Goal: Task Accomplishment & Management: Use online tool/utility

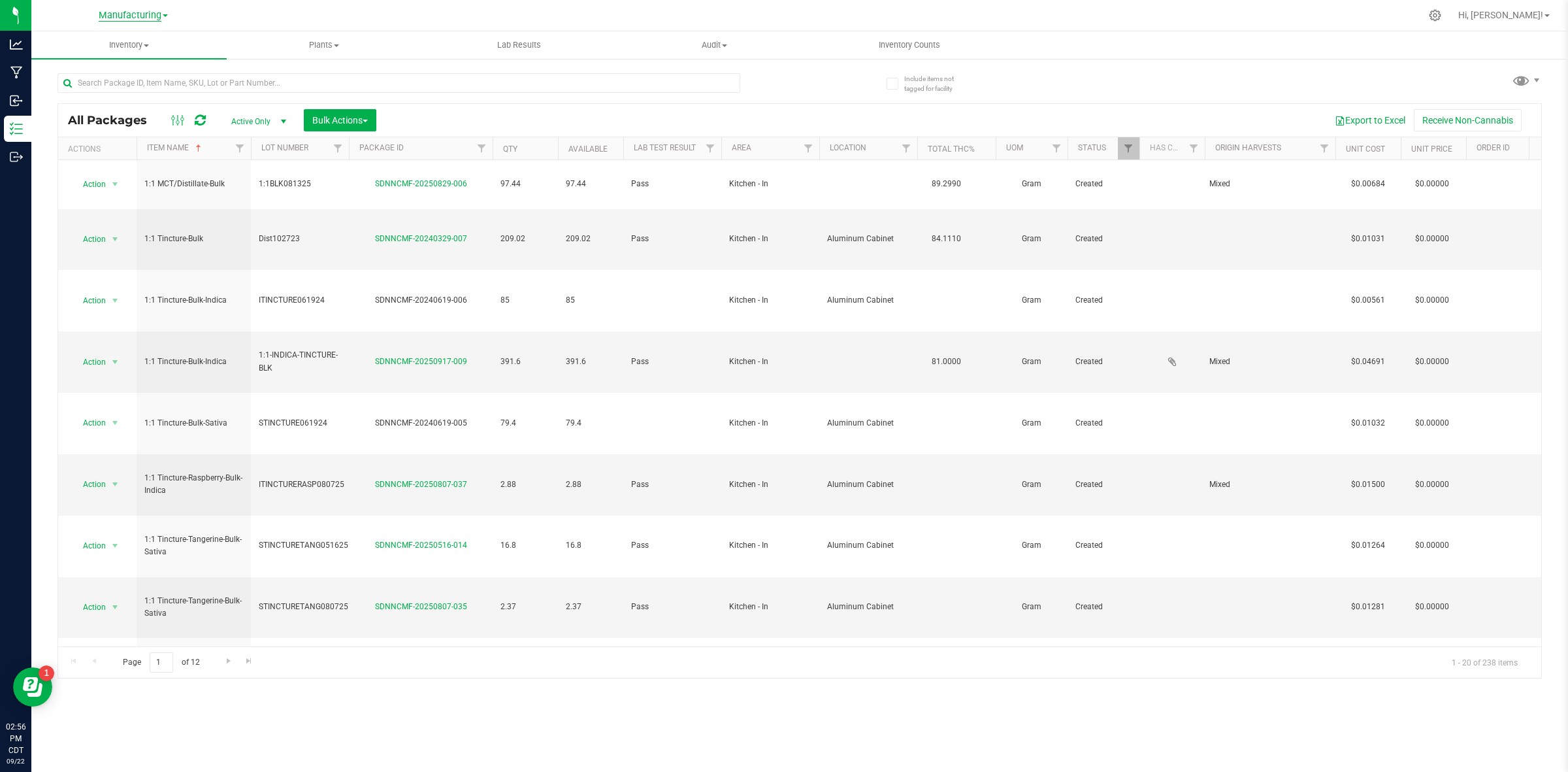
click at [139, 13] on span "Manufacturing" at bounding box center [130, 15] width 63 height 12
click at [106, 44] on link "Cultivation" at bounding box center [133, 46] width 190 height 18
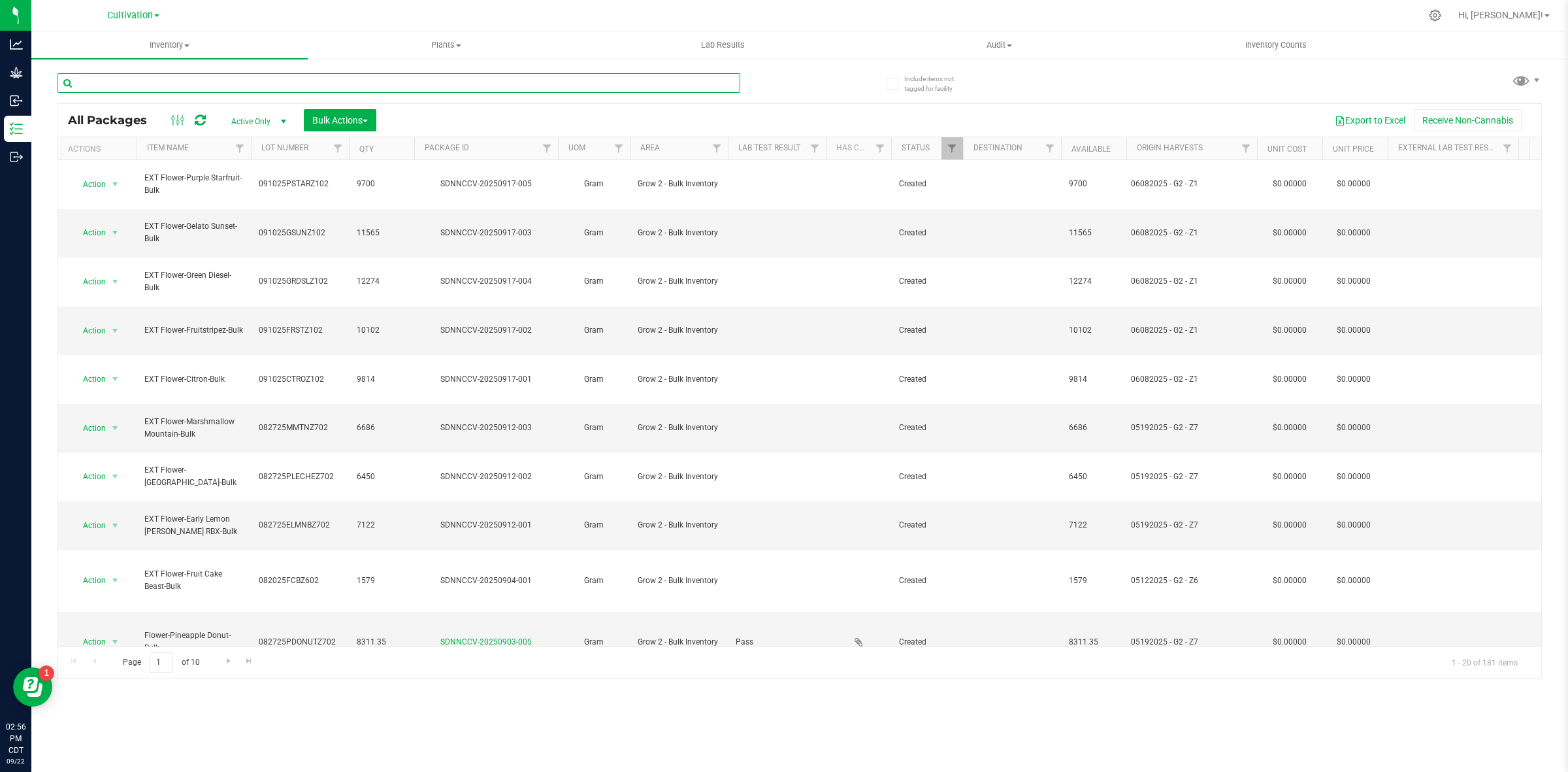
click at [312, 85] on input "text" at bounding box center [398, 83] width 683 height 20
paste input "082725PDONUTZ702"
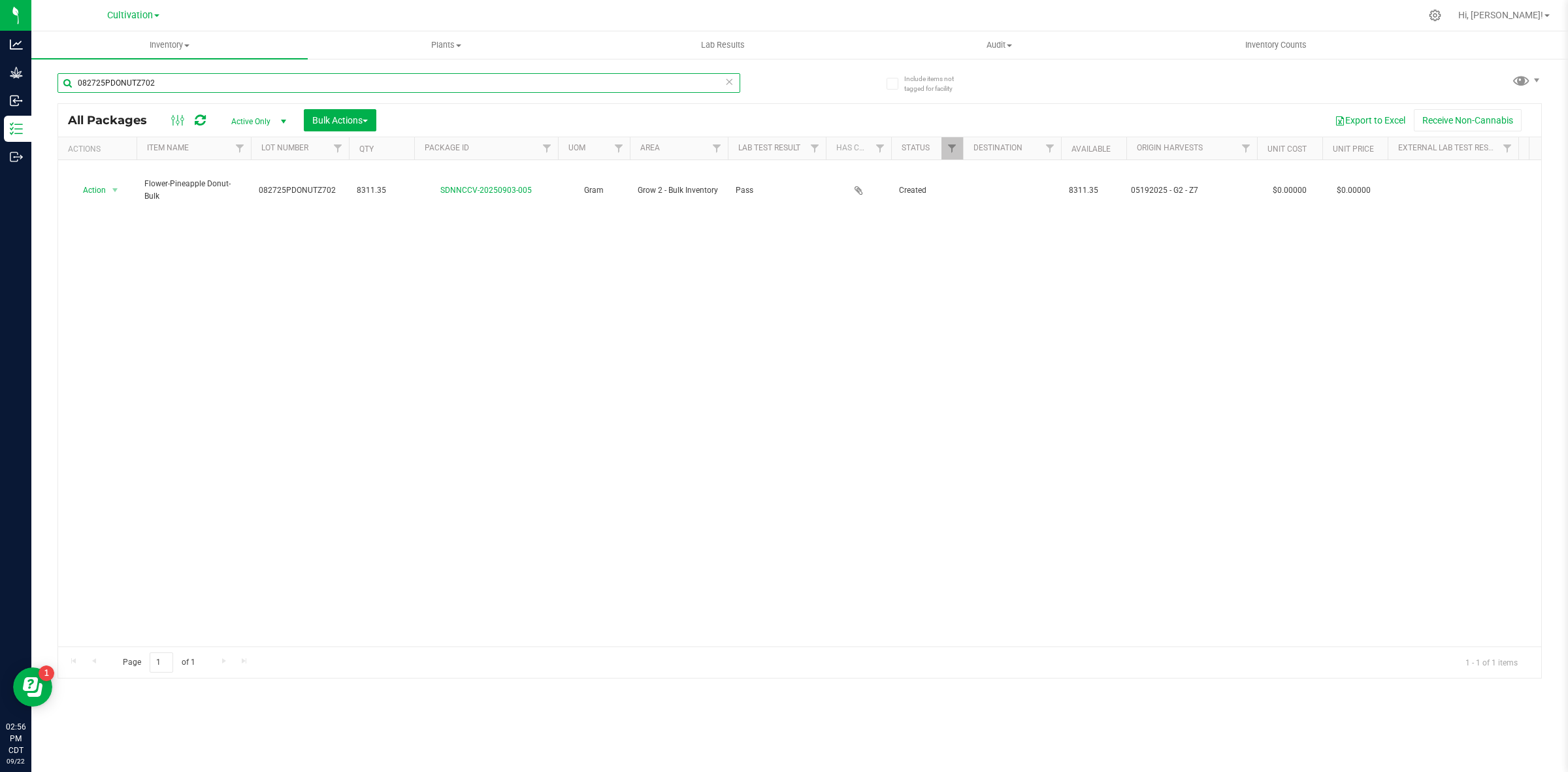
click at [160, 80] on input "082725PDONUTZ702" at bounding box center [398, 83] width 683 height 20
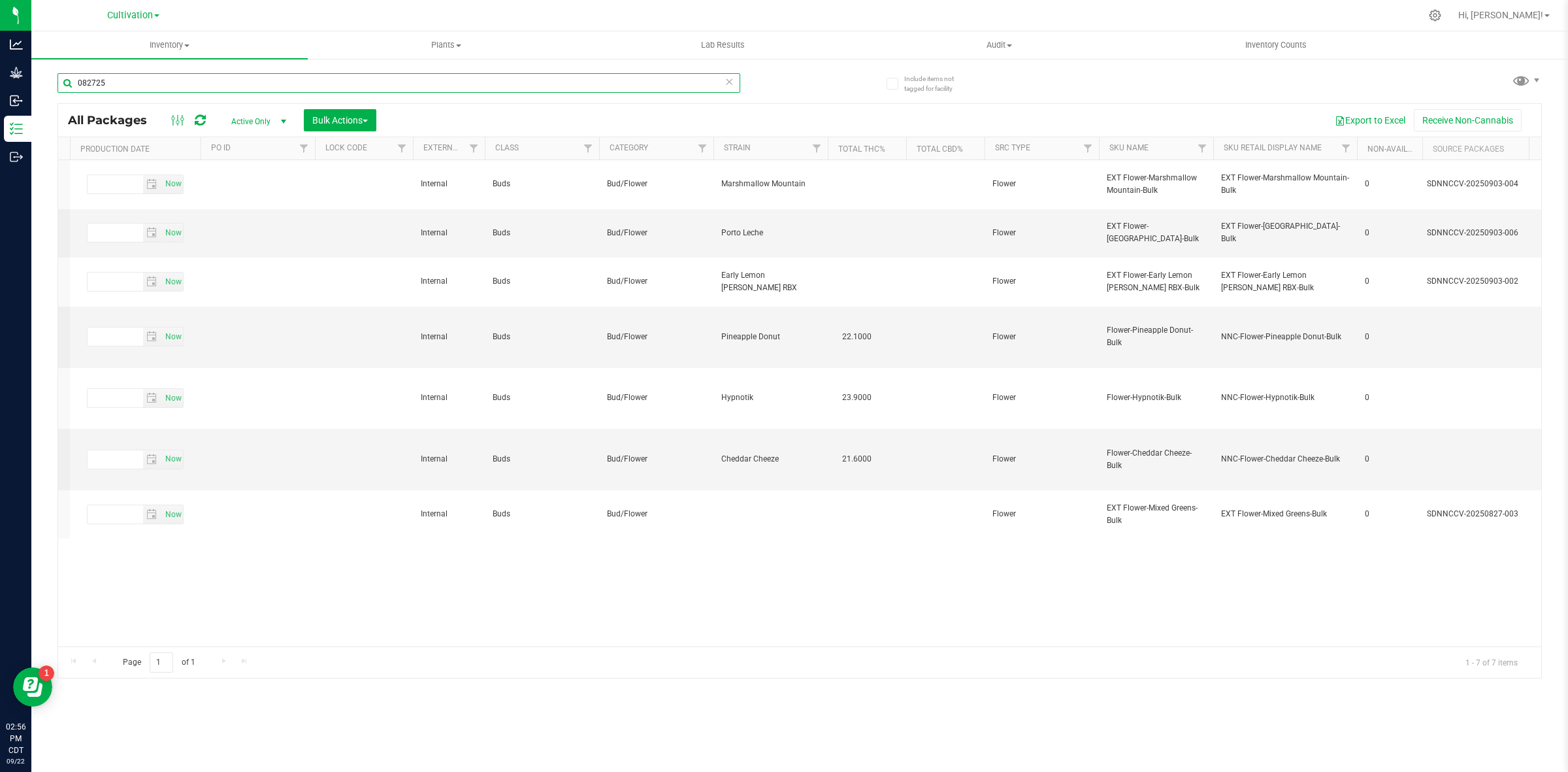
scroll to position [0, 3700]
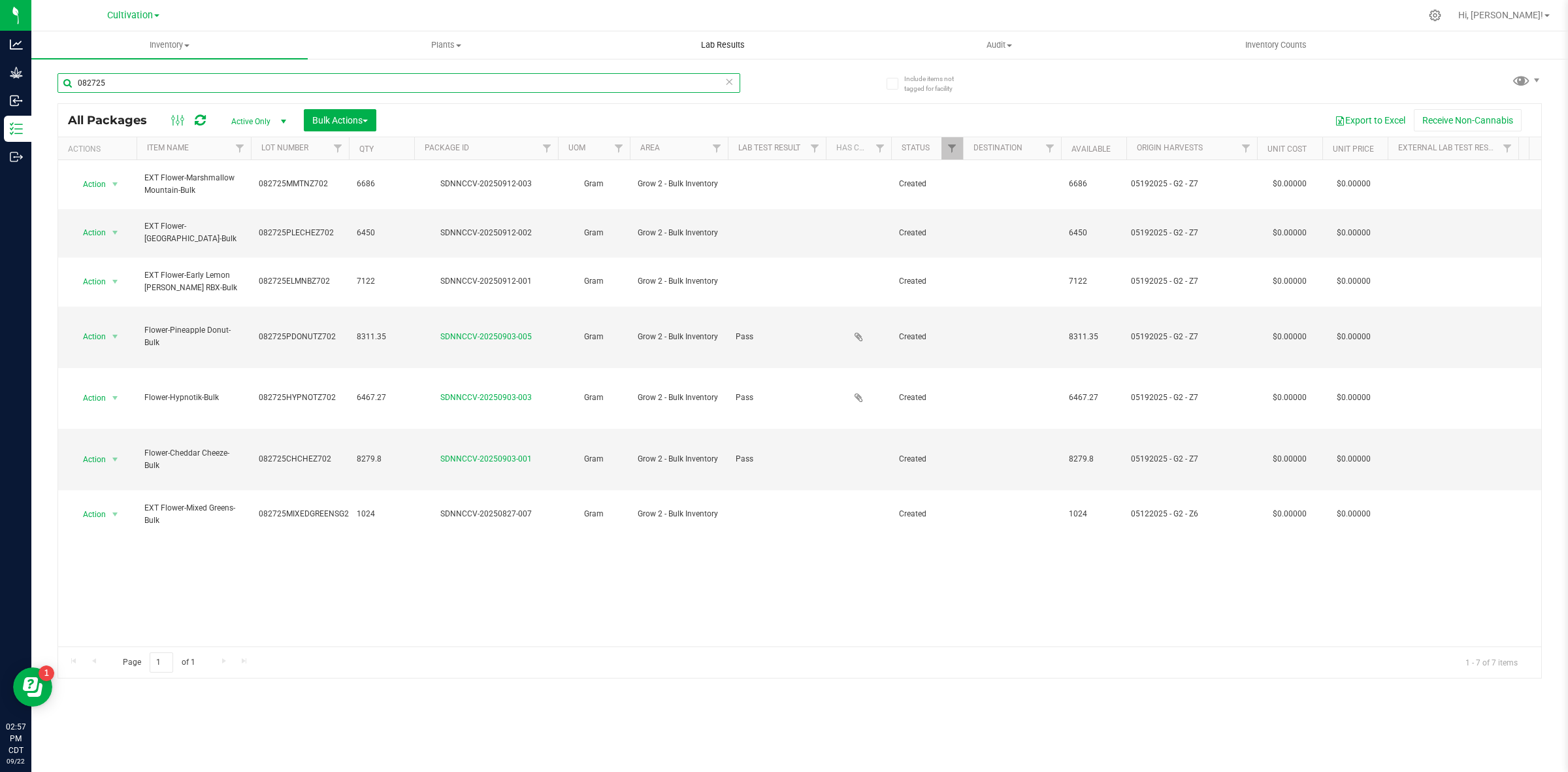
type input "082725"
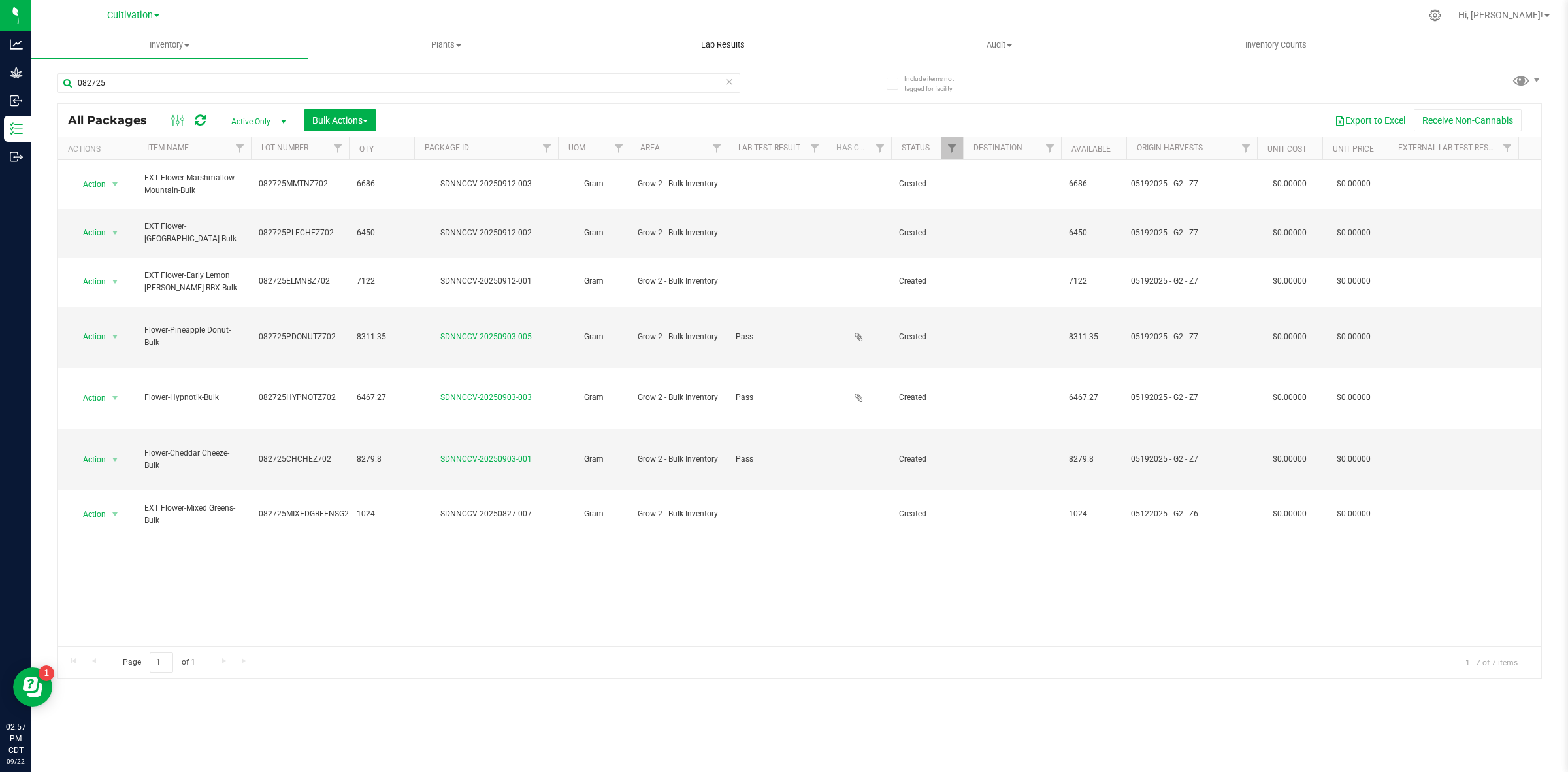
click at [712, 34] on uib-tab-heading "Lab Results" at bounding box center [723, 45] width 275 height 26
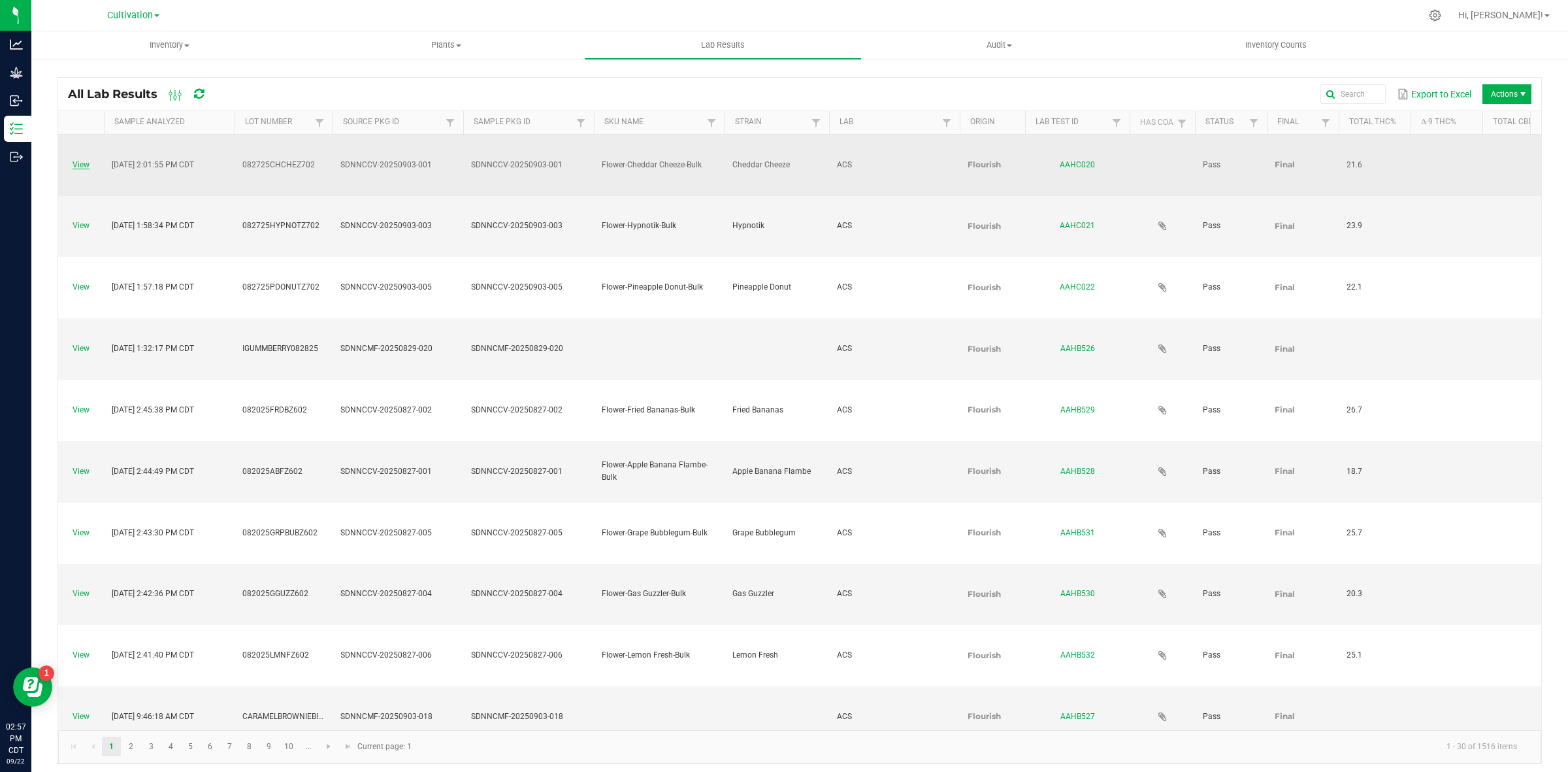
click at [79, 160] on link "View" at bounding box center [81, 165] width 17 height 9
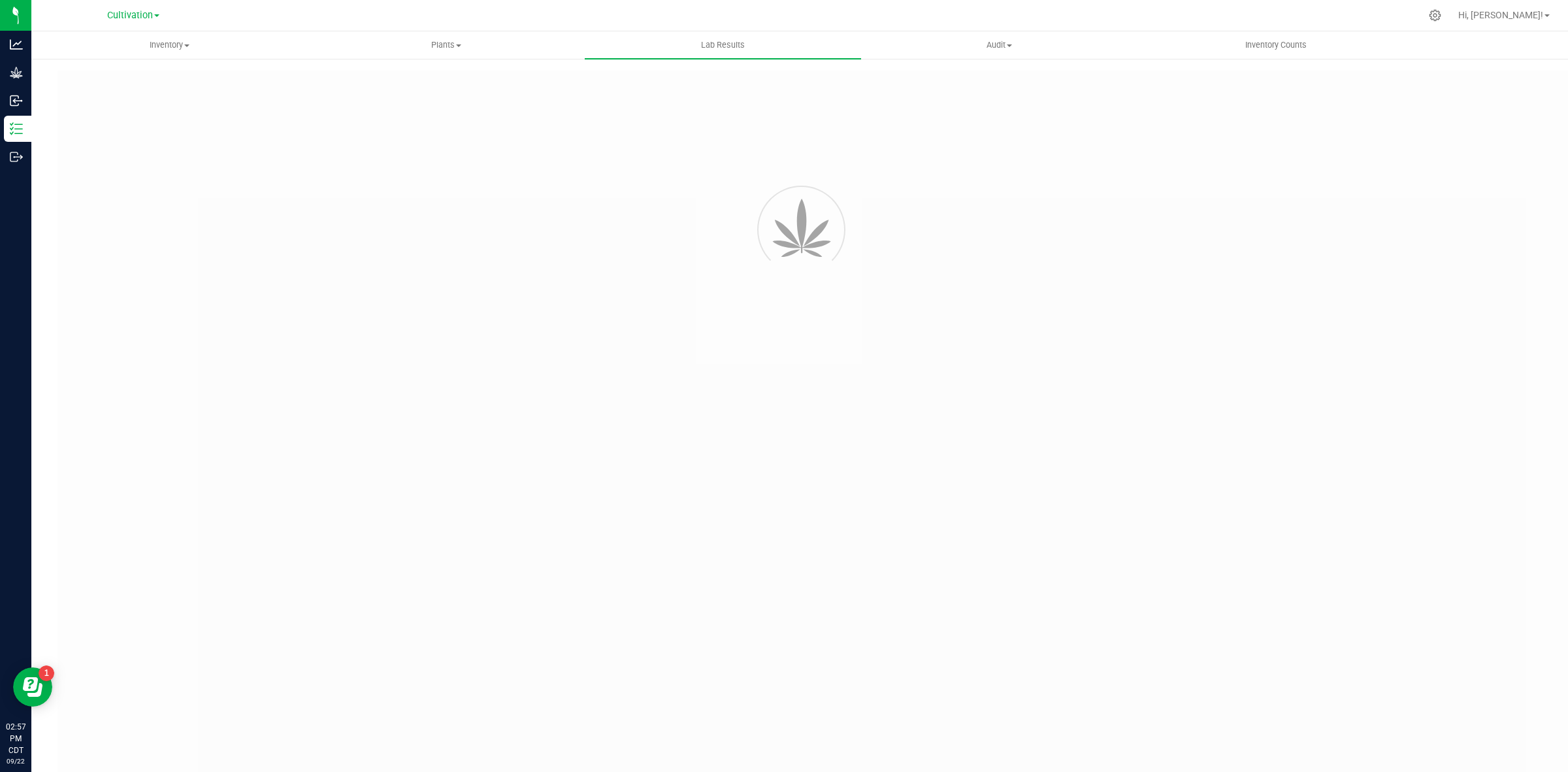
type input "SDNNCCV-20250903-001"
type input "AAHC020"
type input "SDNNCCV-20250903-001"
type input "[DATE] 2:01 PM"
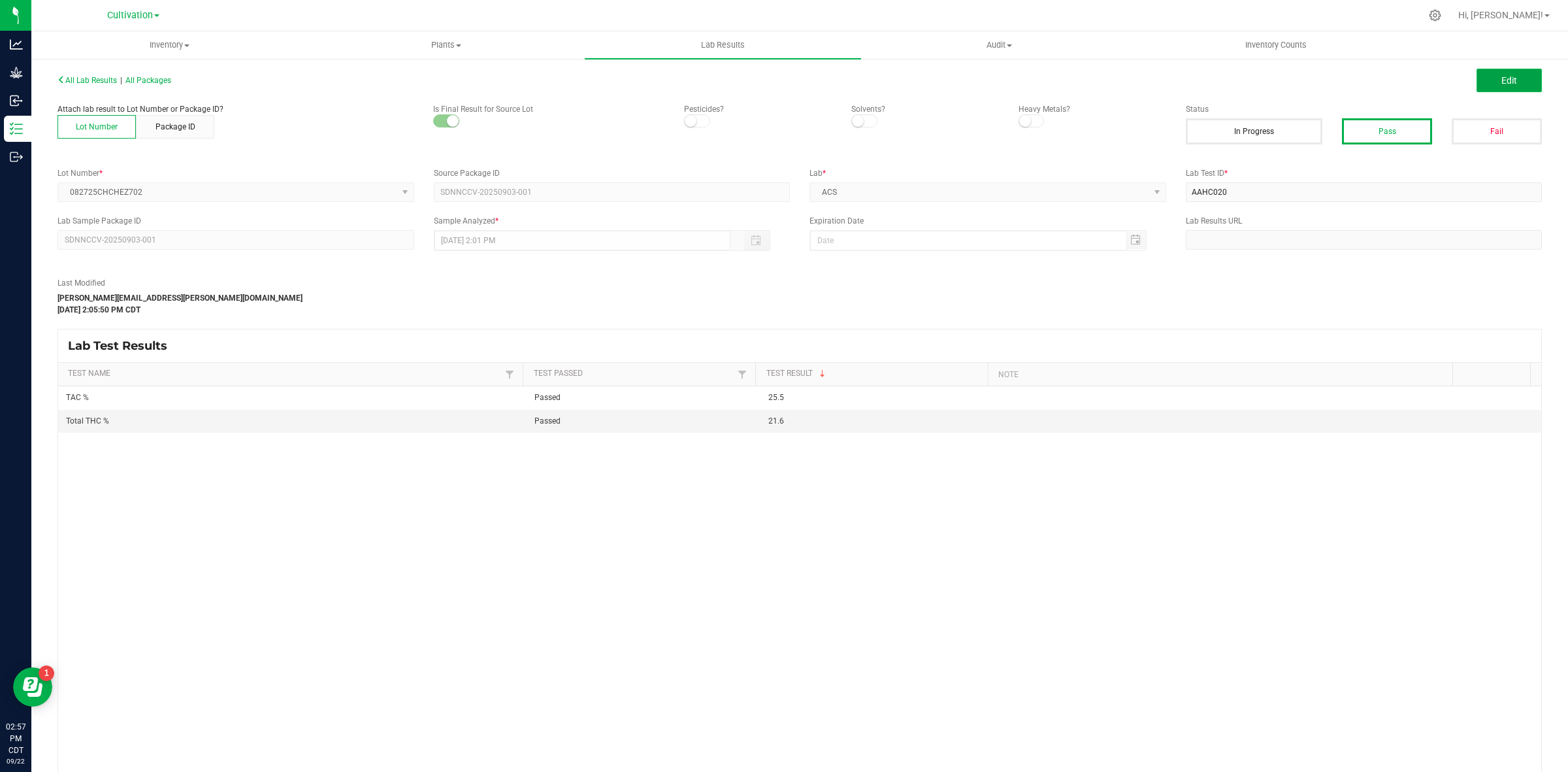
click at [1478, 80] on button "Edit" at bounding box center [1508, 81] width 65 height 24
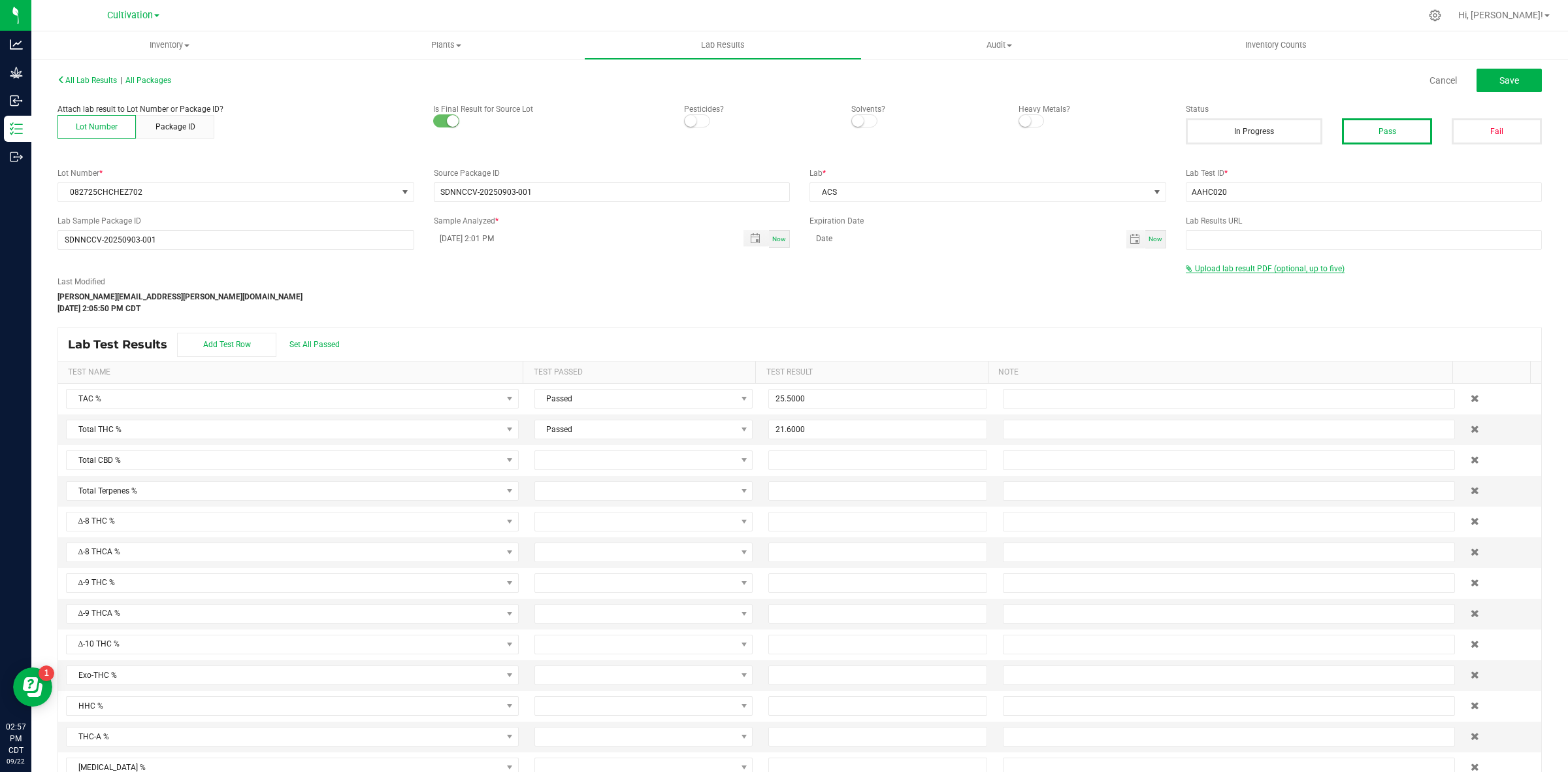
click at [1291, 271] on span "Upload lab result PDF (optional, up to five)" at bounding box center [1270, 268] width 150 height 9
click at [1231, 294] on input "Select file" at bounding box center [118, 233] width 2273 height 133
click at [1425, 73] on div "Cancel Save" at bounding box center [1176, 81] width 752 height 24
click at [1431, 80] on link "Cancel" at bounding box center [1443, 80] width 27 height 13
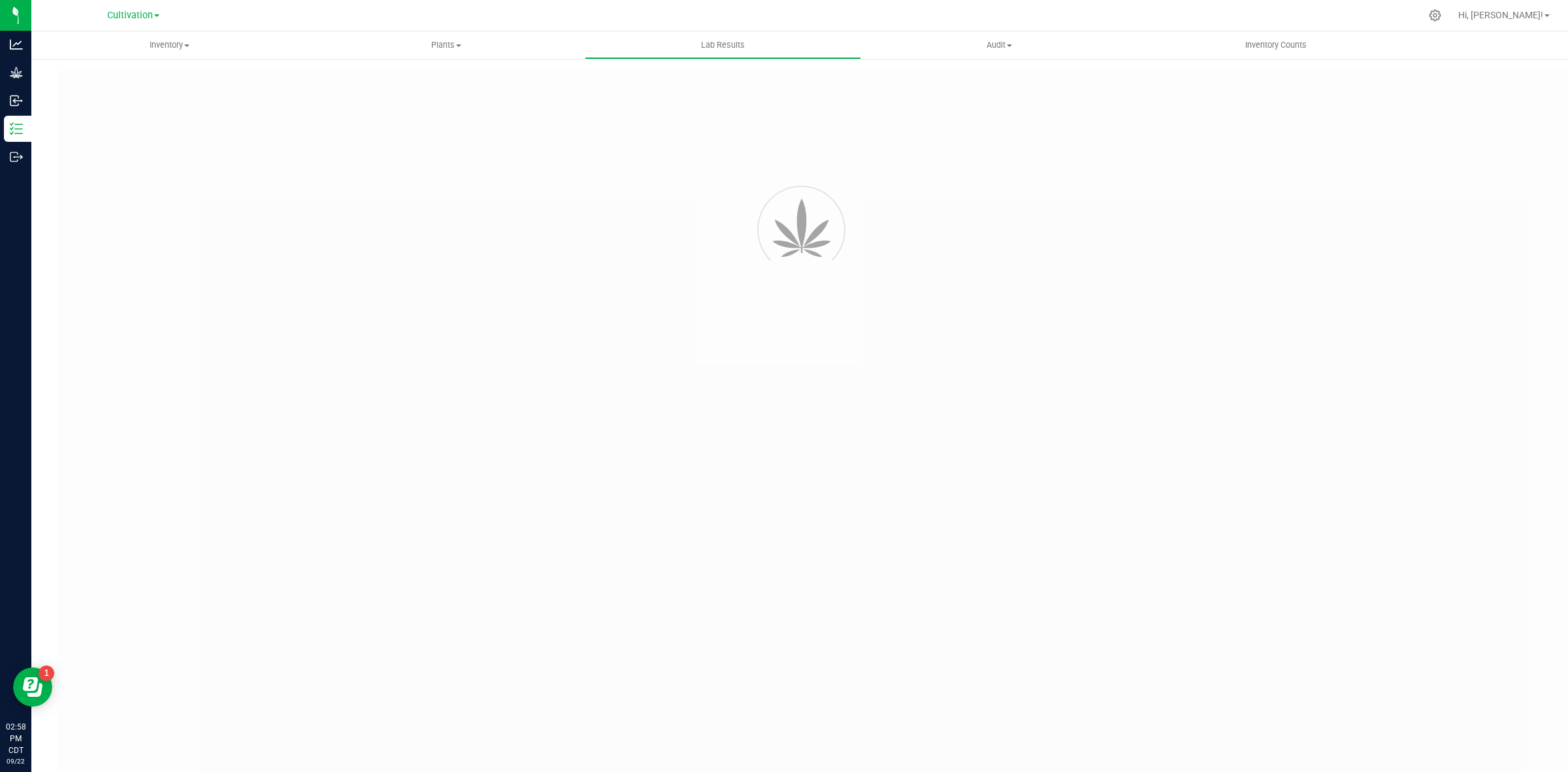
type input "SDNNCCV-20250903-001"
type input "AAHC020"
type input "SDNNCCV-20250903-001"
type input "[DATE] 2:01 PM"
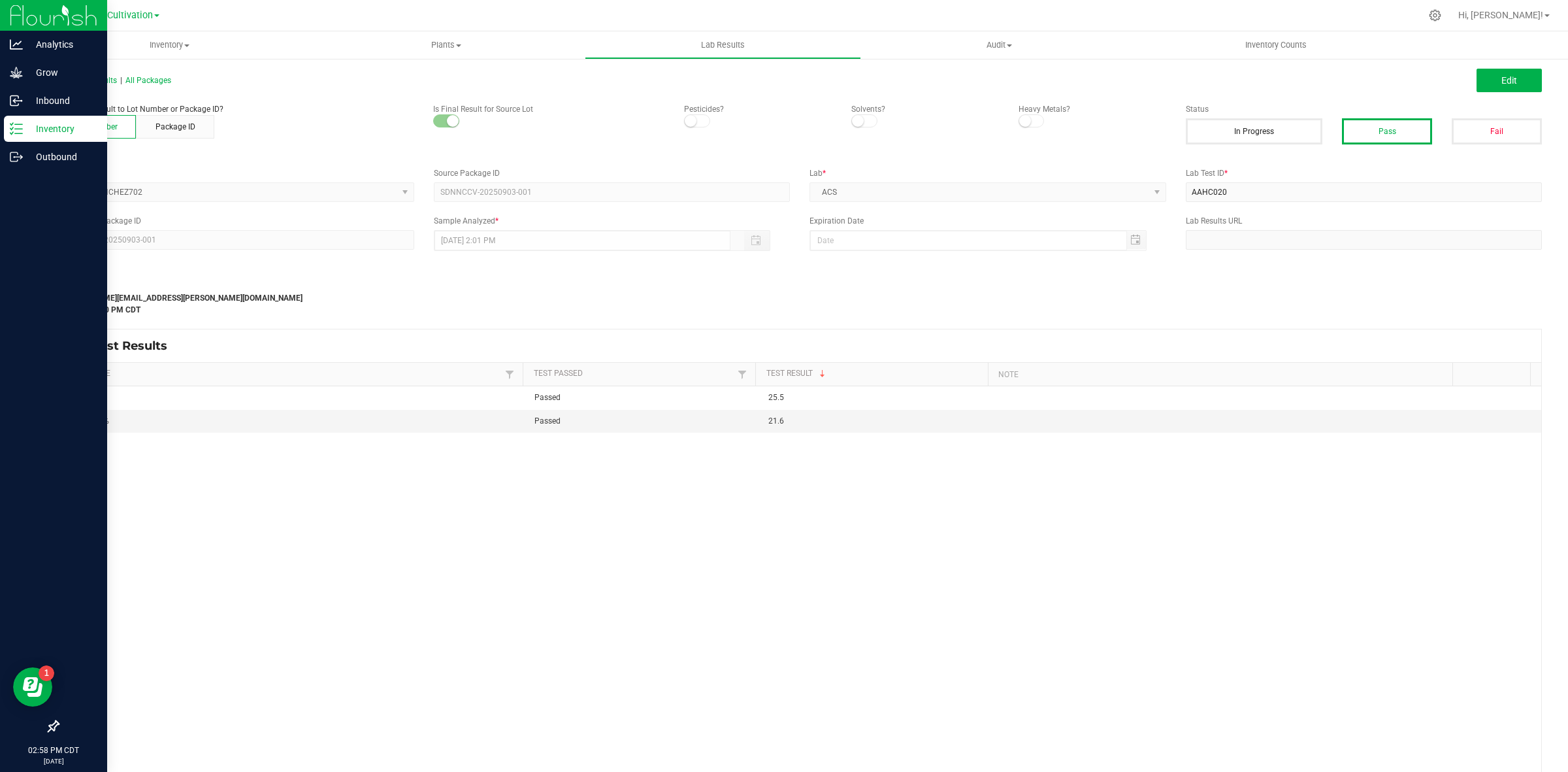
click at [18, 125] on icon at bounding box center [16, 128] width 13 height 13
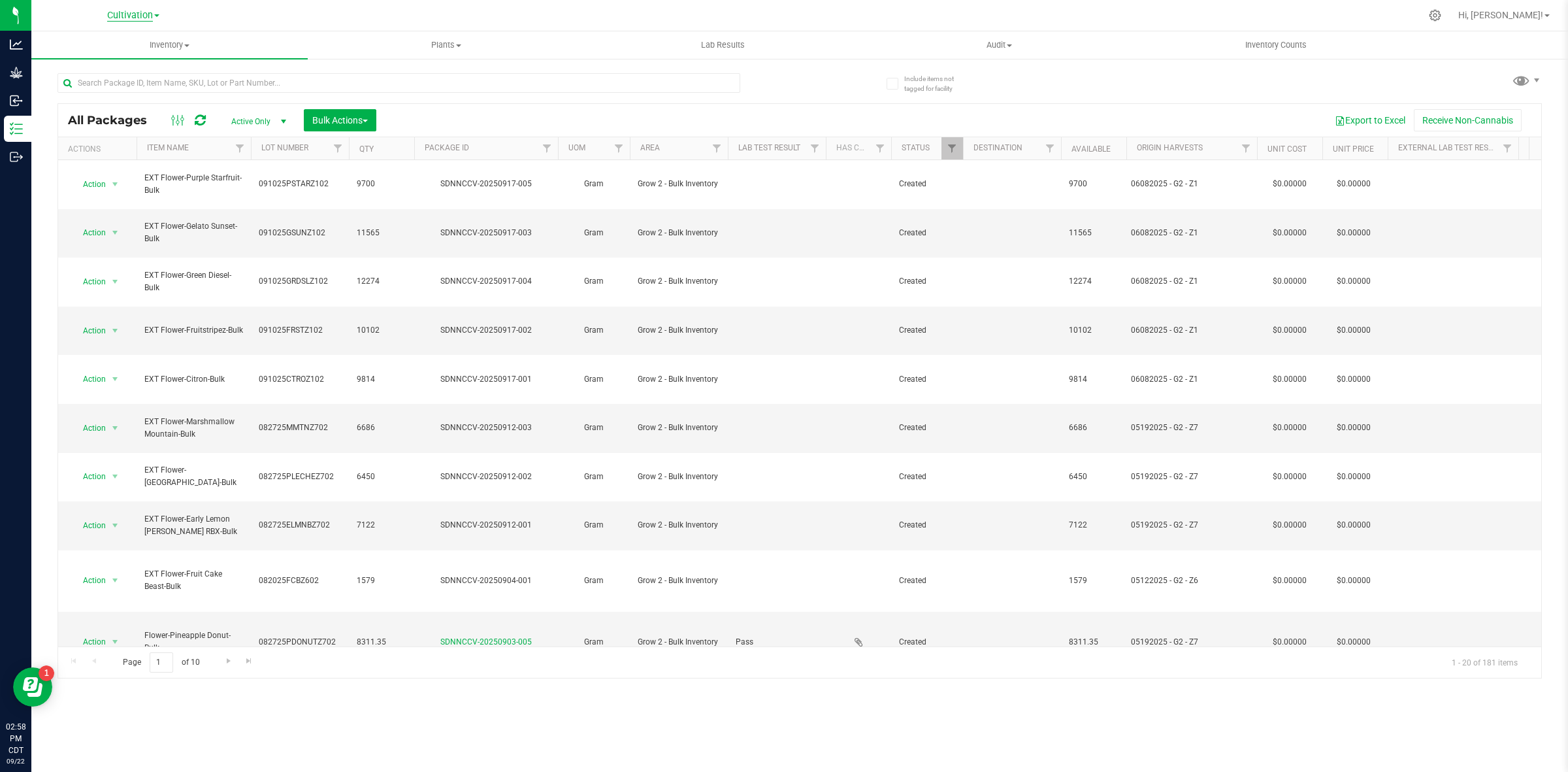
click at [110, 11] on link "Cultivation" at bounding box center [133, 15] width 53 height 13
click at [125, 59] on link "Manufacturing" at bounding box center [133, 63] width 190 height 18
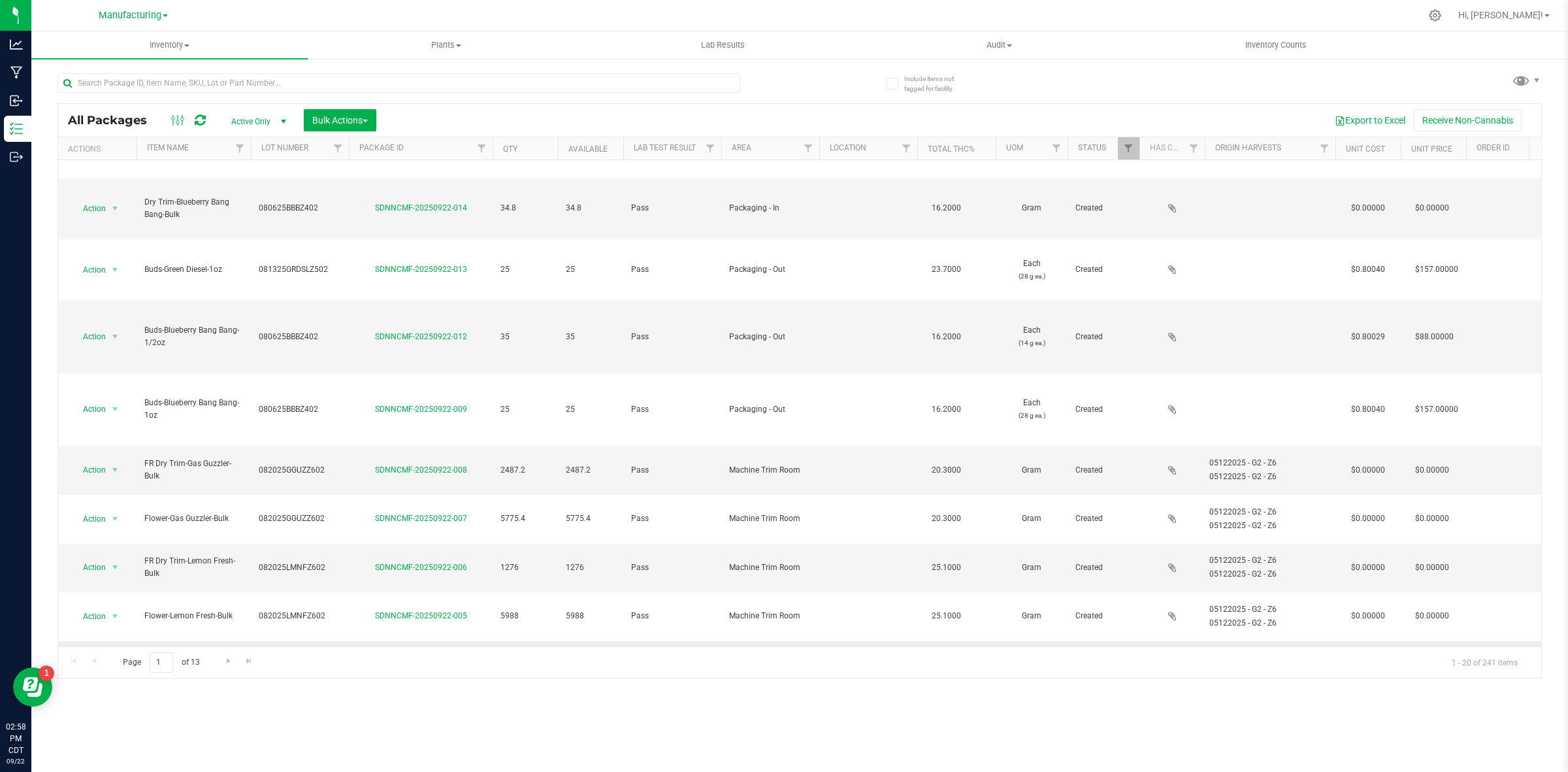
scroll to position [354, 0]
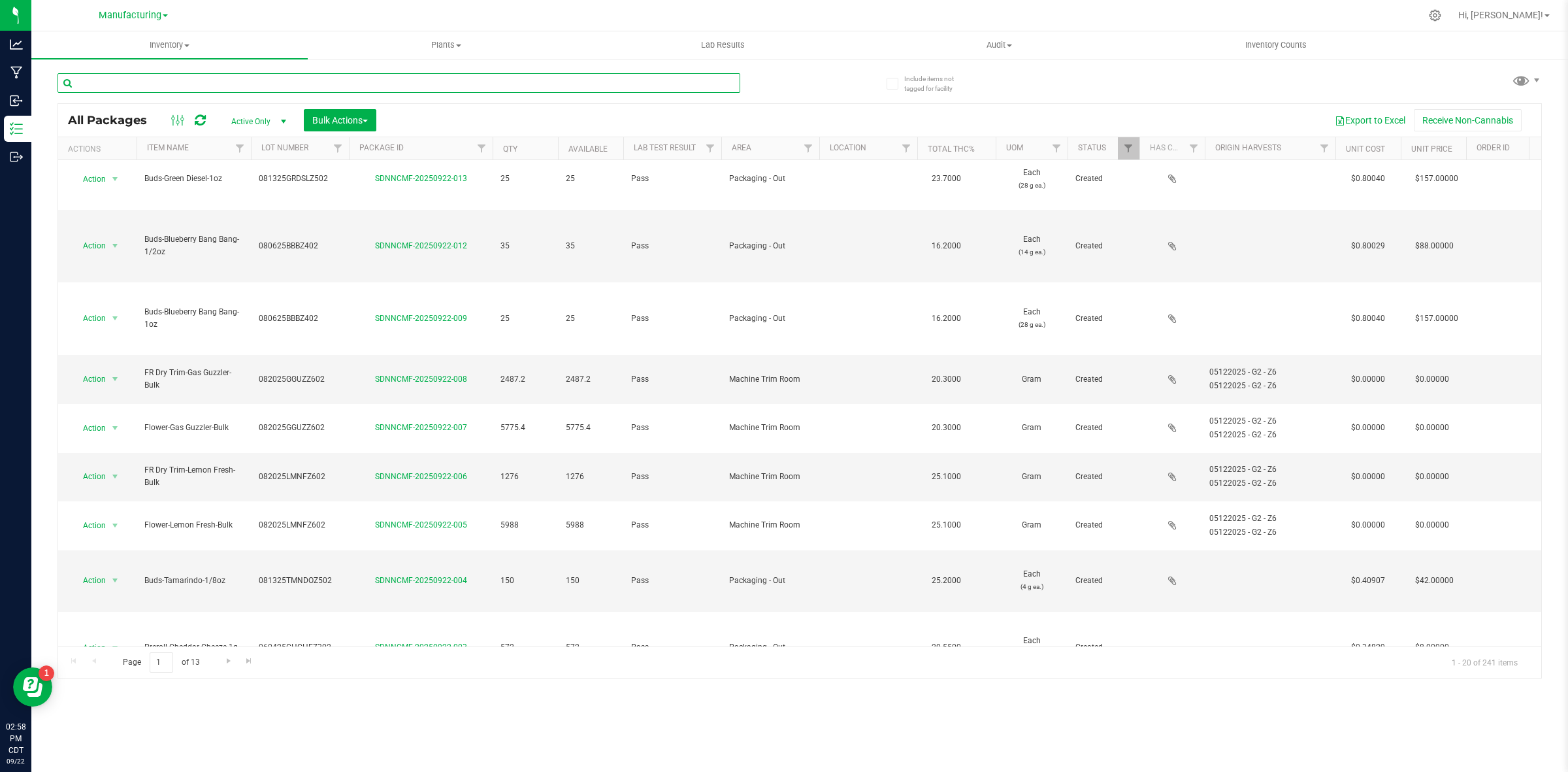
click at [265, 83] on input "text" at bounding box center [398, 83] width 683 height 20
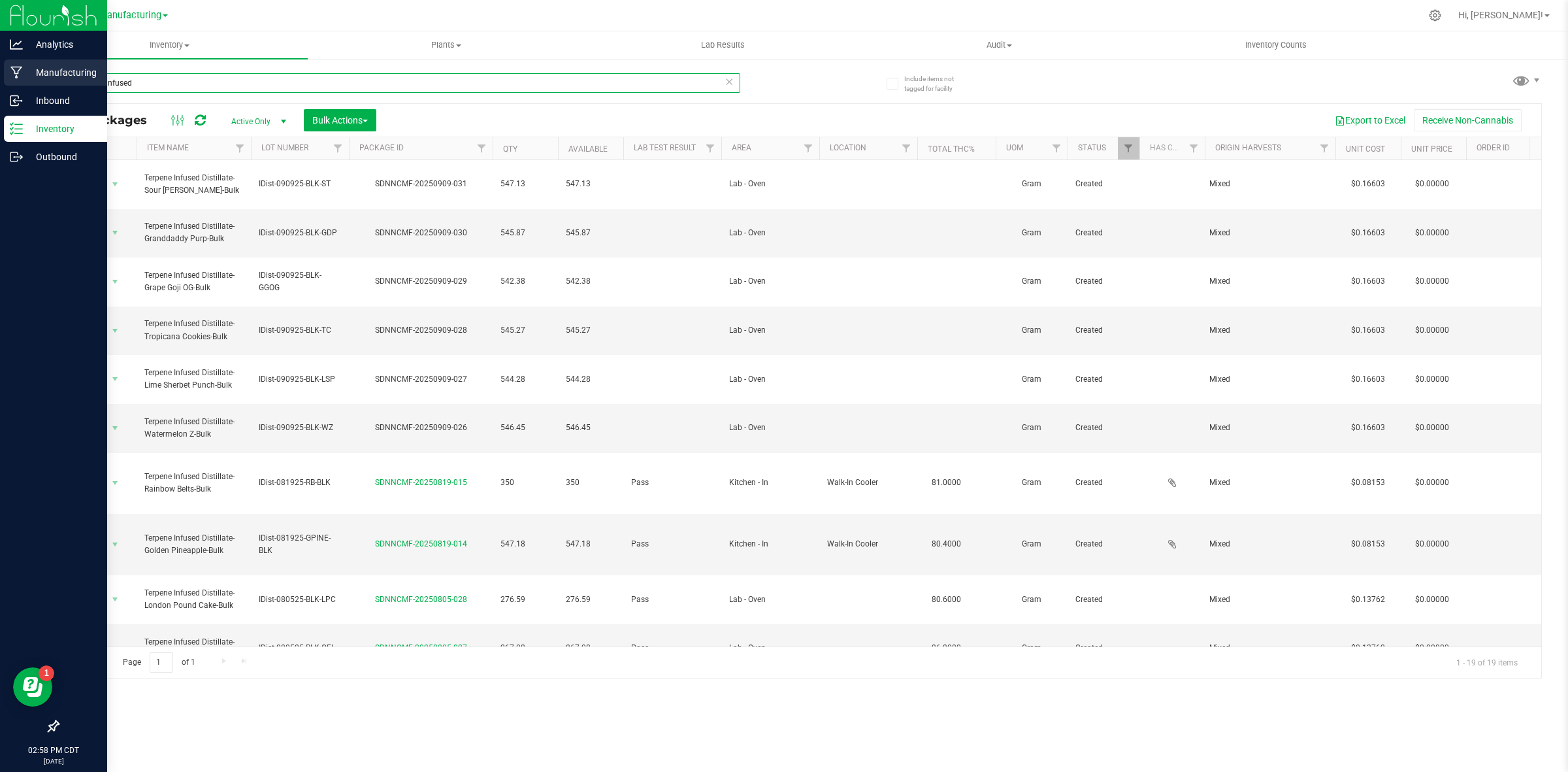
drag, startPoint x: 407, startPoint y: 82, endPoint x: 33, endPoint y: 85, distance: 374.0
click at [33, 85] on div "Analytics Manufacturing Inbound Inventory Outbound 02:58 PM CDT [DATE] 09/22 Ma…" at bounding box center [784, 386] width 1568 height 772
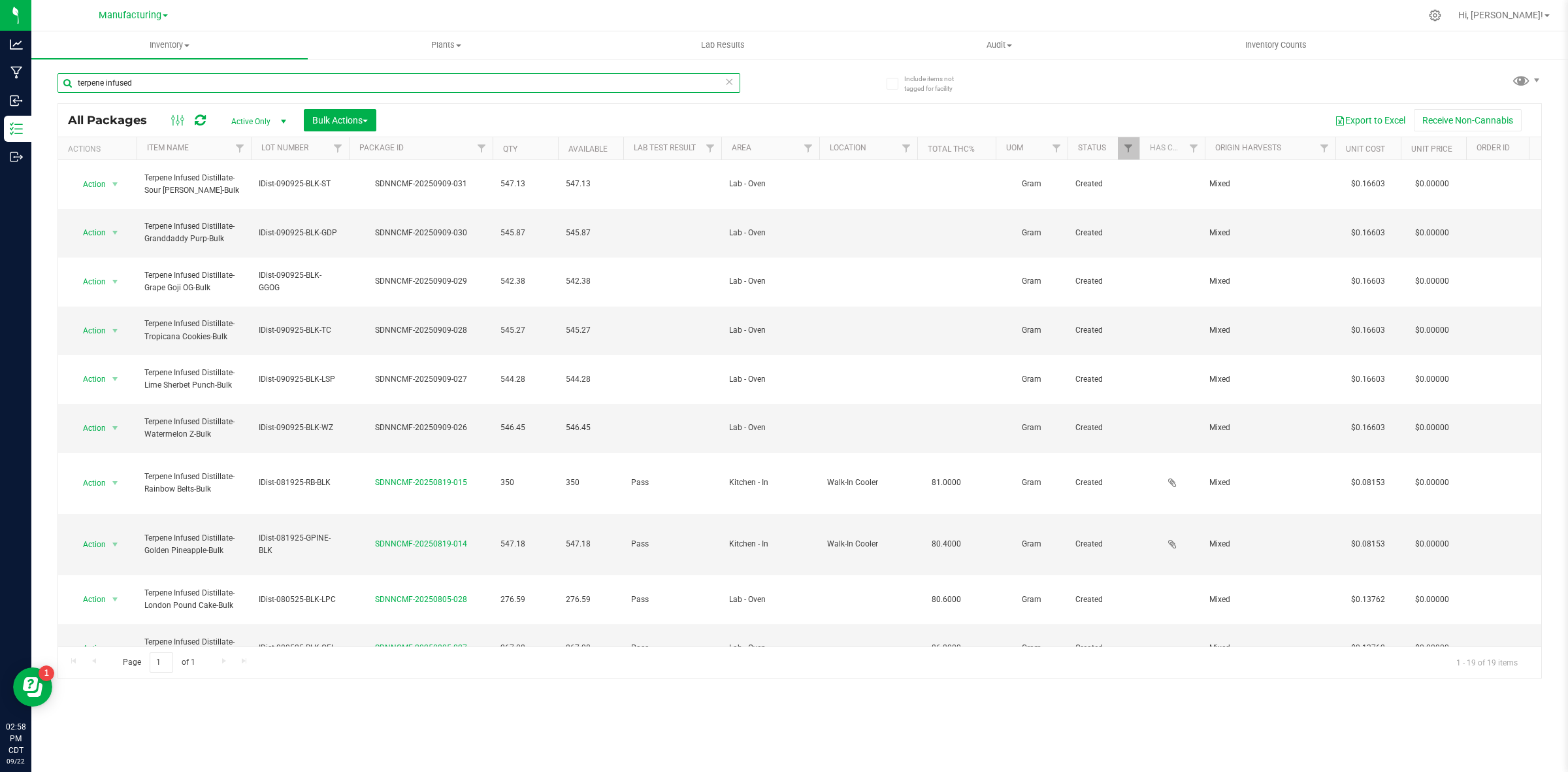
paste input "IDist-090925-BLK-ST"
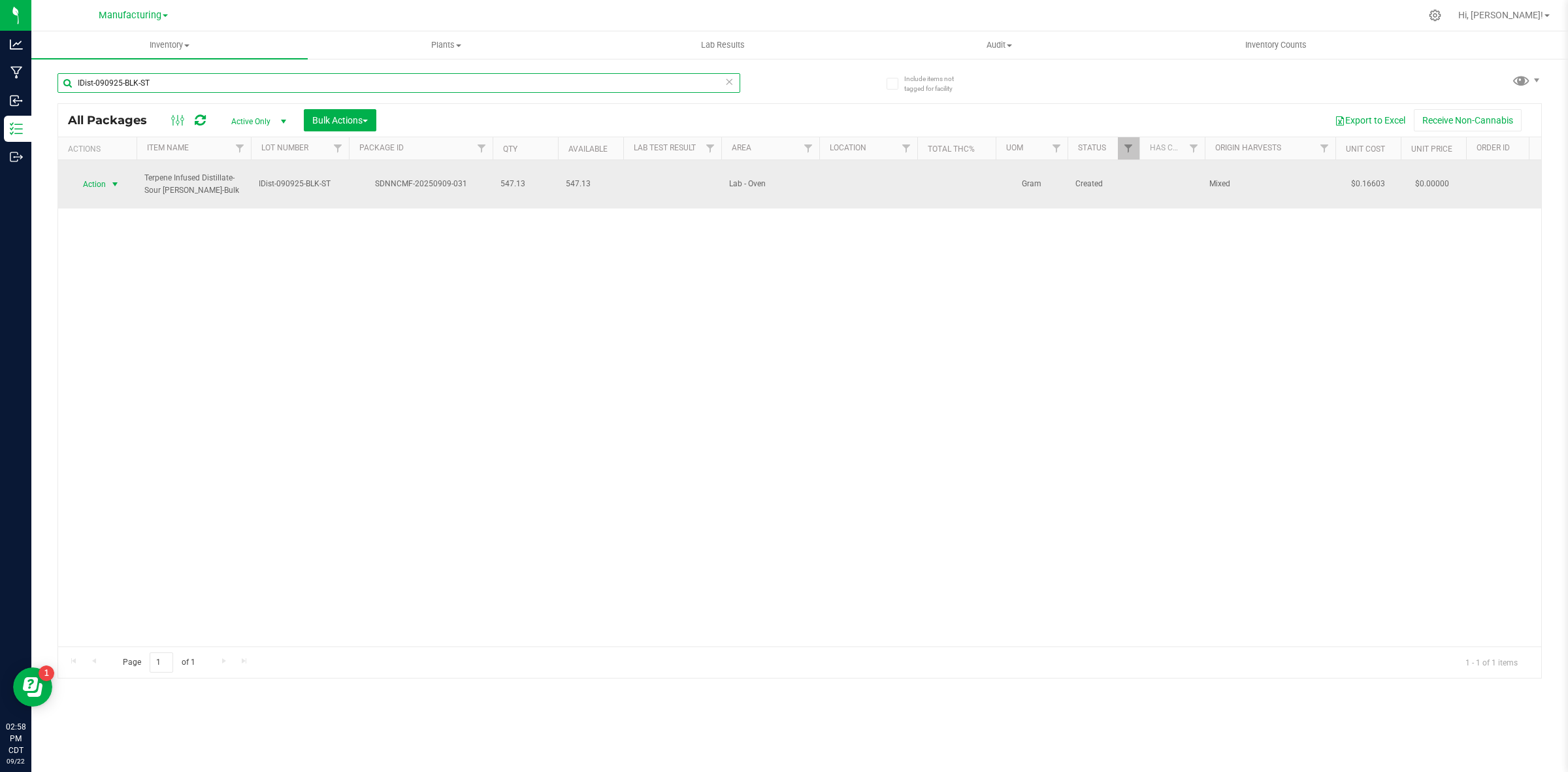
type input "IDist-090925-BLK-ST"
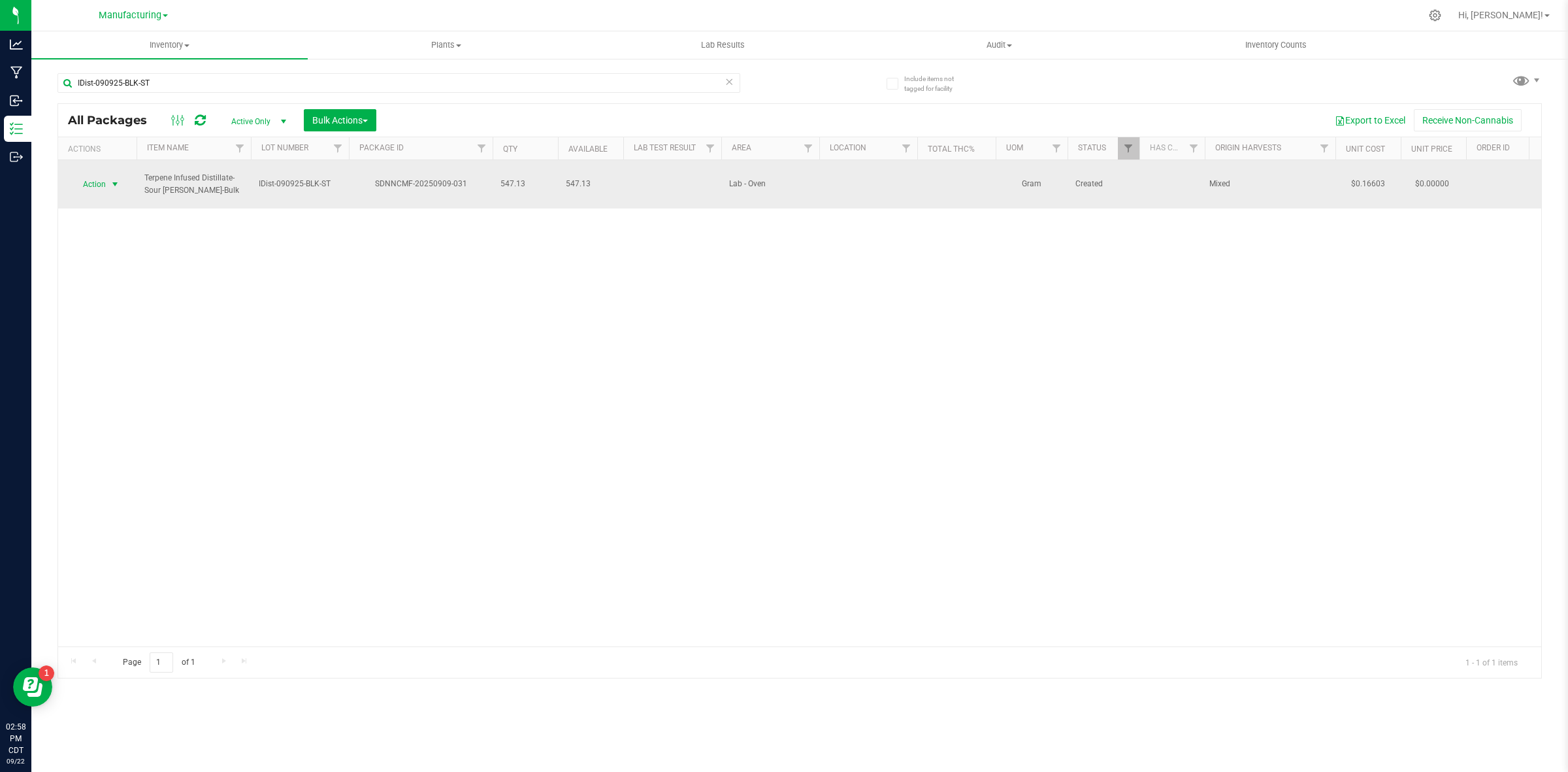
click at [114, 179] on span "select" at bounding box center [115, 184] width 11 height 11
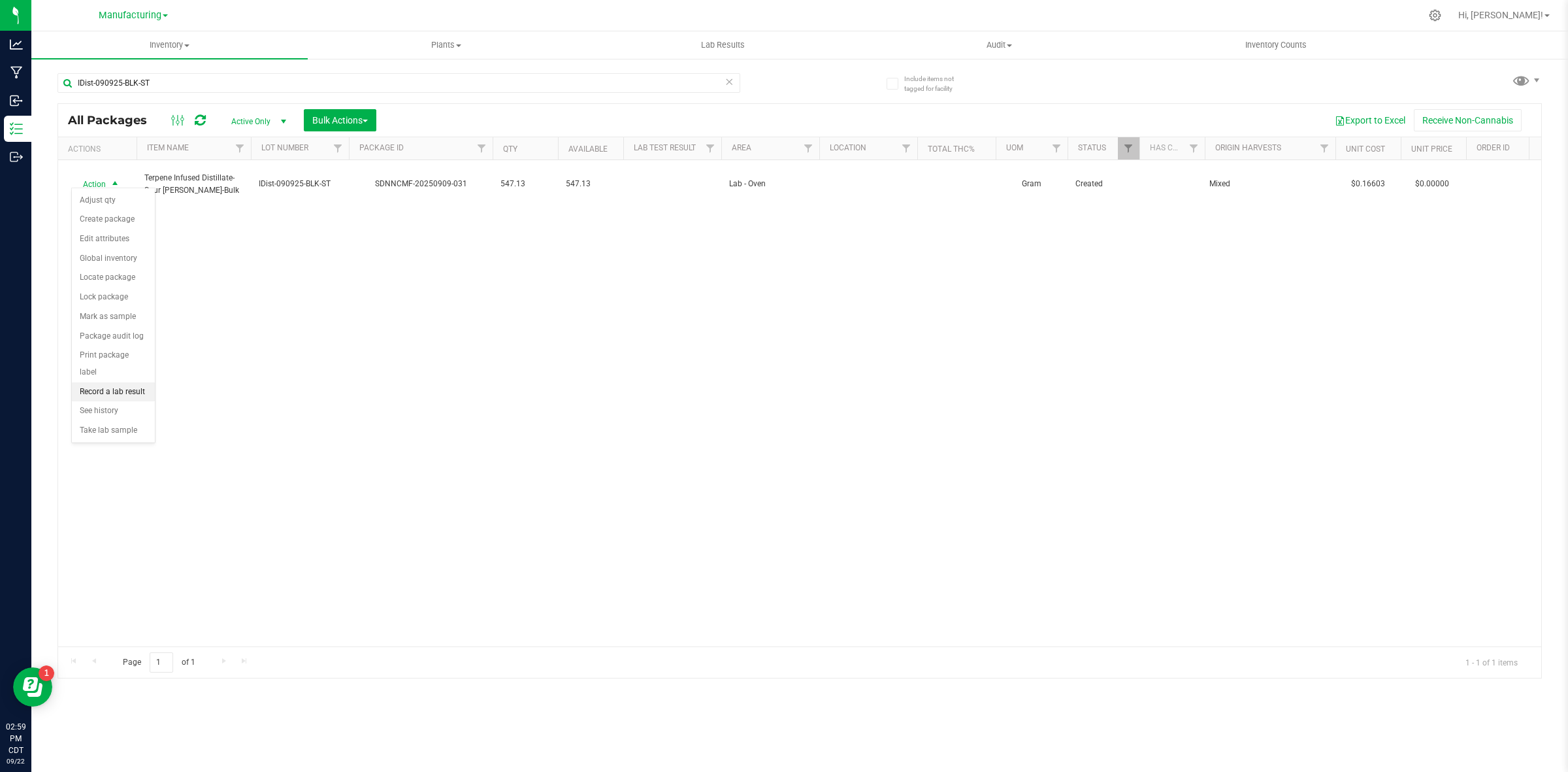
click at [122, 382] on li "Record a lab result" at bounding box center [113, 392] width 83 height 20
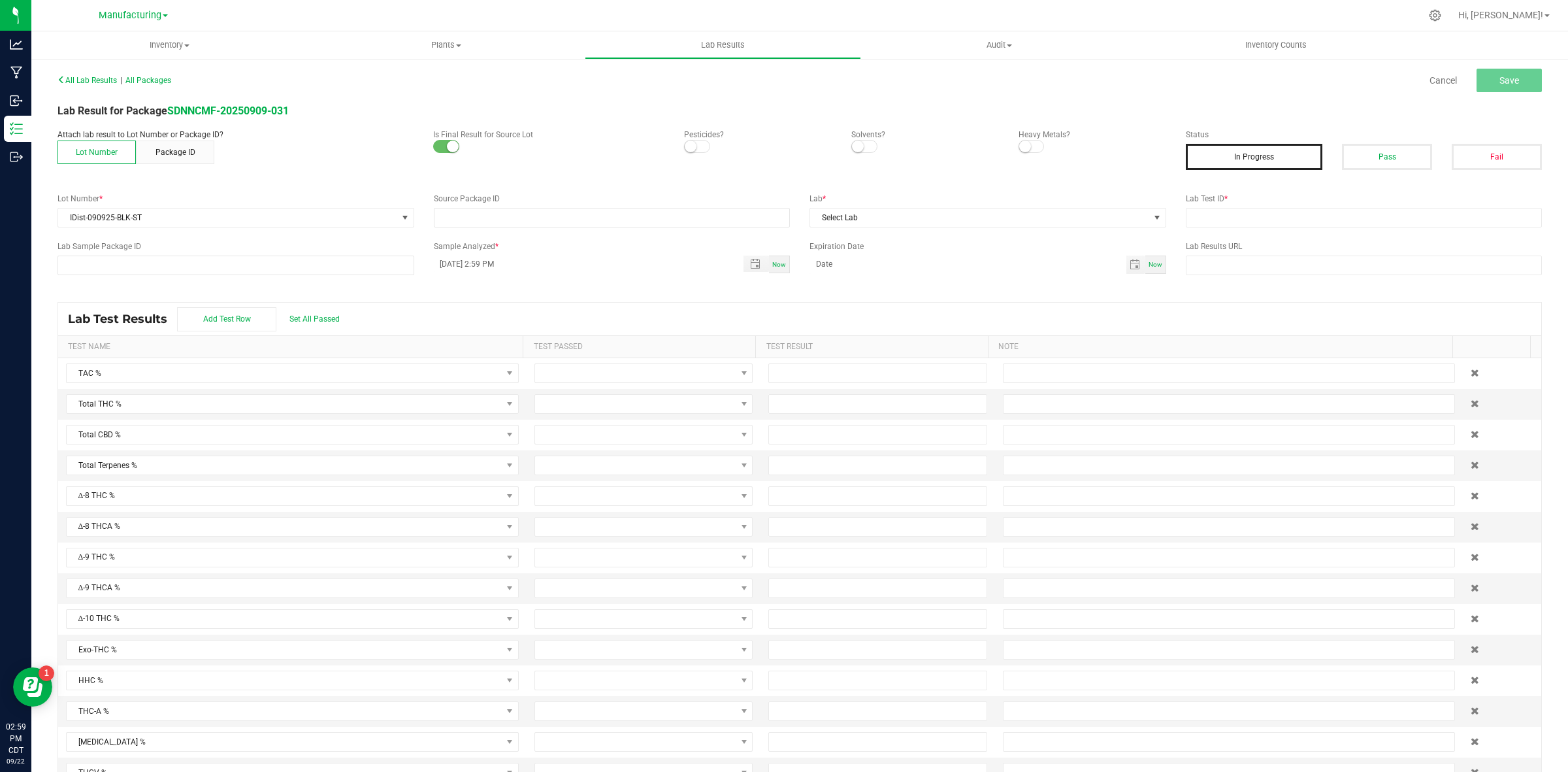
type input "SDNNCMF-20250909-031"
click at [1380, 153] on button "Pass" at bounding box center [1387, 156] width 90 height 26
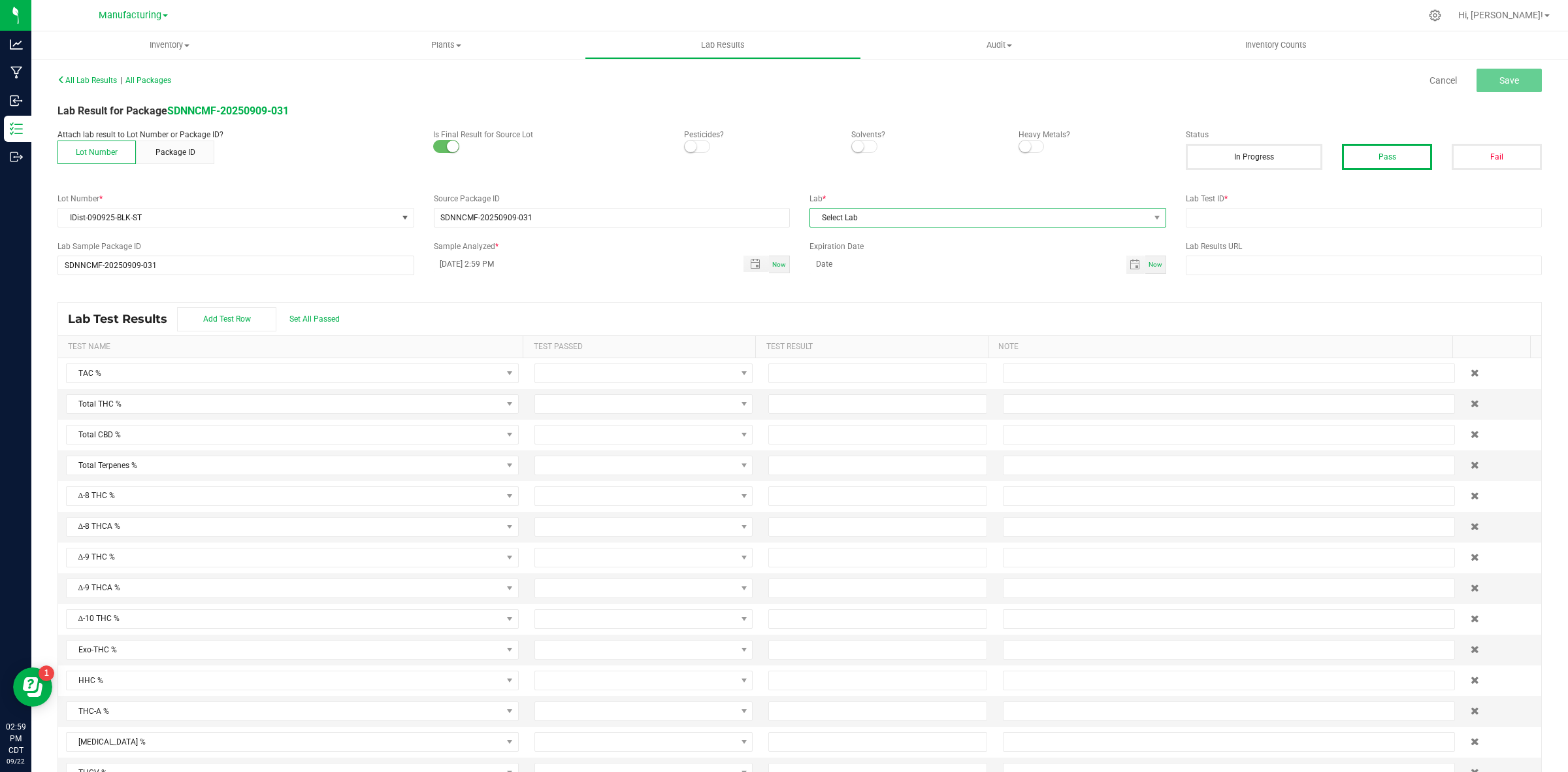
click at [994, 224] on span "Select Lab" at bounding box center [980, 218] width 339 height 18
click at [875, 277] on li "ACS" at bounding box center [980, 274] width 352 height 22
click at [587, 378] on span at bounding box center [635, 373] width 200 height 18
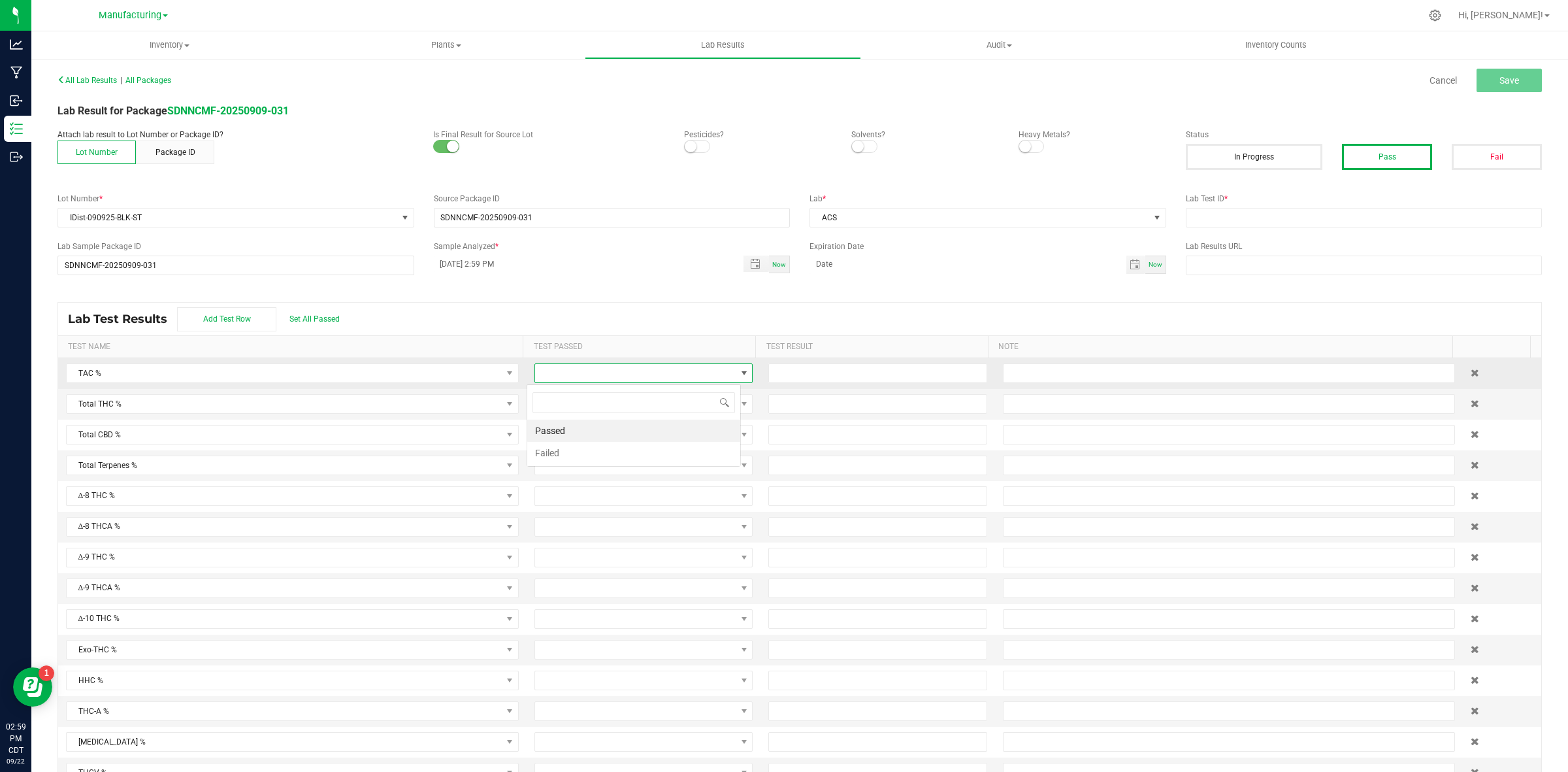
scroll to position [20, 214]
click at [585, 429] on li "Passed" at bounding box center [634, 431] width 213 height 22
click at [572, 406] on span at bounding box center [635, 404] width 200 height 18
click at [585, 462] on li "Passed" at bounding box center [634, 462] width 213 height 22
click at [822, 400] on input at bounding box center [877, 404] width 217 height 18
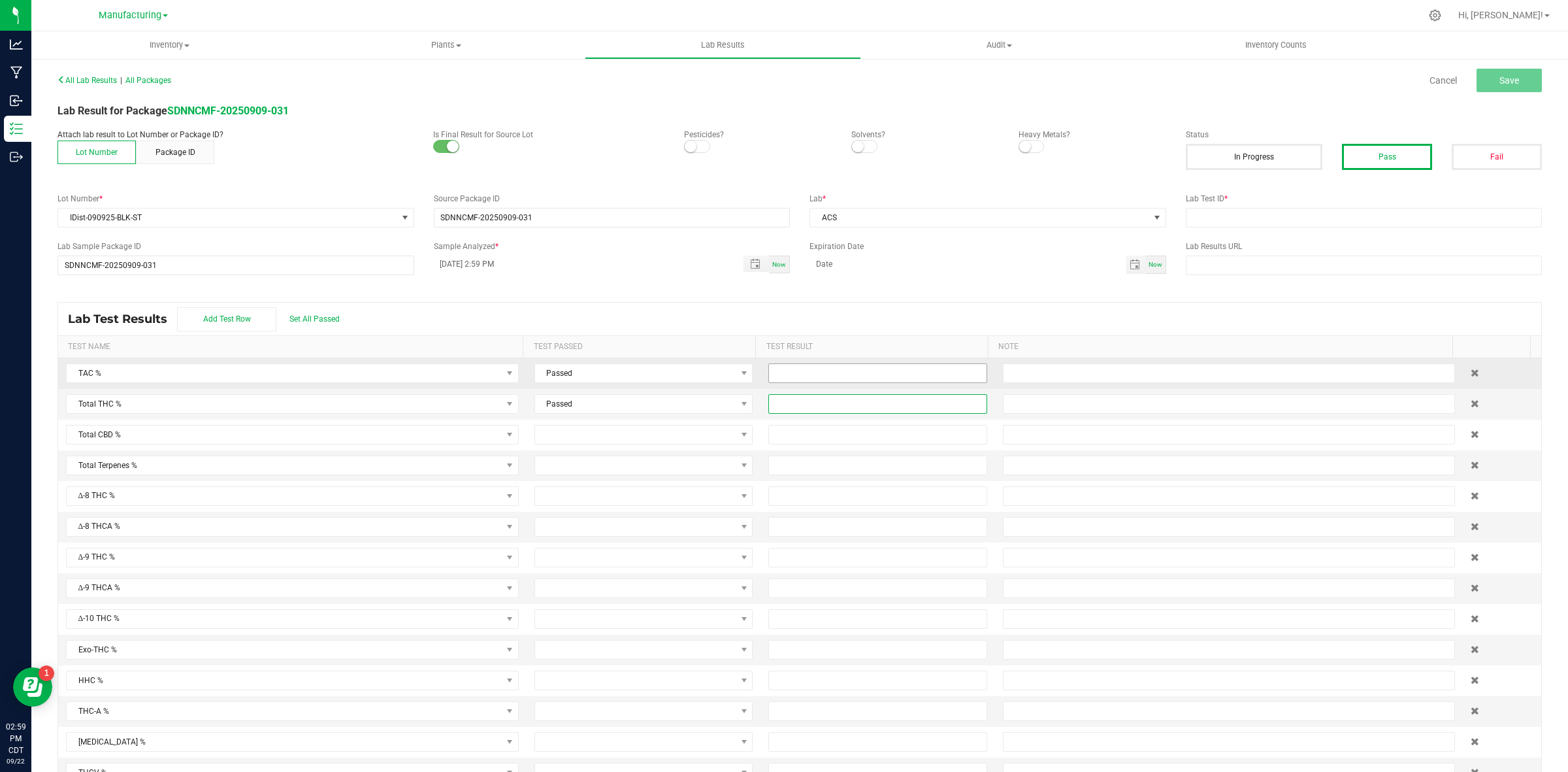
click at [815, 382] on input at bounding box center [877, 373] width 217 height 18
type input "87.9000"
click at [838, 401] on input at bounding box center [877, 404] width 217 height 18
type input "87.9000"
click at [1223, 285] on div "All Lab Results | All Packages Cancel Save Lab Result for Package SDNNCMF-20250…" at bounding box center [799, 428] width 1484 height 715
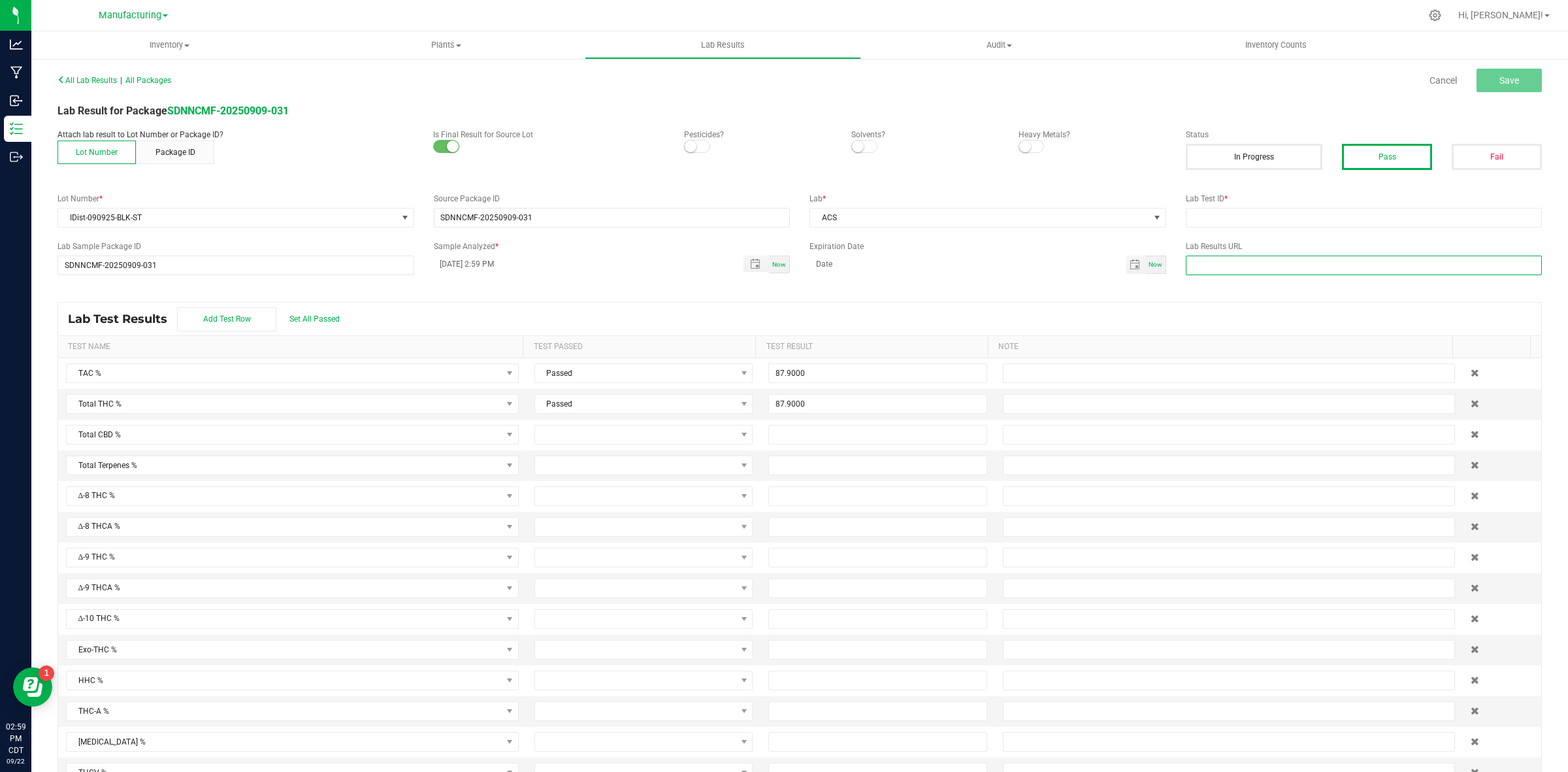
click at [1253, 263] on input "text" at bounding box center [1364, 266] width 356 height 20
click at [1429, 74] on link "Cancel" at bounding box center [1443, 80] width 27 height 13
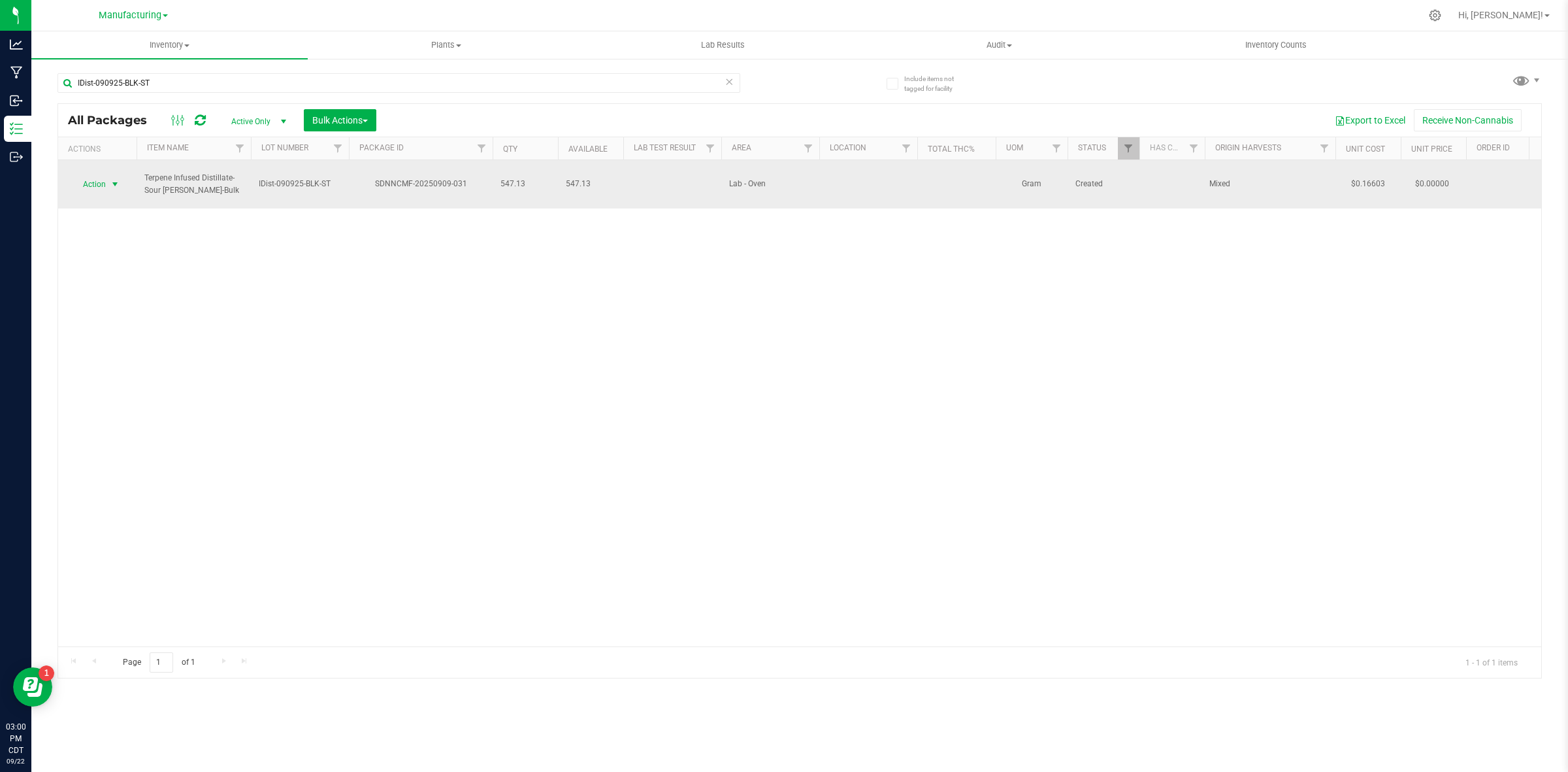
click at [120, 179] on span "select" at bounding box center [115, 184] width 11 height 11
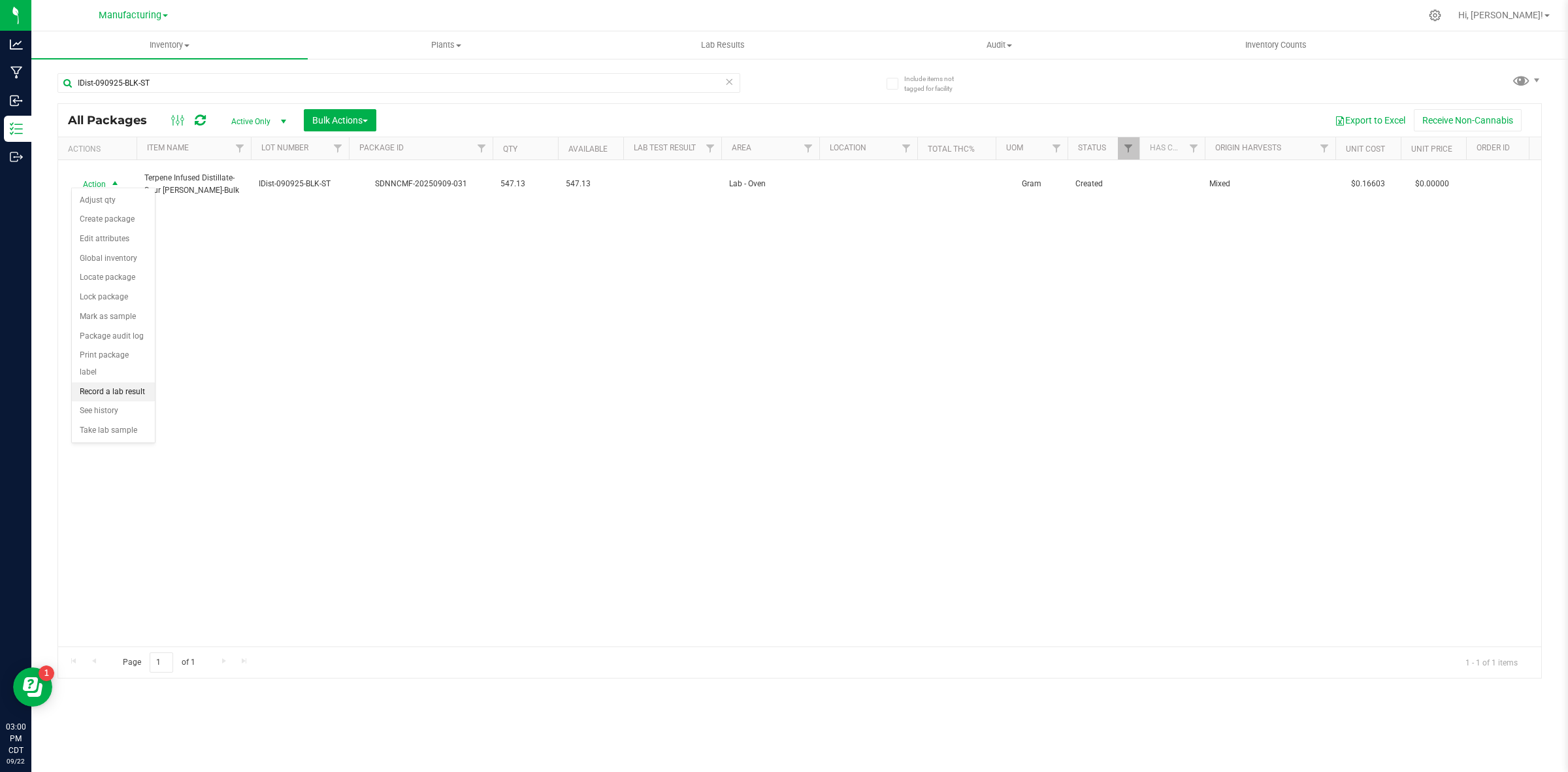
click at [136, 382] on li "Record a lab result" at bounding box center [113, 392] width 83 height 20
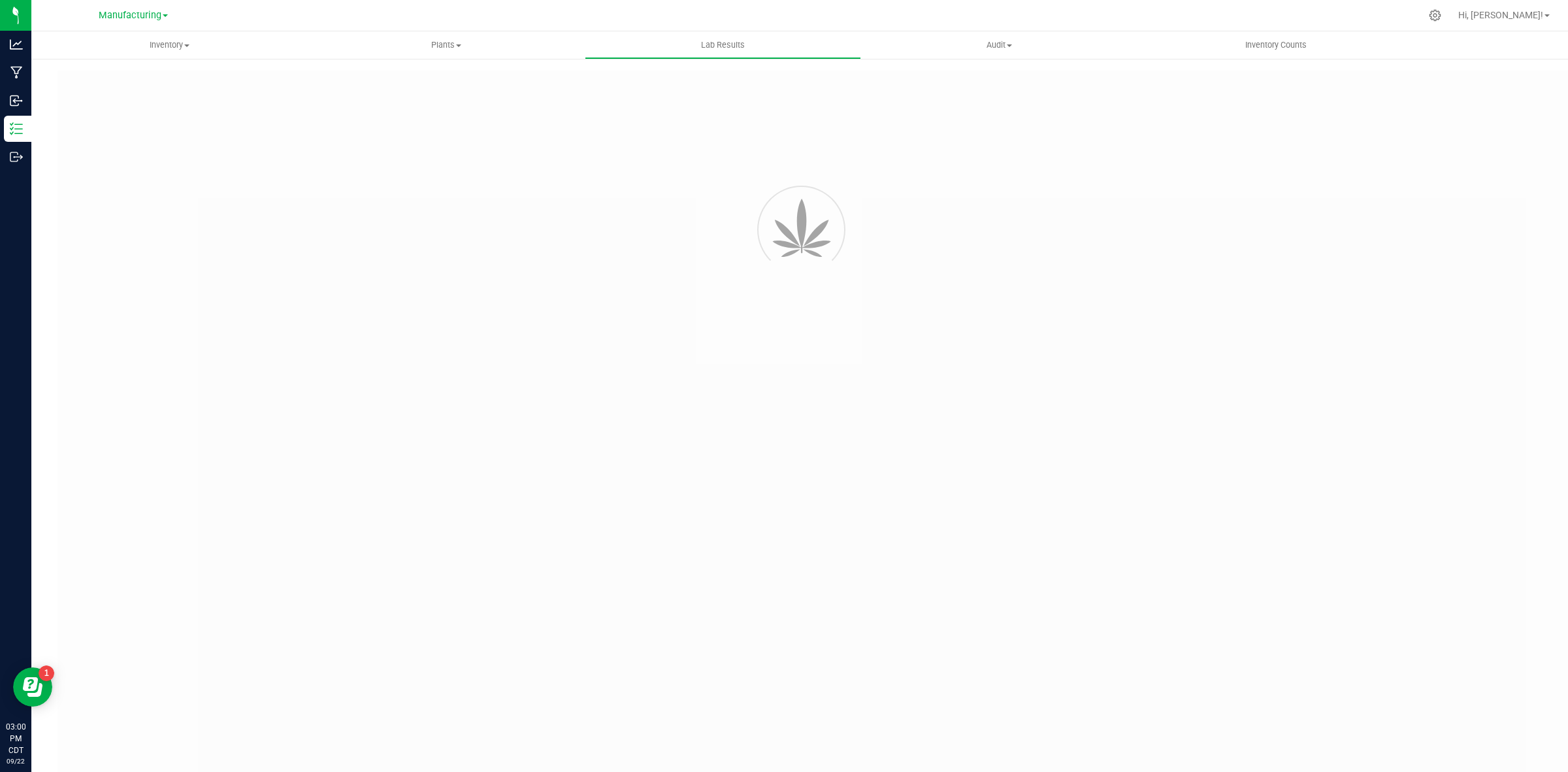
type input "SDNNCMF-20250909-031"
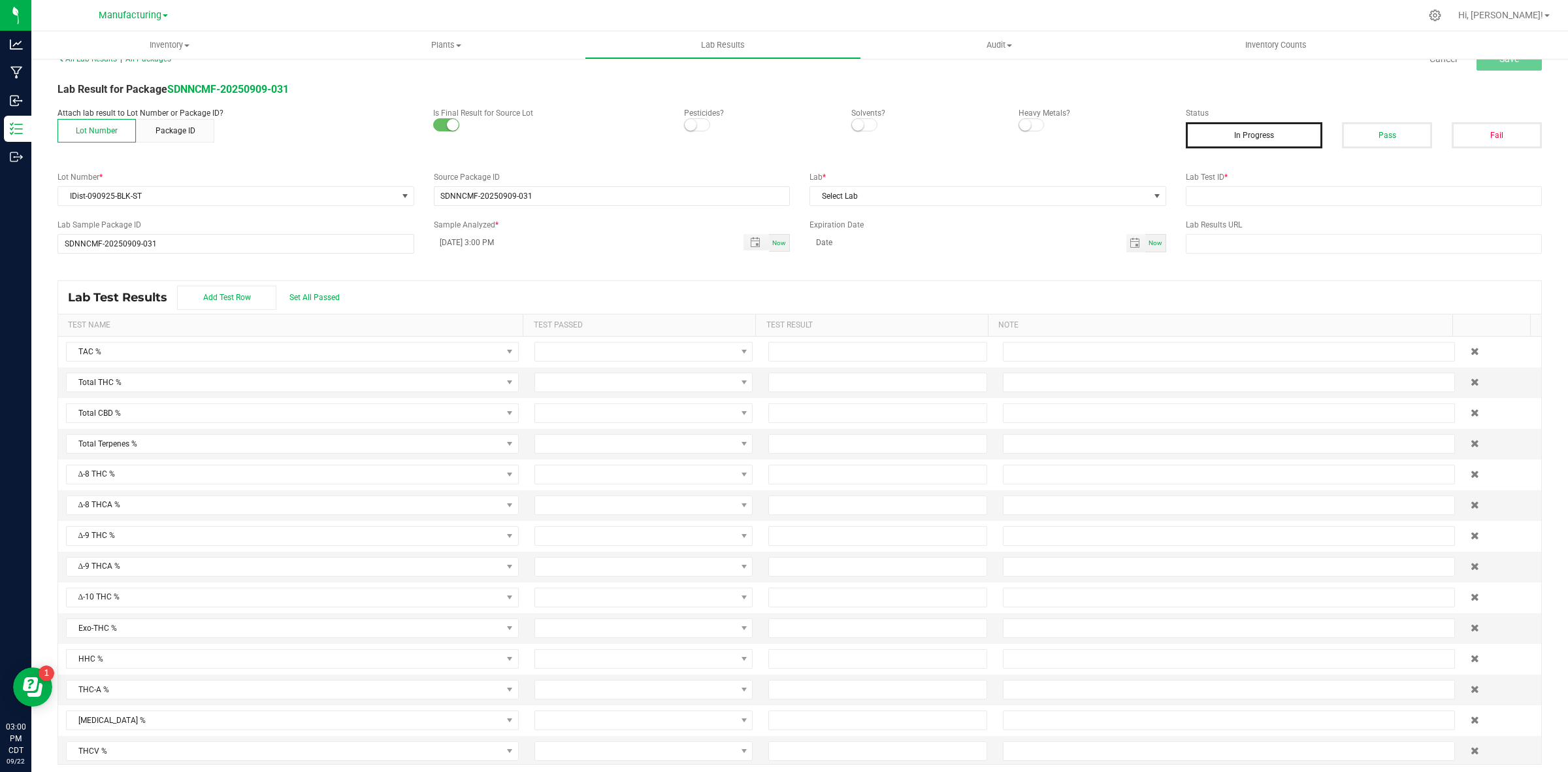
scroll to position [27, 0]
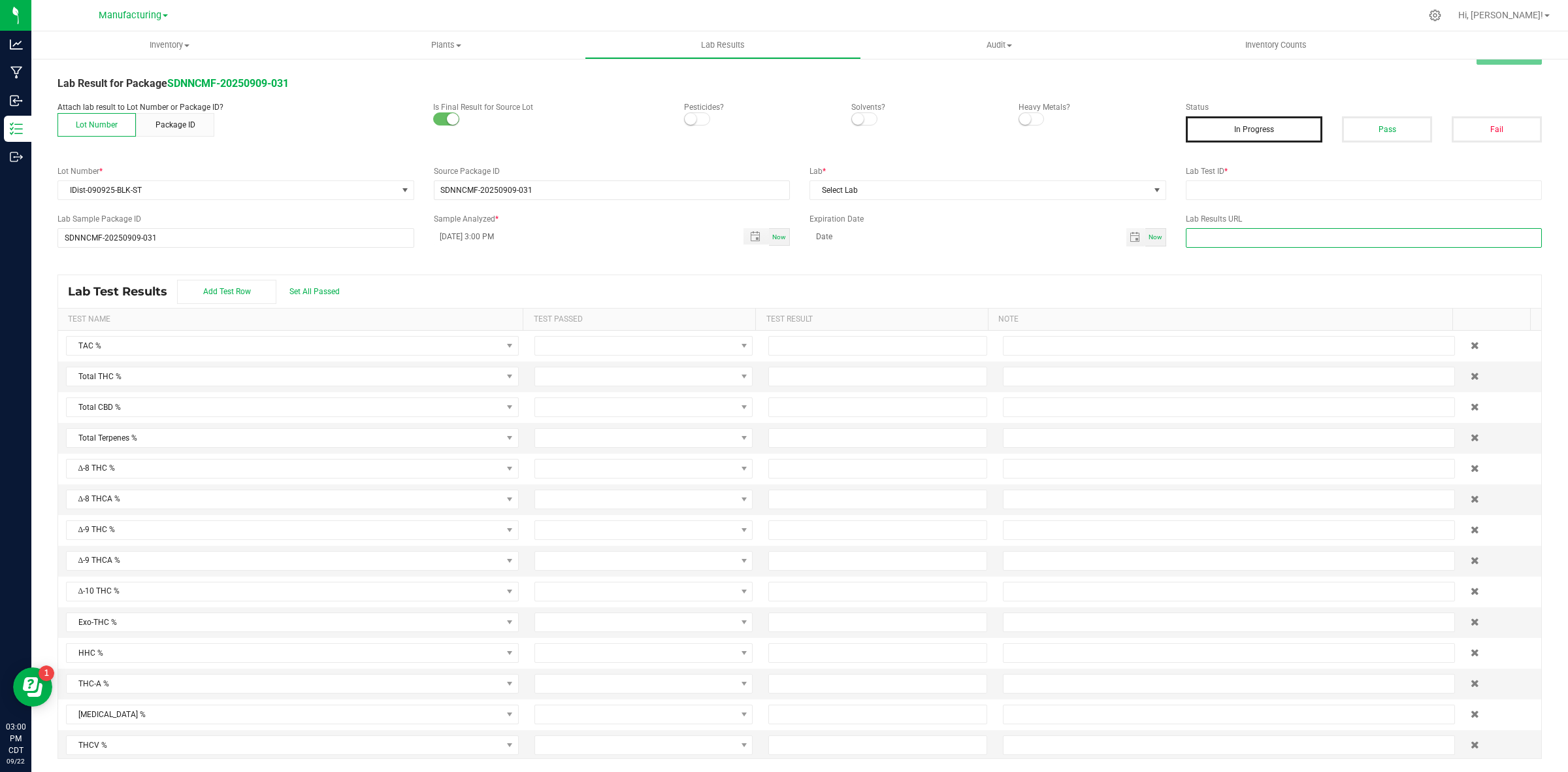
click at [1269, 235] on input "text" at bounding box center [1364, 238] width 356 height 20
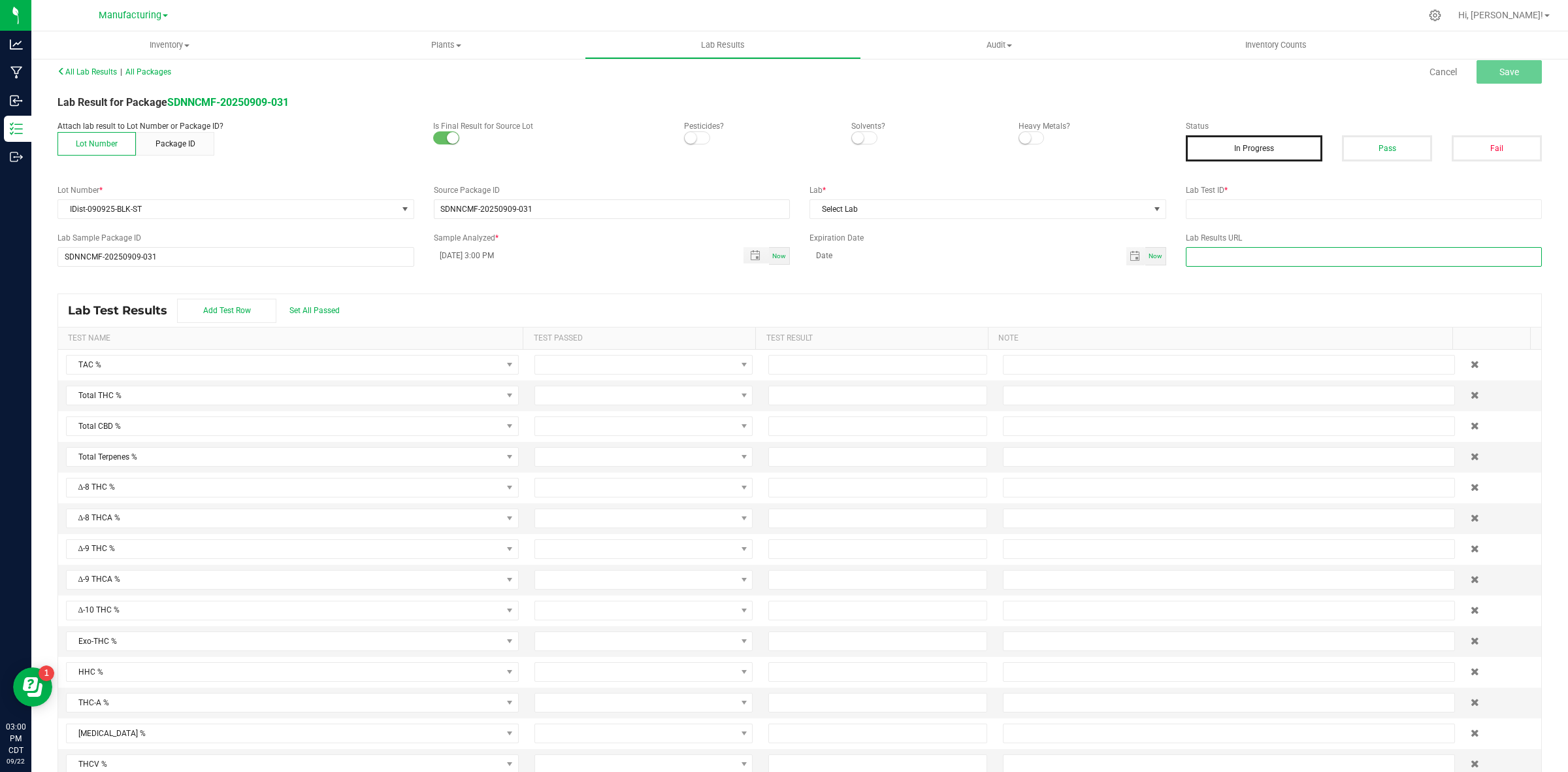
scroll to position [0, 0]
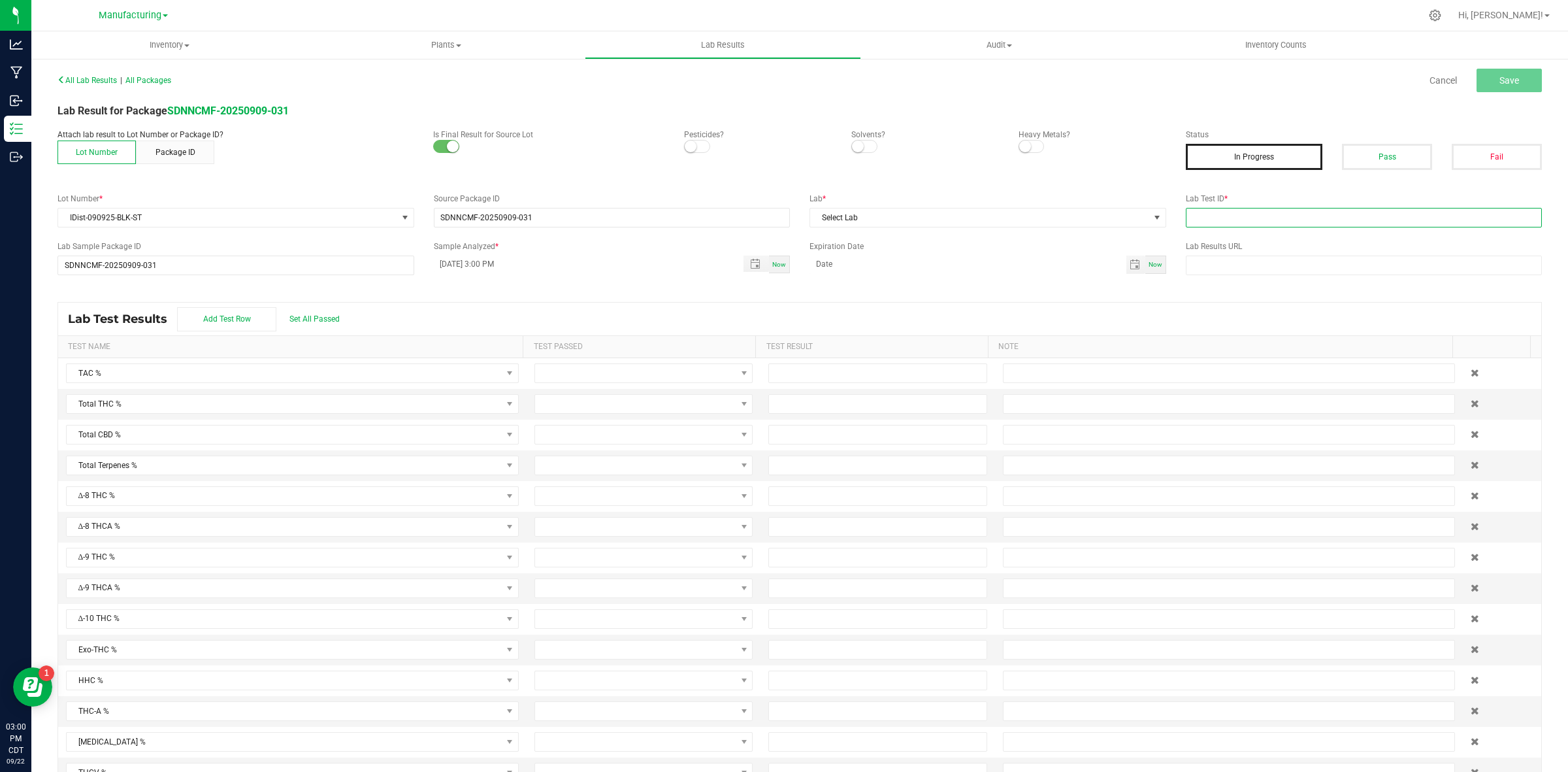
click at [1212, 220] on input "text" at bounding box center [1364, 218] width 356 height 20
click at [1356, 158] on button "Pass" at bounding box center [1387, 156] width 90 height 26
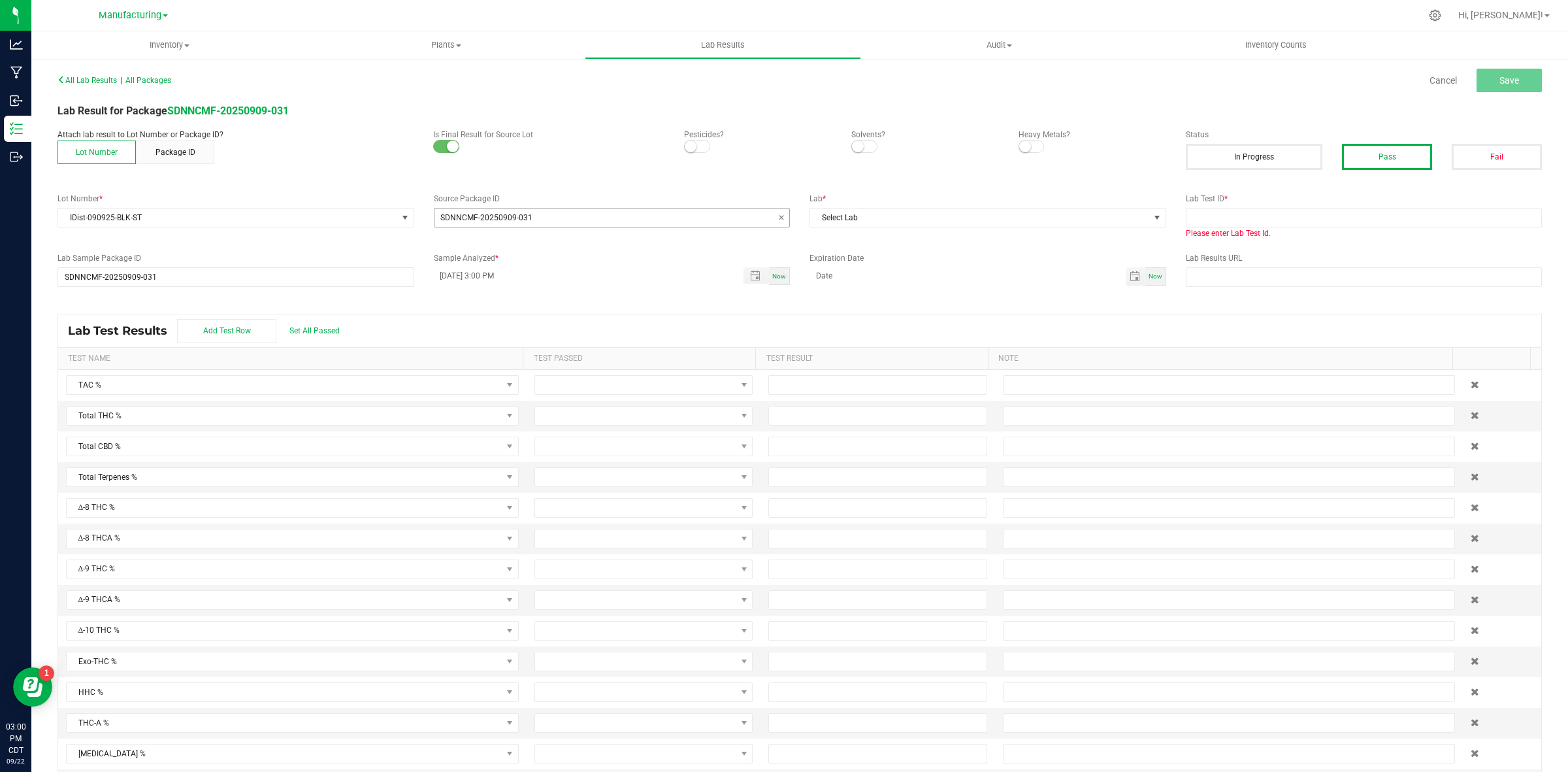
click at [651, 226] on input "SDNNCMF-20250909-031" at bounding box center [611, 218] width 355 height 18
click at [893, 219] on span "Select Lab" at bounding box center [980, 218] width 339 height 18
click at [869, 278] on li "ACS" at bounding box center [980, 274] width 352 height 22
click at [1260, 210] on input "text" at bounding box center [1364, 218] width 356 height 20
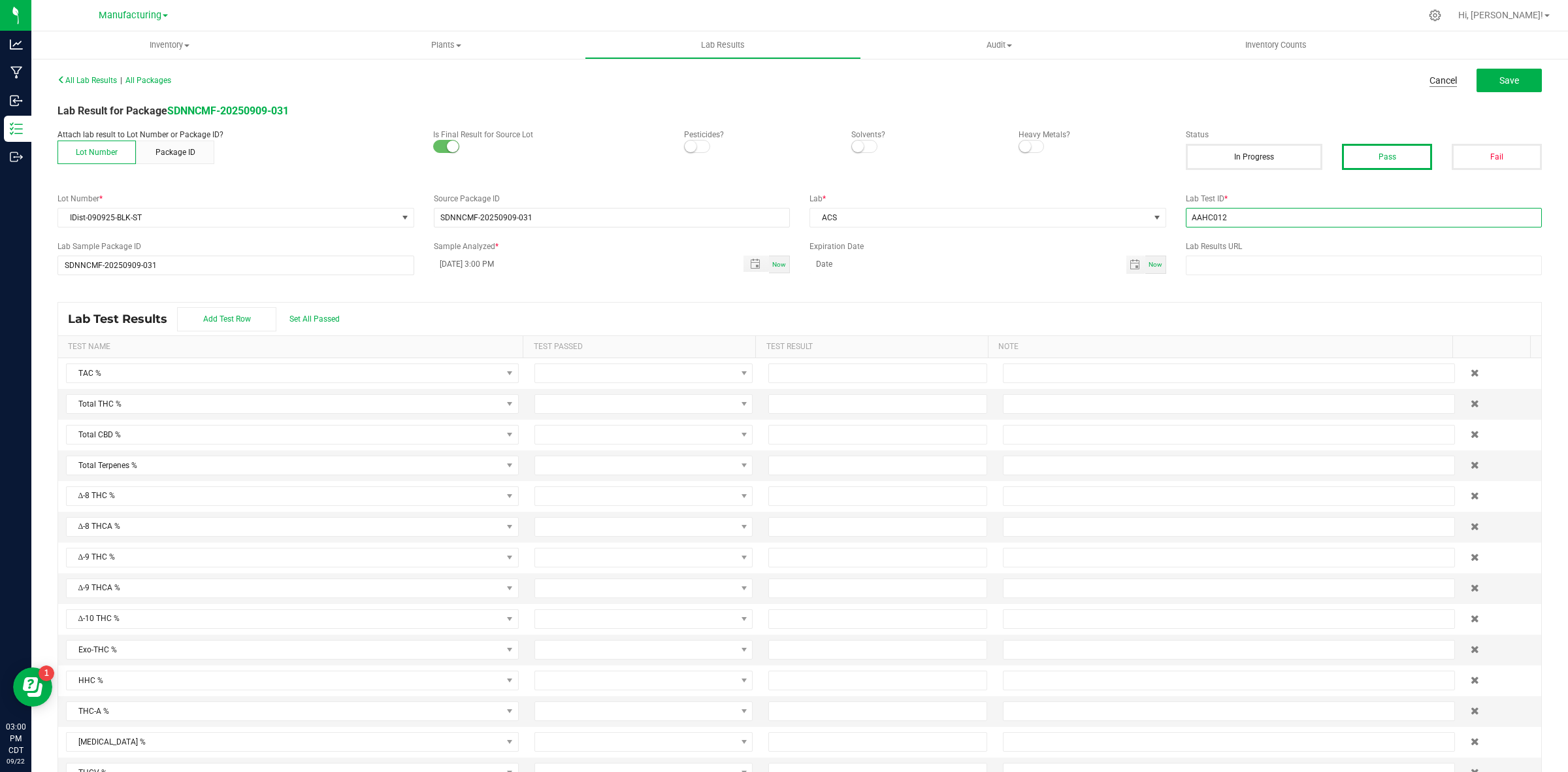
type input "AAHC012"
click at [1429, 77] on link "Cancel" at bounding box center [1443, 80] width 27 height 13
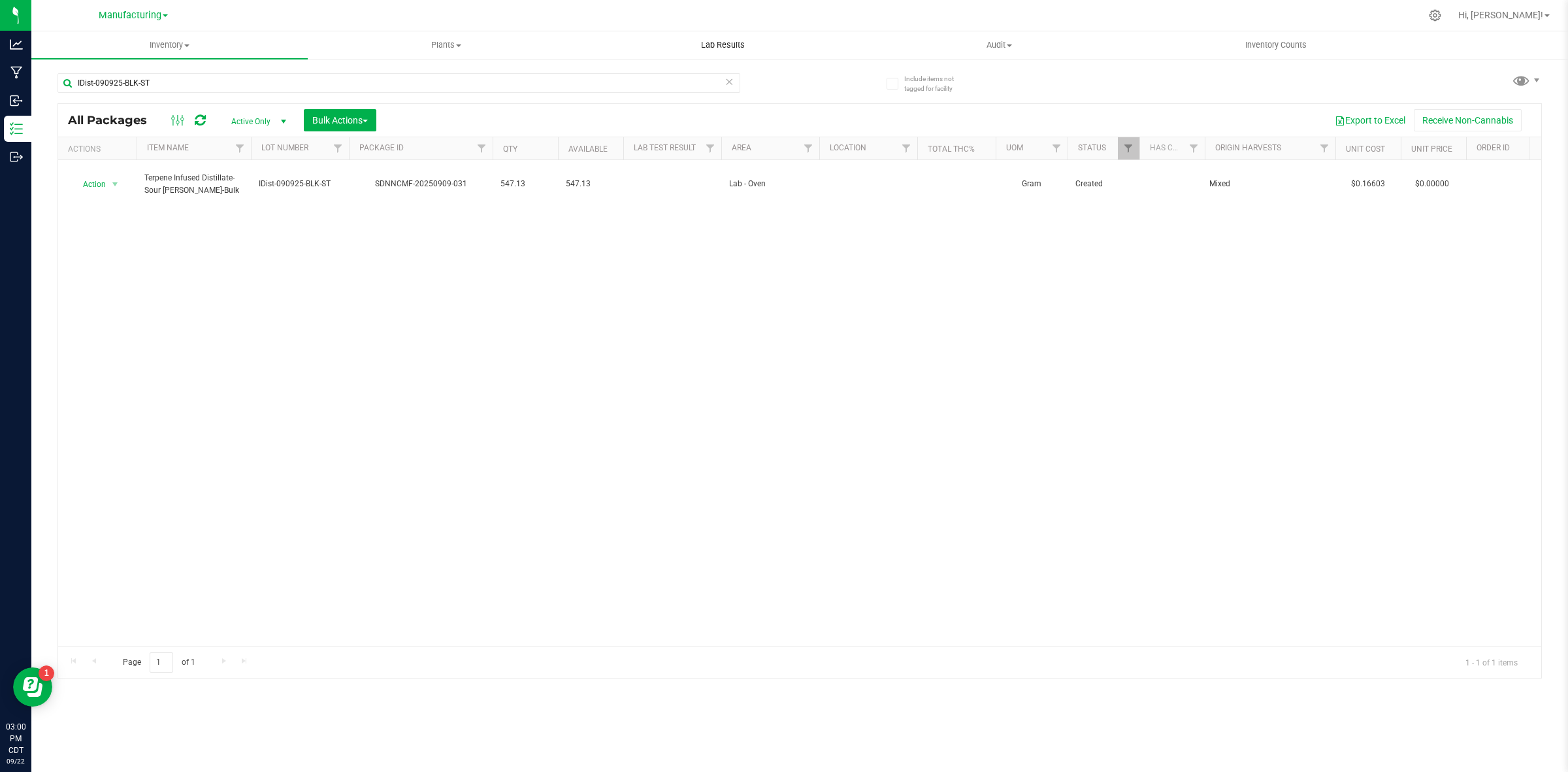
click at [729, 36] on uib-tab-heading "Lab Results" at bounding box center [723, 45] width 275 height 26
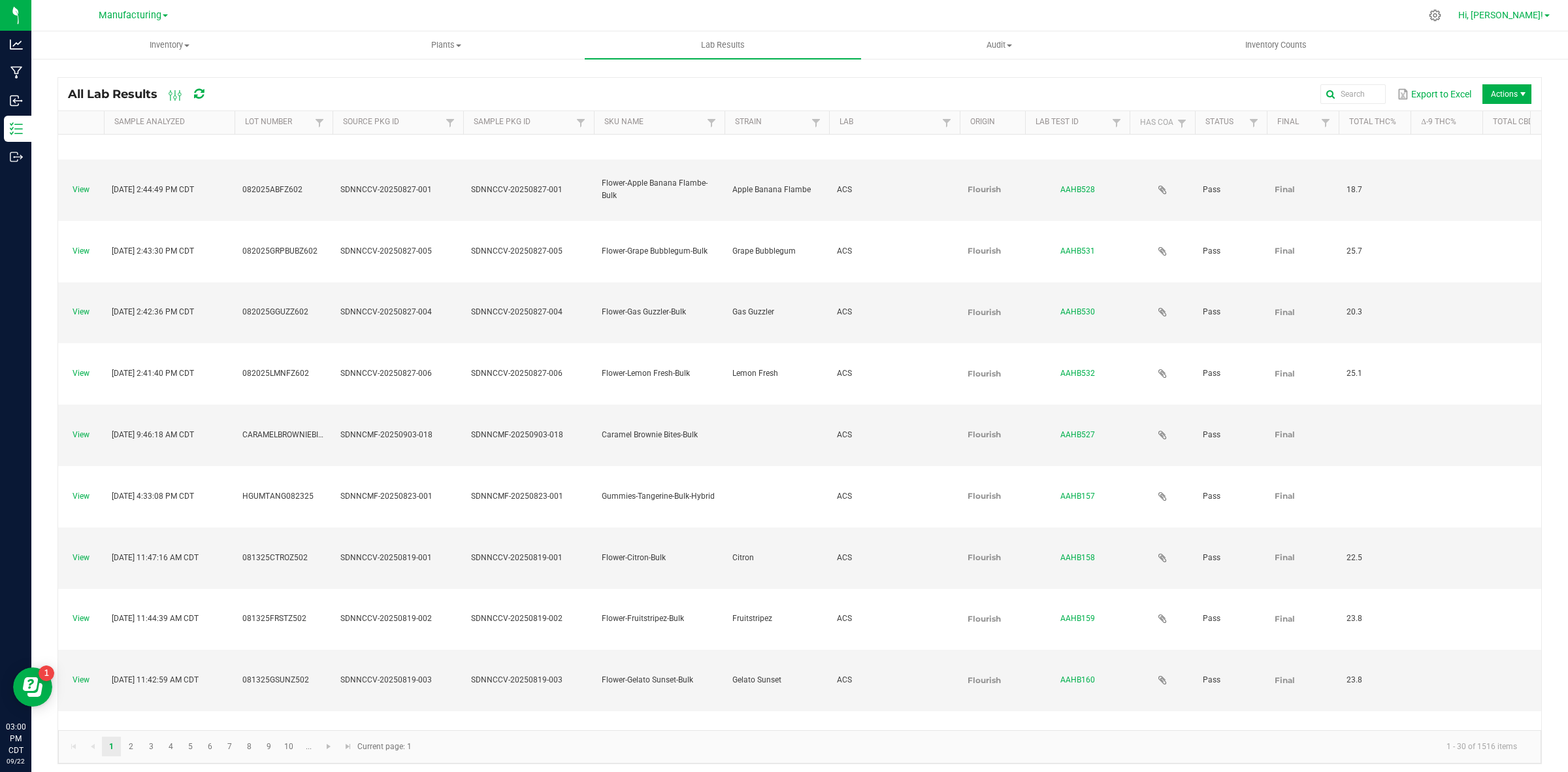
click at [1526, 15] on span "Hi, [PERSON_NAME]!" at bounding box center [1500, 15] width 85 height 11
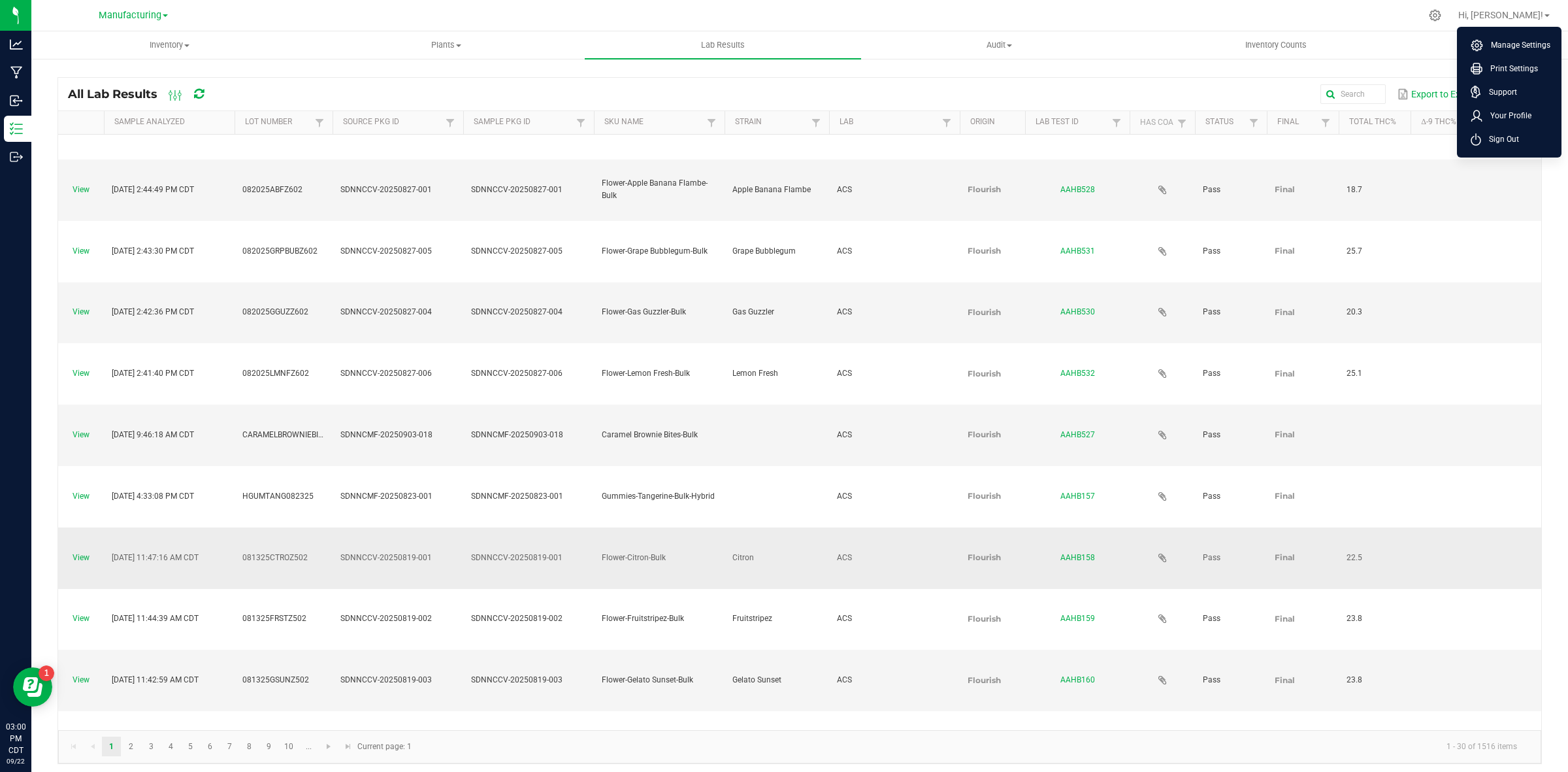
click at [1511, 144] on span "Sign Out" at bounding box center [1500, 139] width 38 height 13
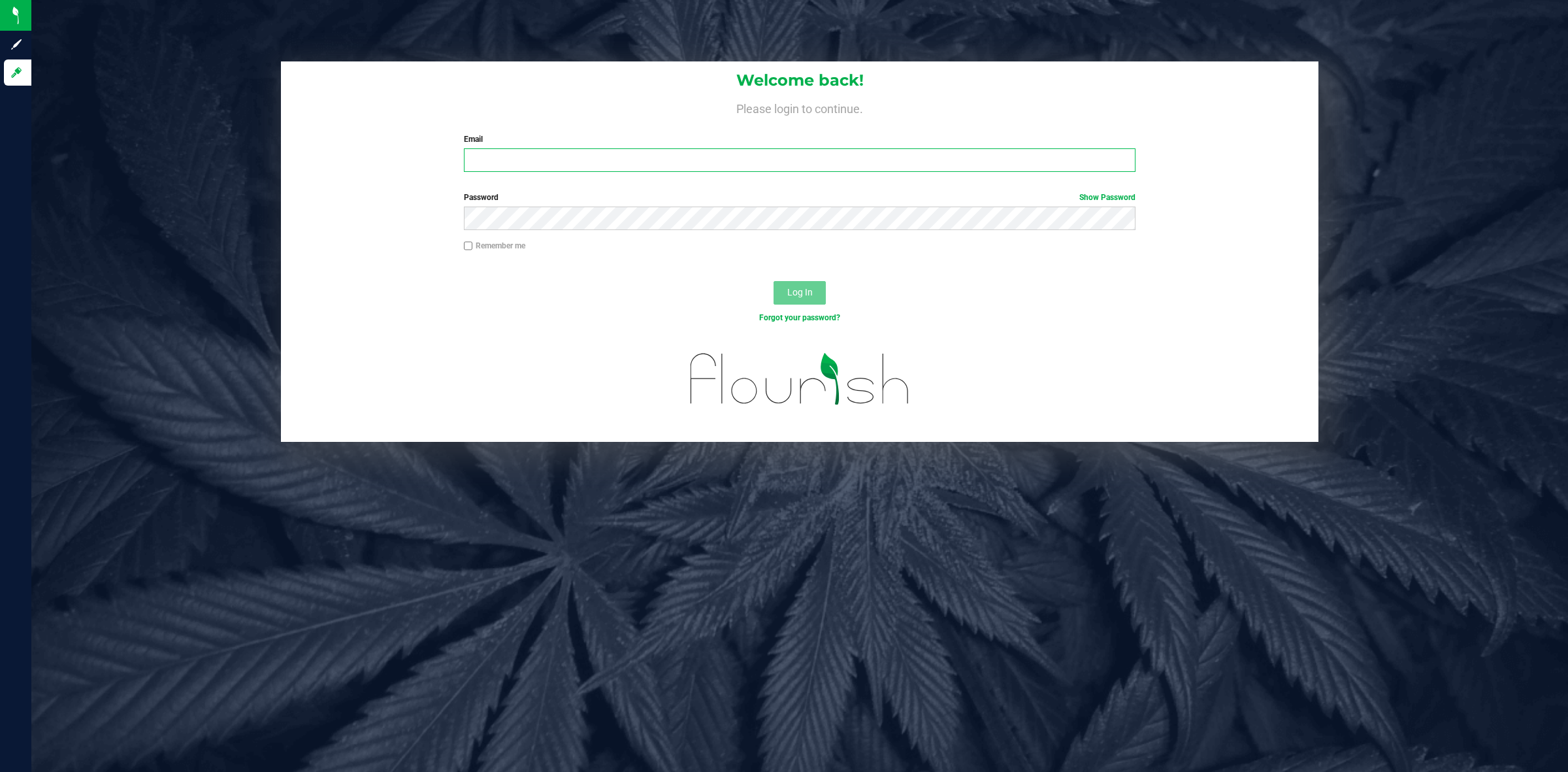
type input "[EMAIL_ADDRESS][PERSON_NAME][DOMAIN_NAME]"
click at [785, 285] on button "Log In" at bounding box center [800, 293] width 53 height 24
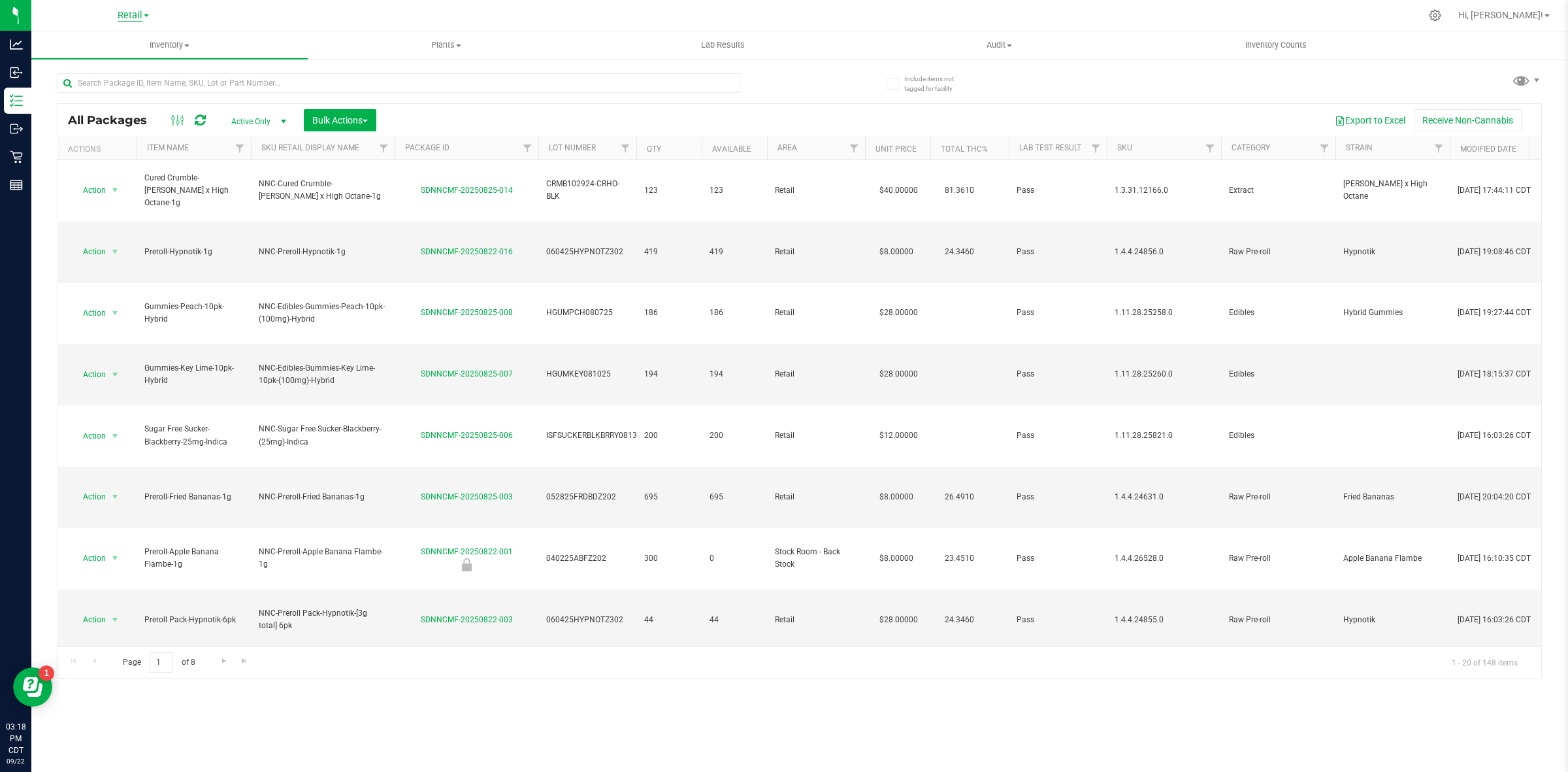
click at [136, 15] on span "Retail" at bounding box center [130, 15] width 25 height 12
click at [122, 63] on link "Manufacturing" at bounding box center [133, 63] width 190 height 18
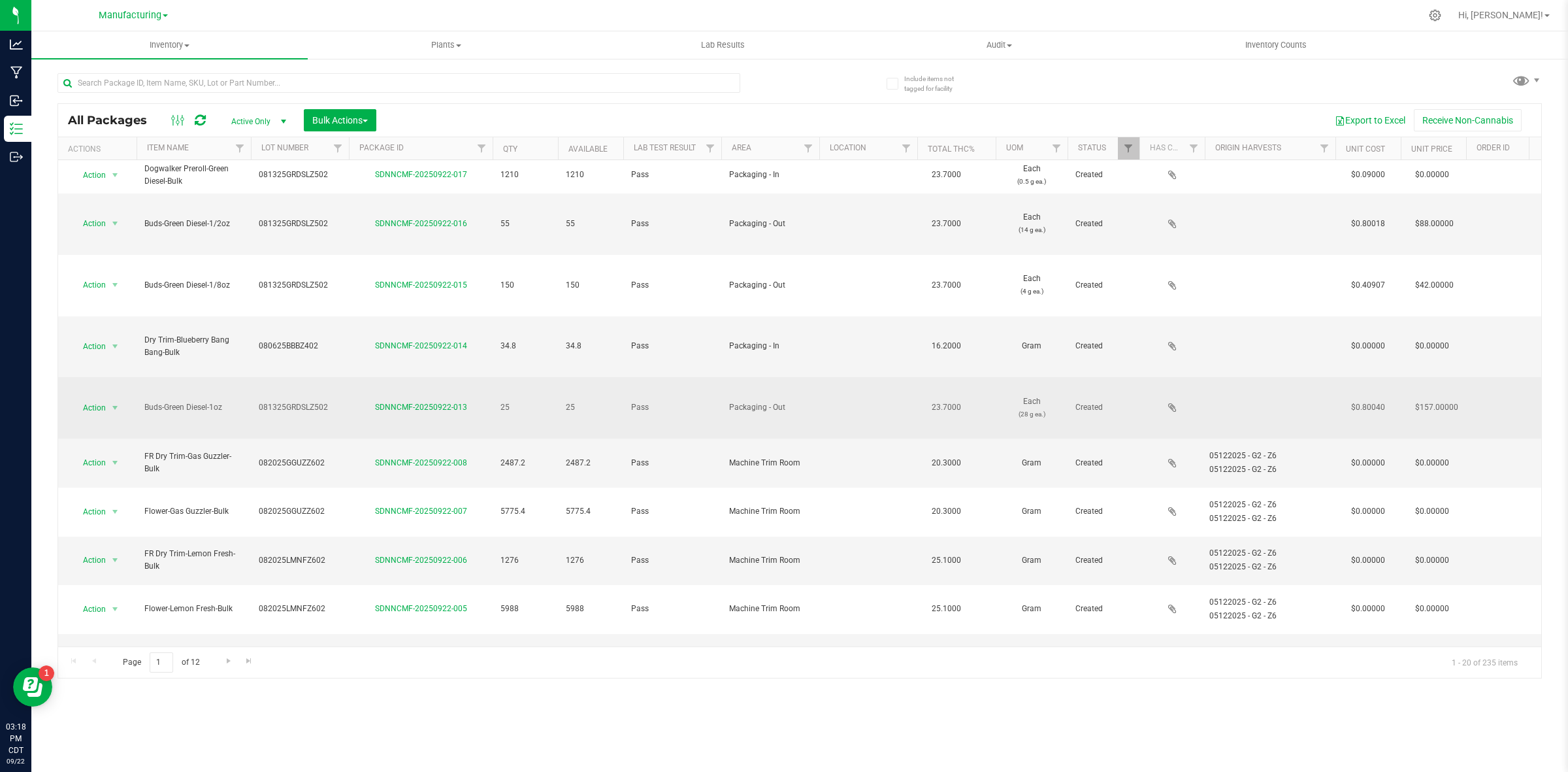
scroll to position [163, 0]
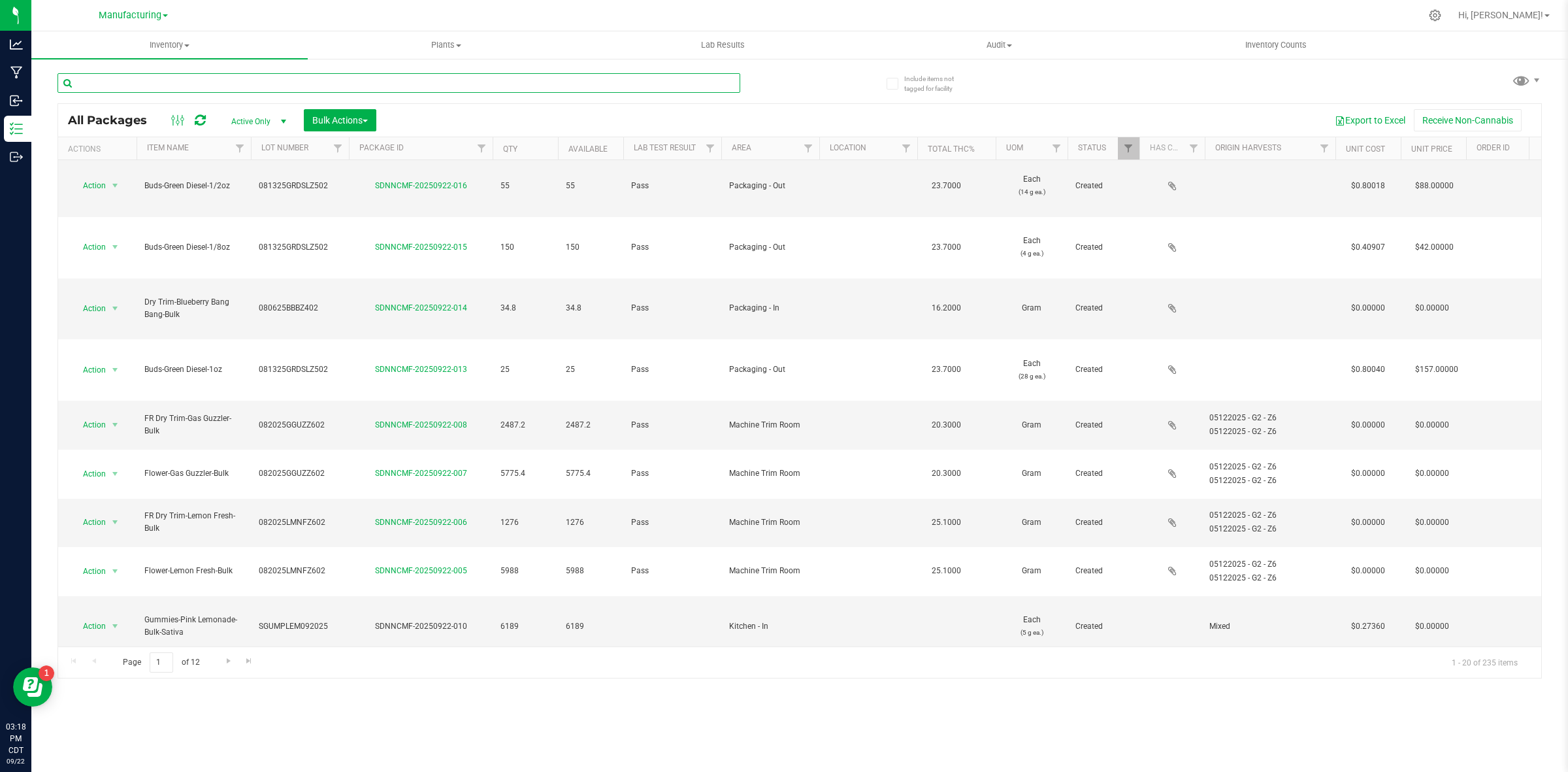
click at [288, 83] on input "text" at bounding box center [398, 83] width 683 height 20
paste input "IDist-090925-BLK-ST"
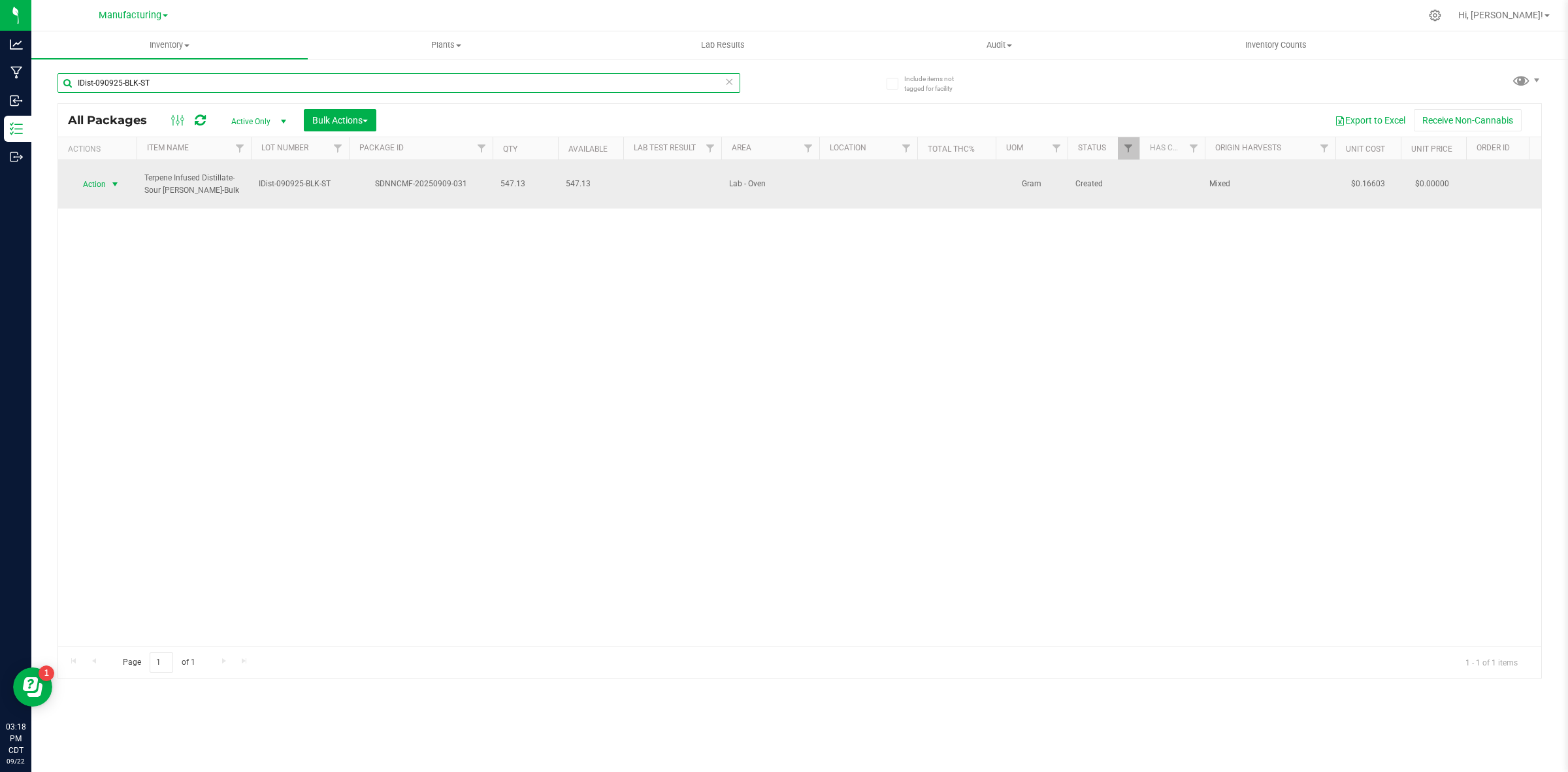
type input "IDist-090925-BLK-ST"
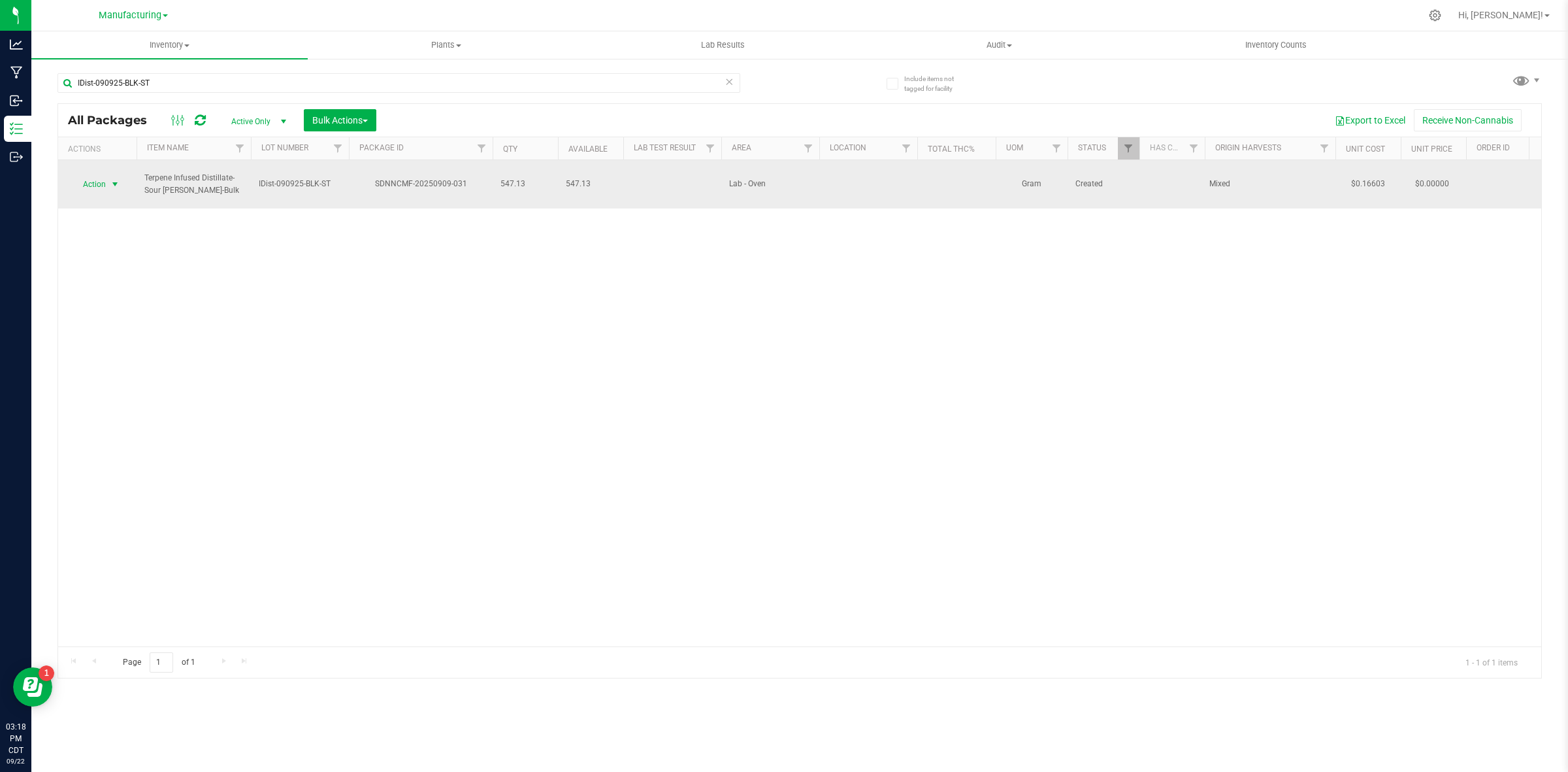
click at [118, 179] on span "select" at bounding box center [115, 184] width 11 height 11
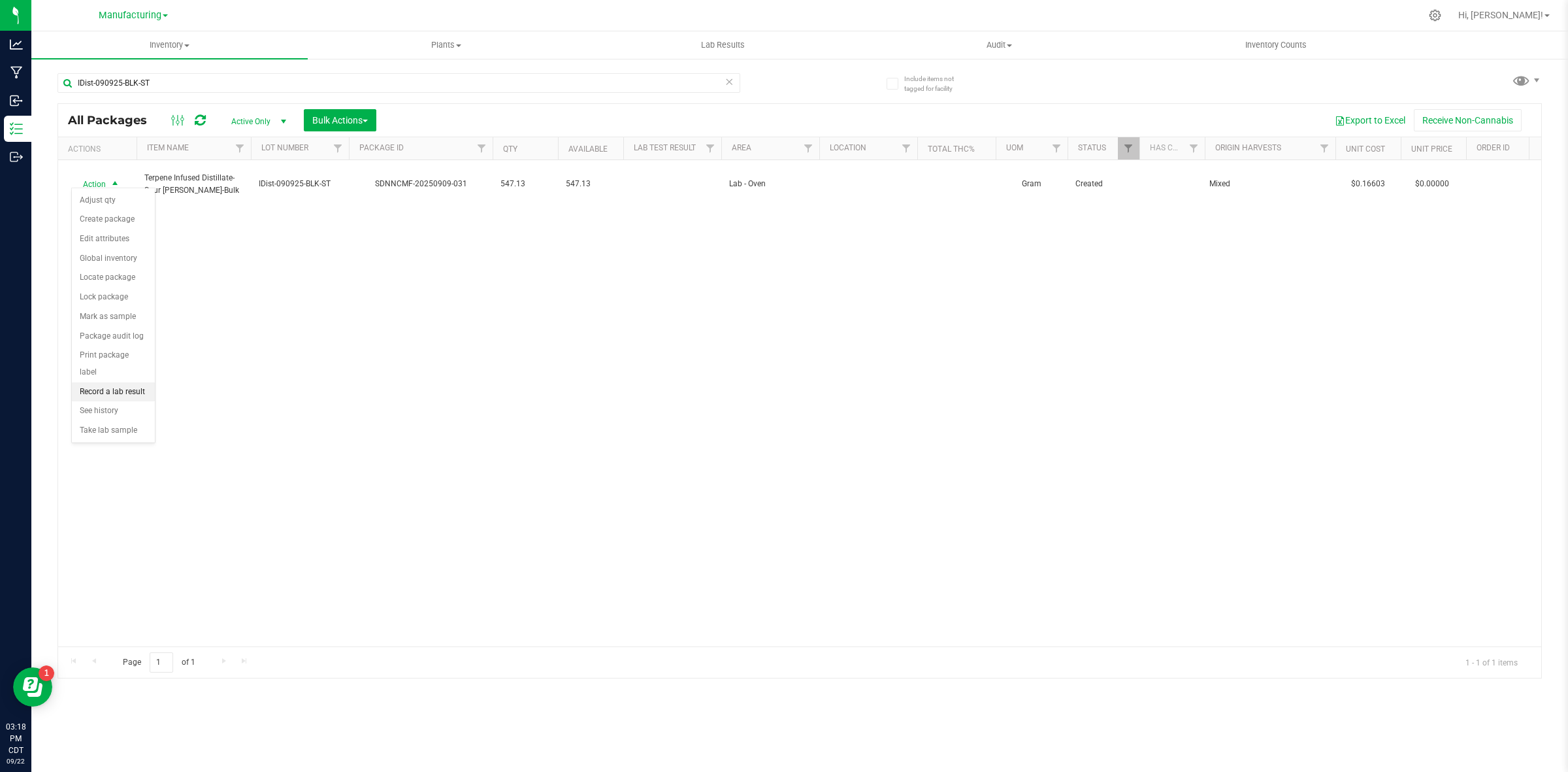
click at [108, 382] on li "Record a lab result" at bounding box center [113, 392] width 83 height 20
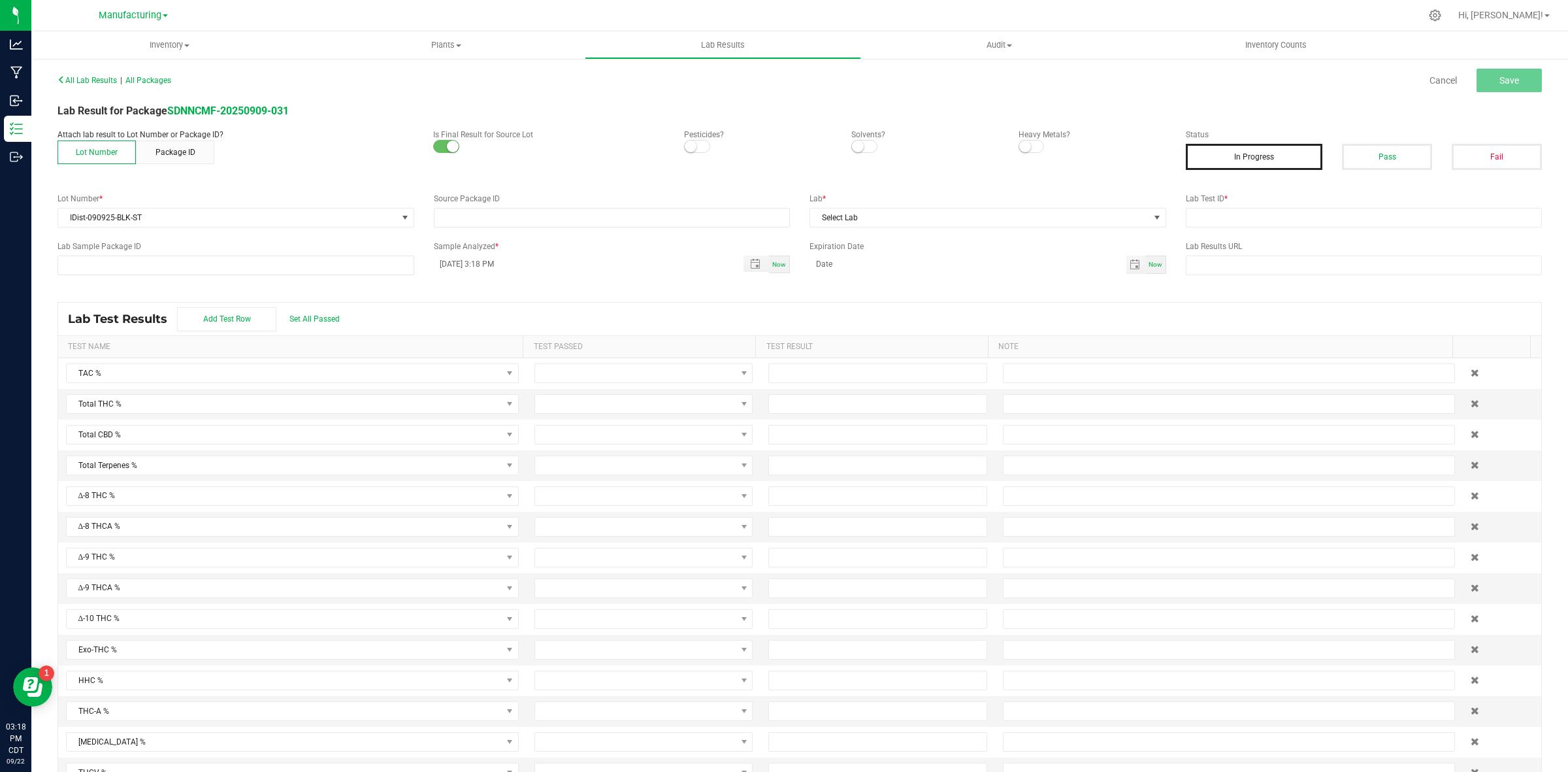
type input "SDNNCMF-20250909-031"
click at [1347, 263] on input "text" at bounding box center [1364, 266] width 356 height 20
click at [1347, 151] on button "Pass" at bounding box center [1387, 156] width 90 height 26
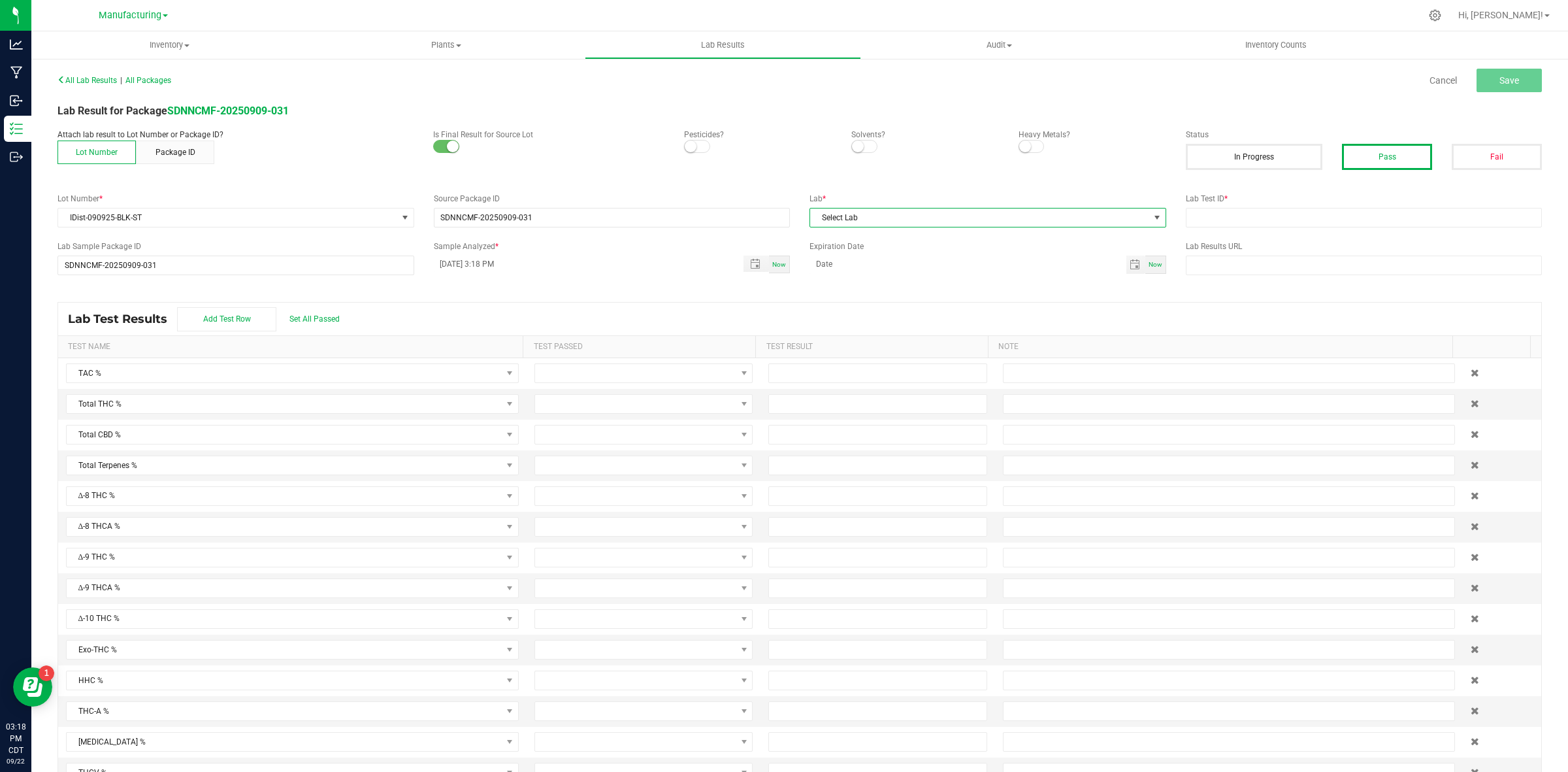
click at [1117, 228] on div "All Lab Results | All Packages Cancel Save Lab Result for Package SDNNCMF-20250…" at bounding box center [799, 428] width 1484 height 715
click at [961, 217] on span "Select Lab" at bounding box center [980, 218] width 339 height 18
click at [868, 280] on li "ACS" at bounding box center [980, 274] width 352 height 22
click at [1243, 209] on input "text" at bounding box center [1364, 218] width 356 height 20
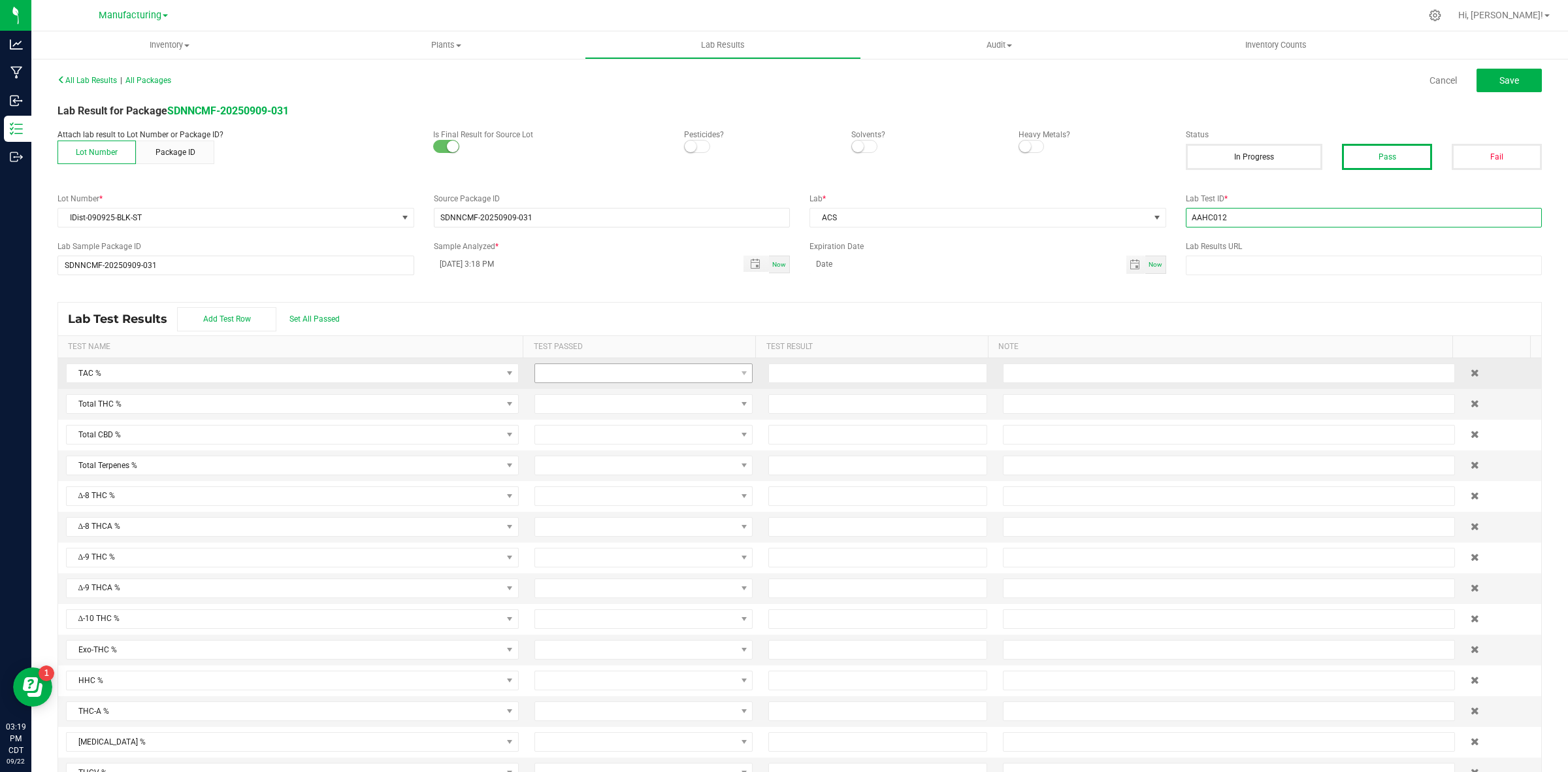
type input "AAHC012"
click at [621, 375] on span at bounding box center [635, 373] width 200 height 18
drag, startPoint x: 599, startPoint y: 433, endPoint x: 599, endPoint y: 419, distance: 14.0
click at [598, 433] on li "Passed" at bounding box center [634, 431] width 213 height 22
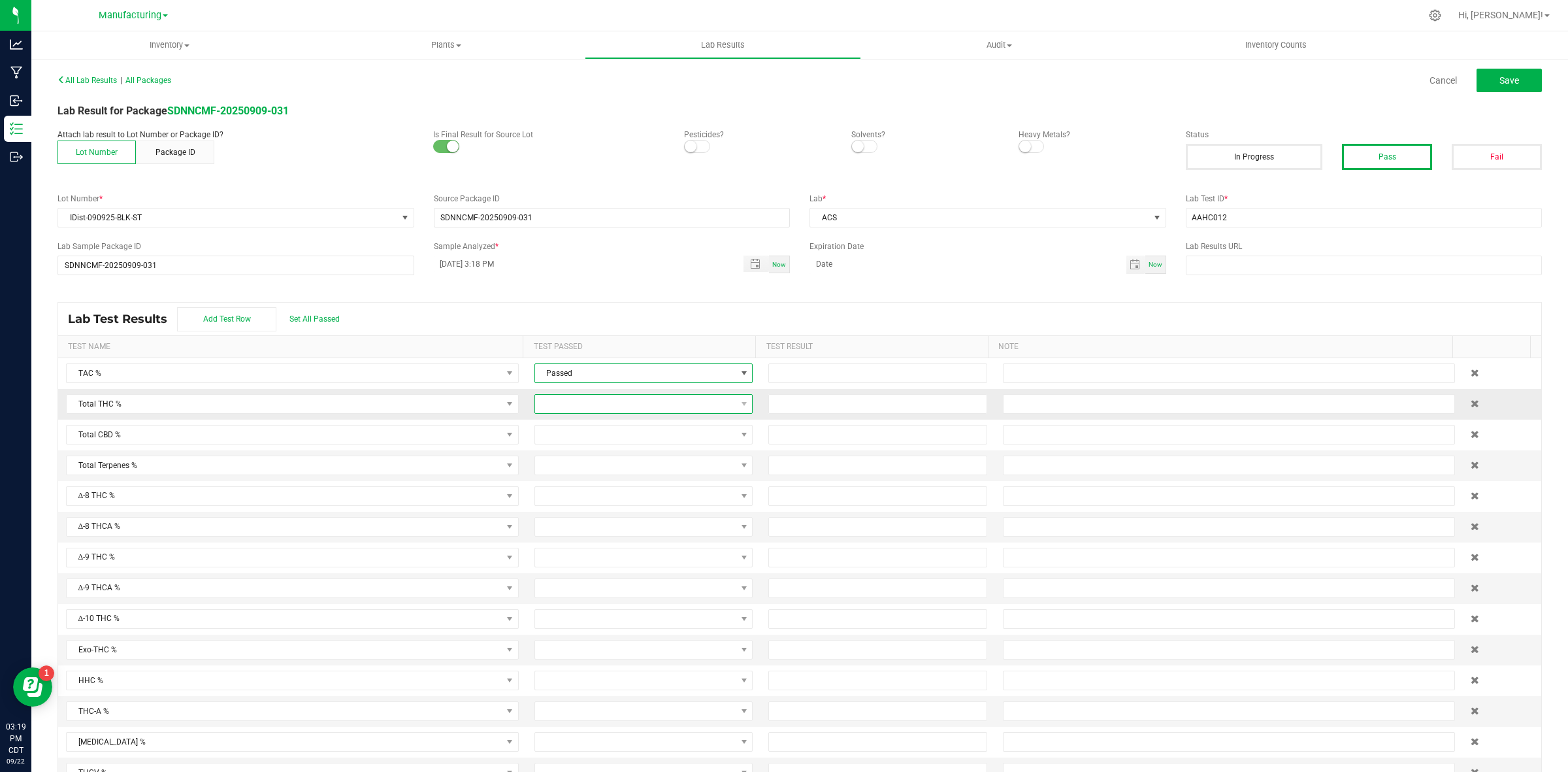
click at [602, 406] on span at bounding box center [635, 404] width 200 height 18
click at [587, 464] on li "Passed" at bounding box center [634, 462] width 213 height 22
click at [810, 375] on input at bounding box center [877, 373] width 217 height 18
type input "87.9000"
click at [847, 405] on input at bounding box center [877, 404] width 217 height 18
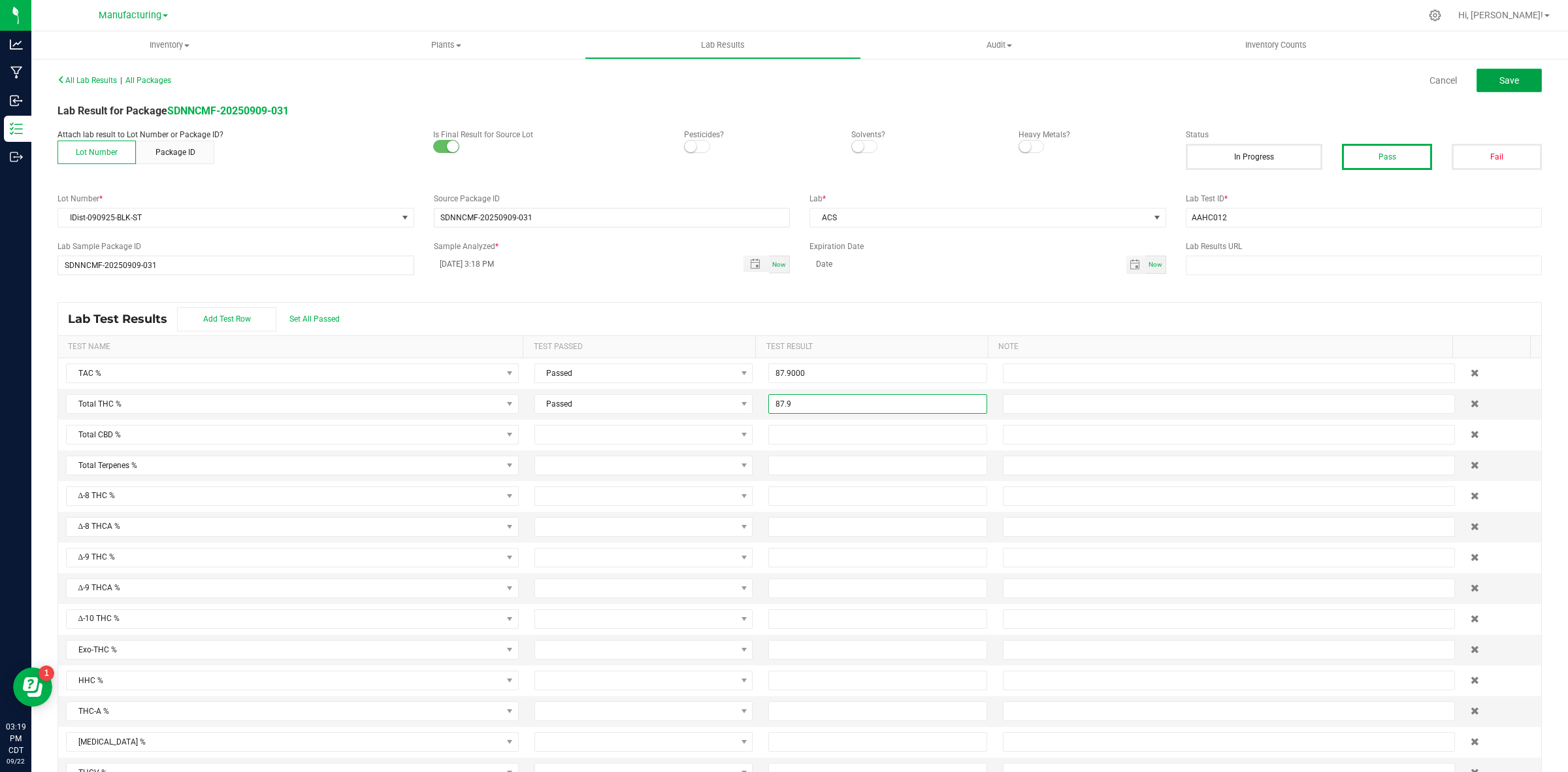
type input "87.9000"
click at [1504, 78] on span "Save" at bounding box center [1509, 80] width 20 height 11
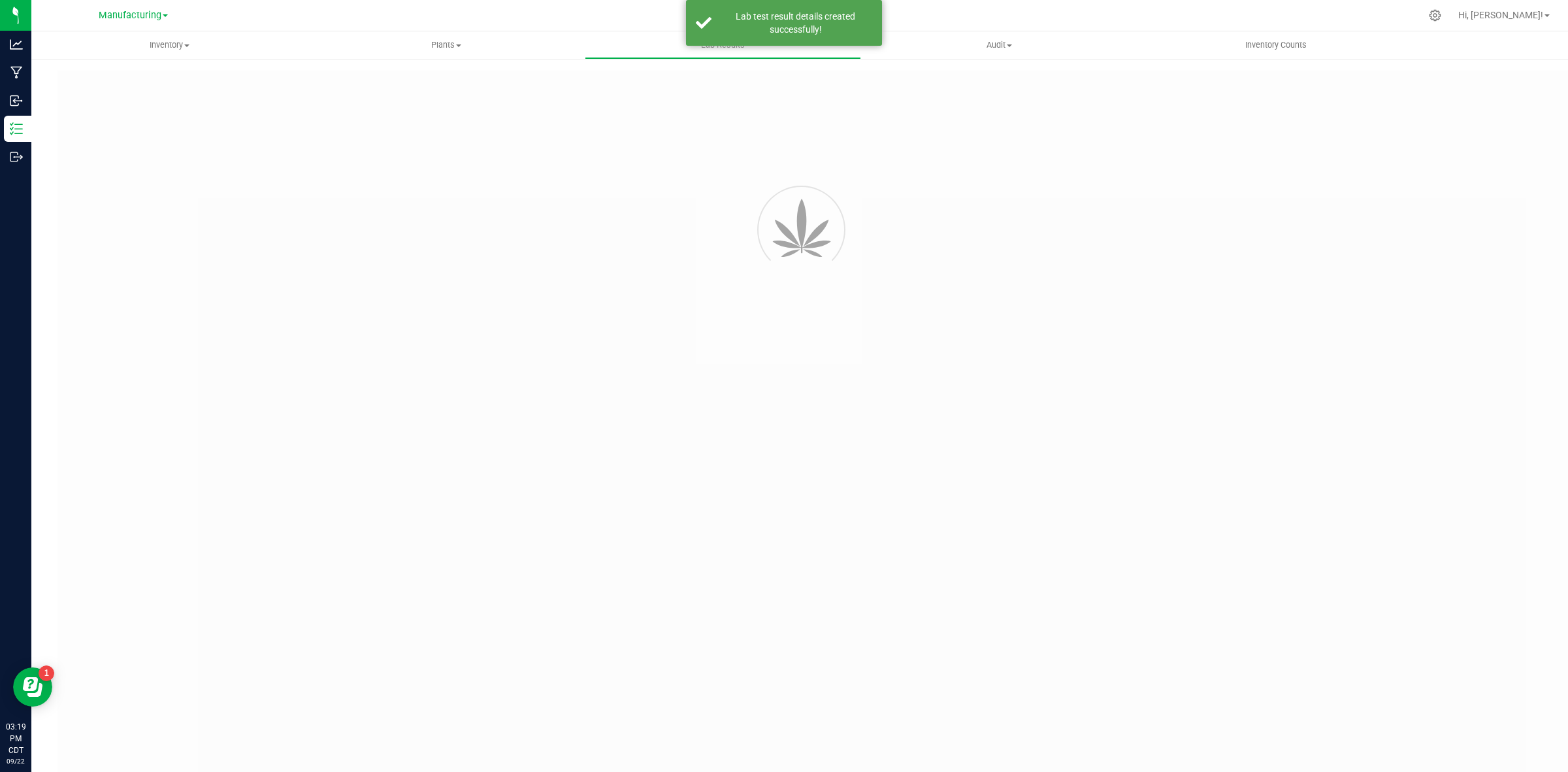
type input "SDNNCMF-20250909-031"
type input "AAHC012"
type input "SDNNCMF-20250909-031"
type input "[DATE] 3:18 PM"
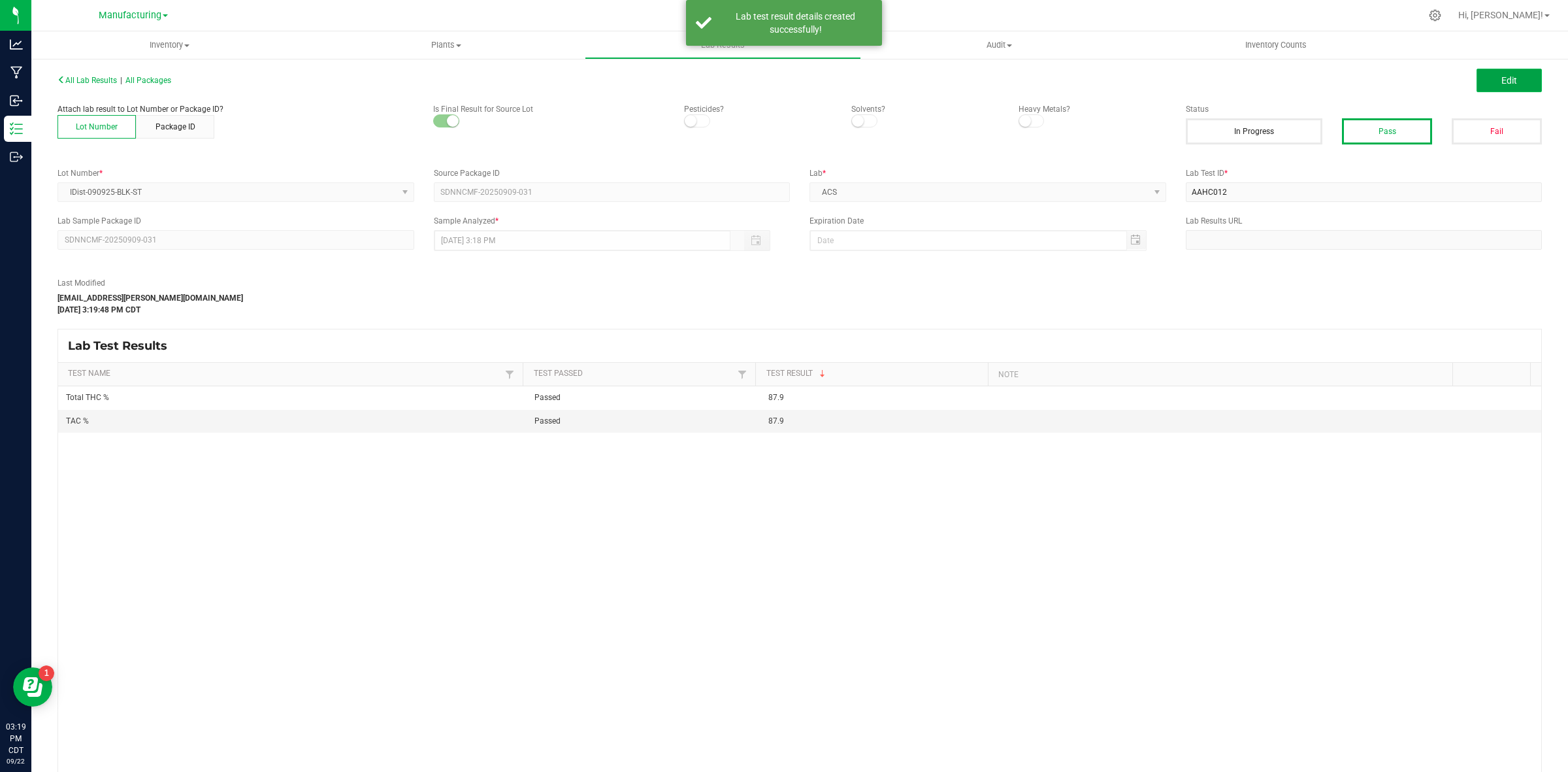
click at [1501, 75] on span "Edit" at bounding box center [1509, 80] width 15 height 11
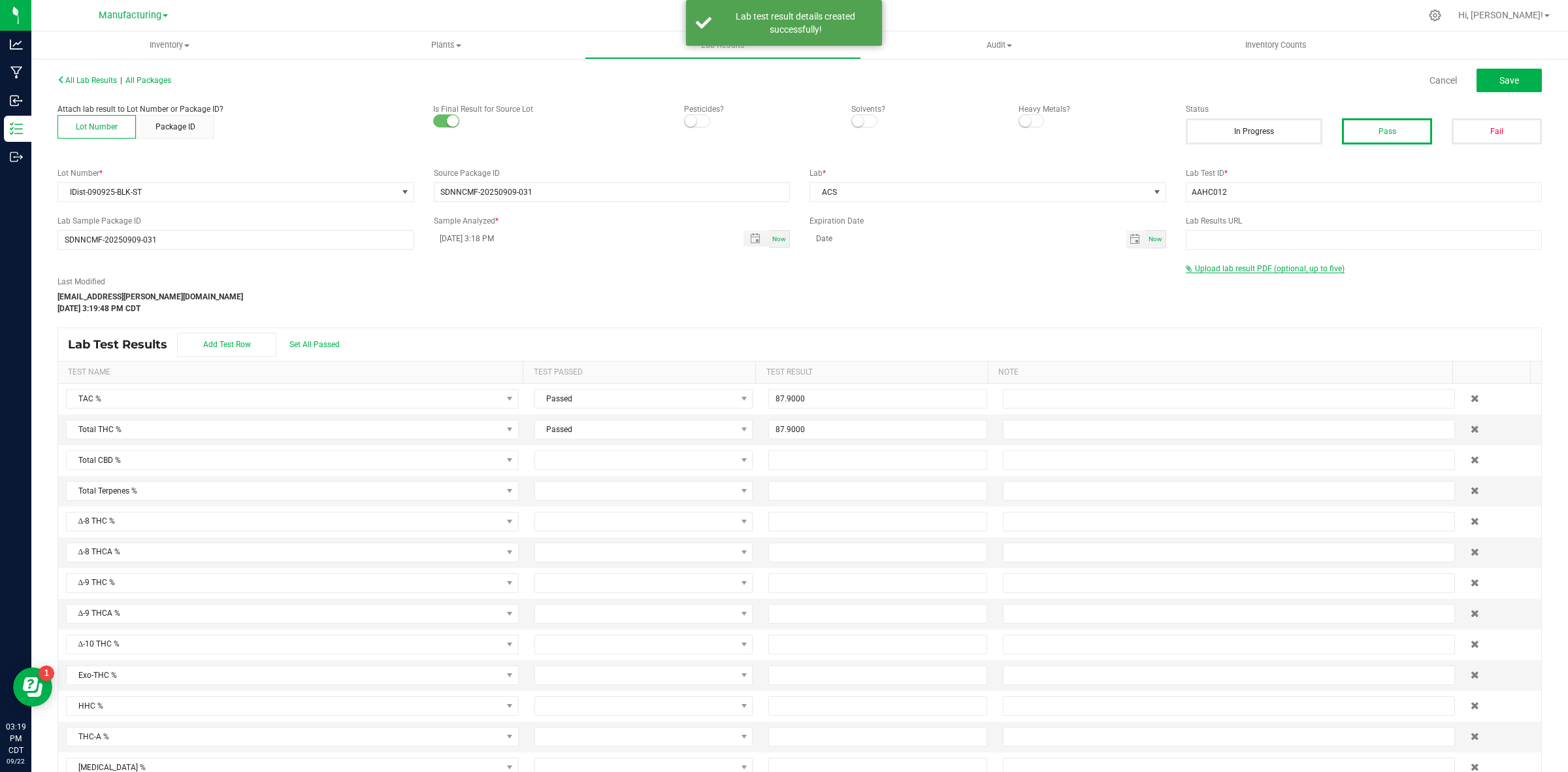
click at [1284, 270] on span "Upload lab result PDF (optional, up to five)" at bounding box center [1270, 268] width 150 height 9
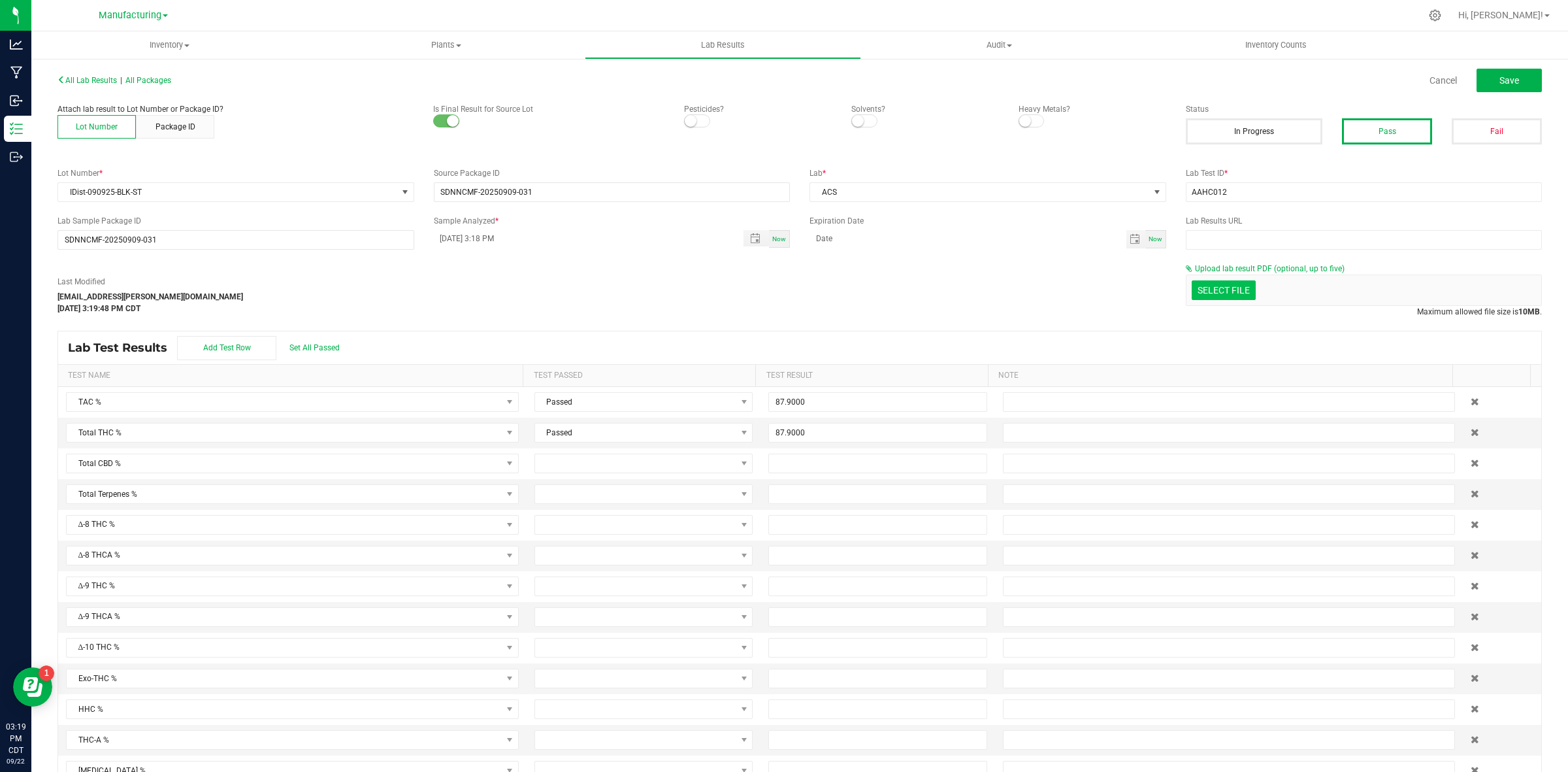
click at [1223, 291] on input "Select file" at bounding box center [118, 233] width 2273 height 133
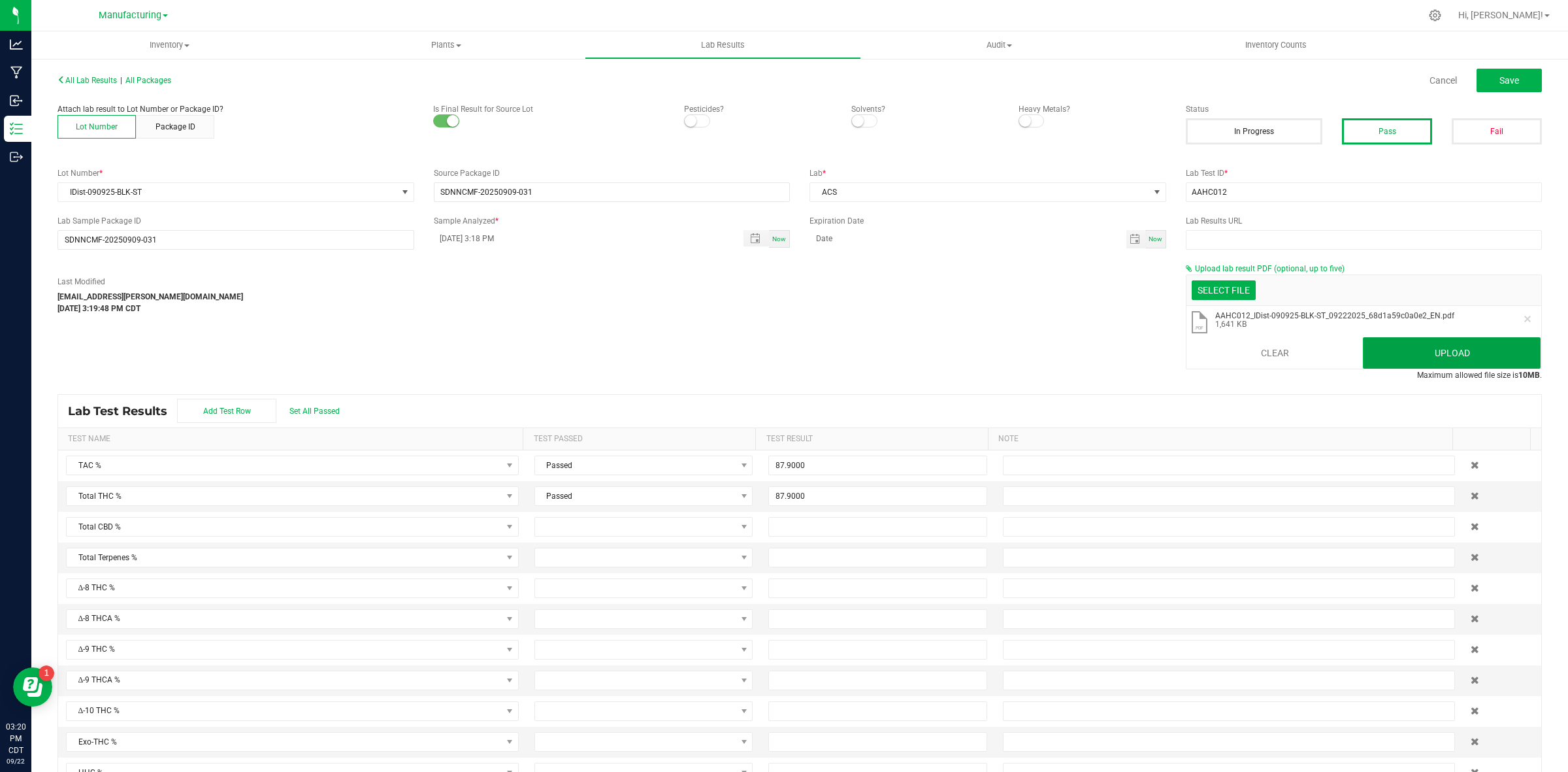
click at [1387, 353] on button "Upload" at bounding box center [1452, 352] width 178 height 32
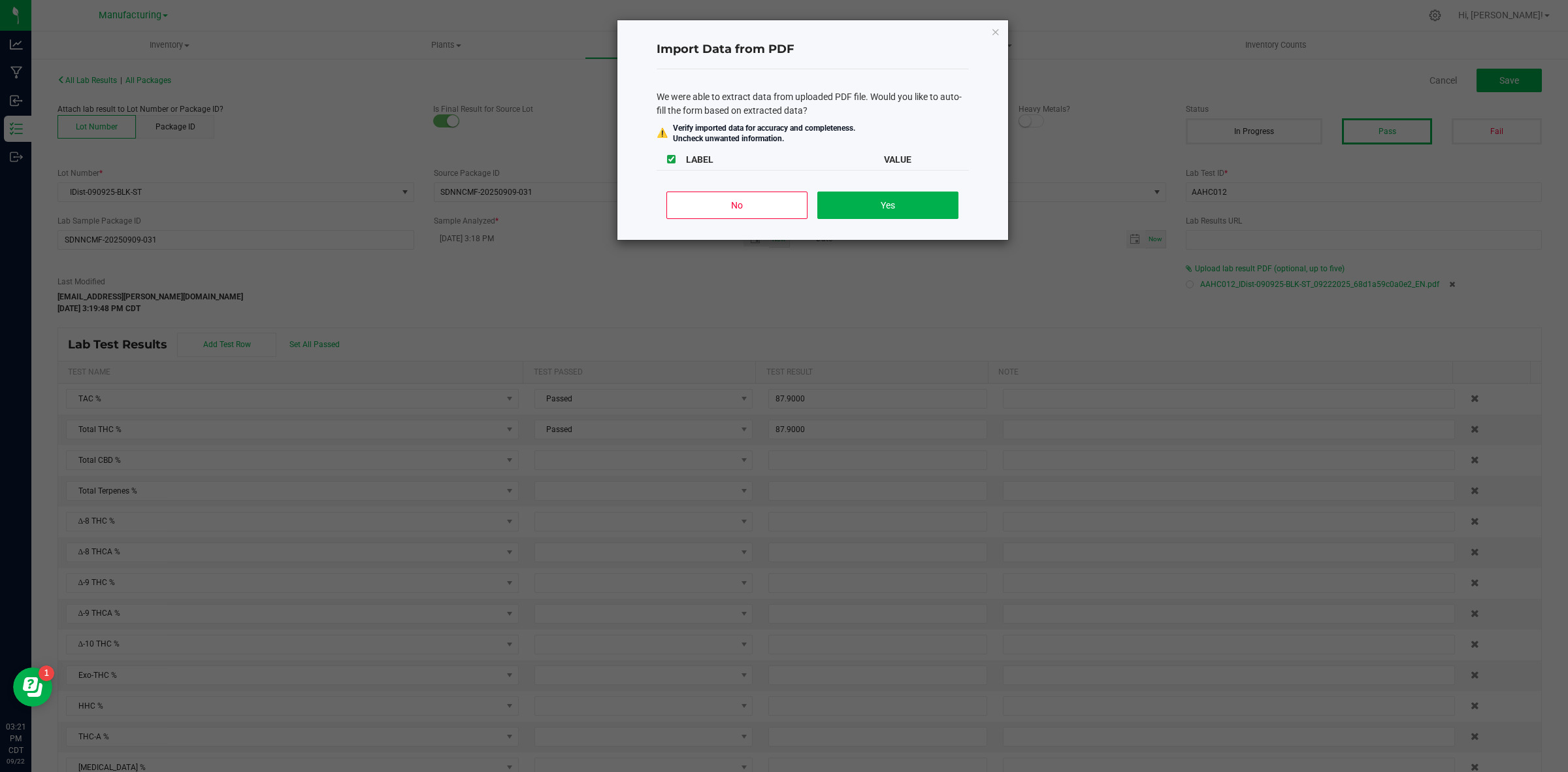
click at [671, 158] on input "checkbox" at bounding box center [671, 159] width 8 height 8
checkbox input "false"
click at [712, 211] on button "No" at bounding box center [737, 205] width 141 height 27
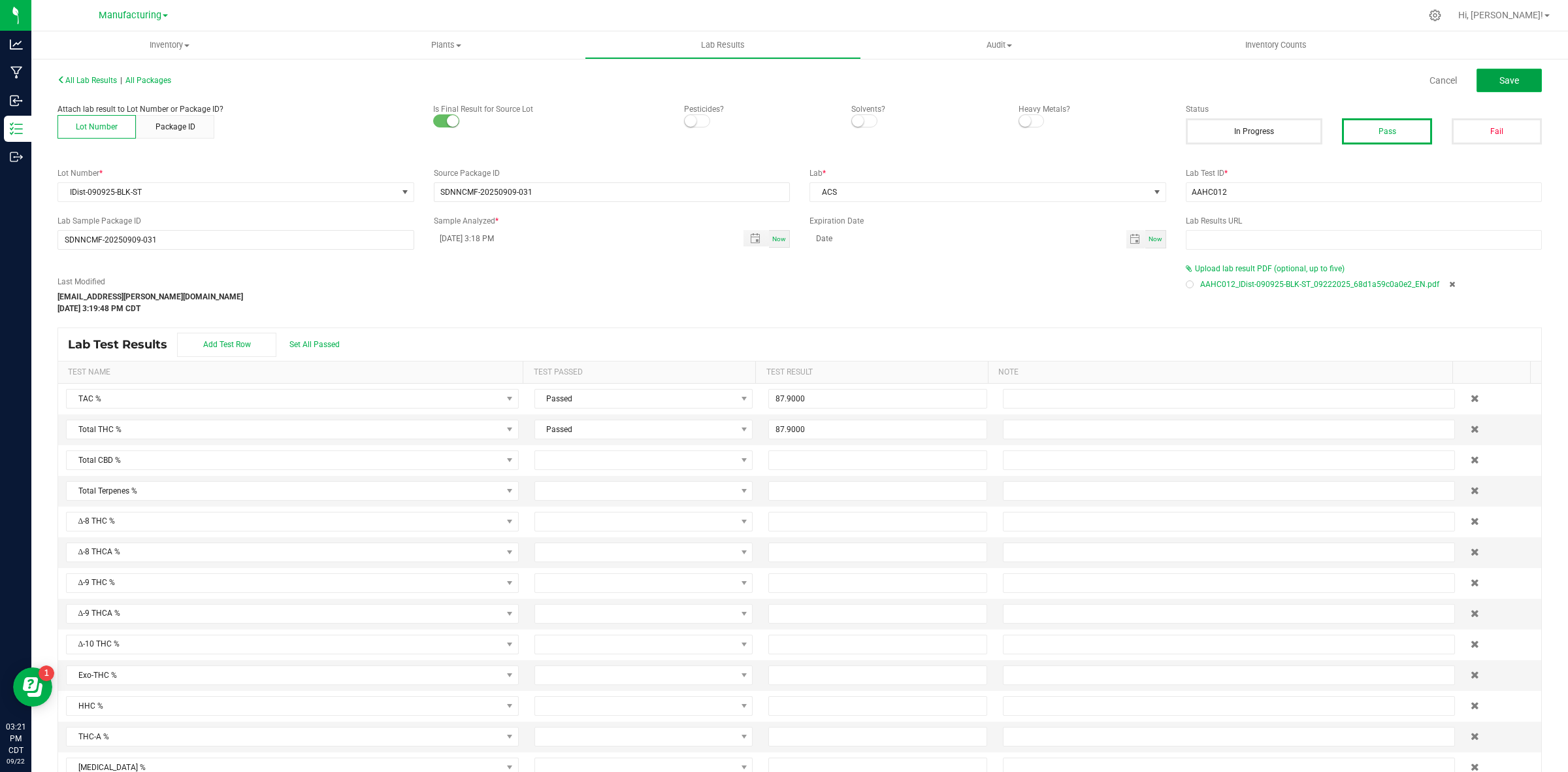
click at [1503, 75] on span "Save" at bounding box center [1509, 80] width 20 height 11
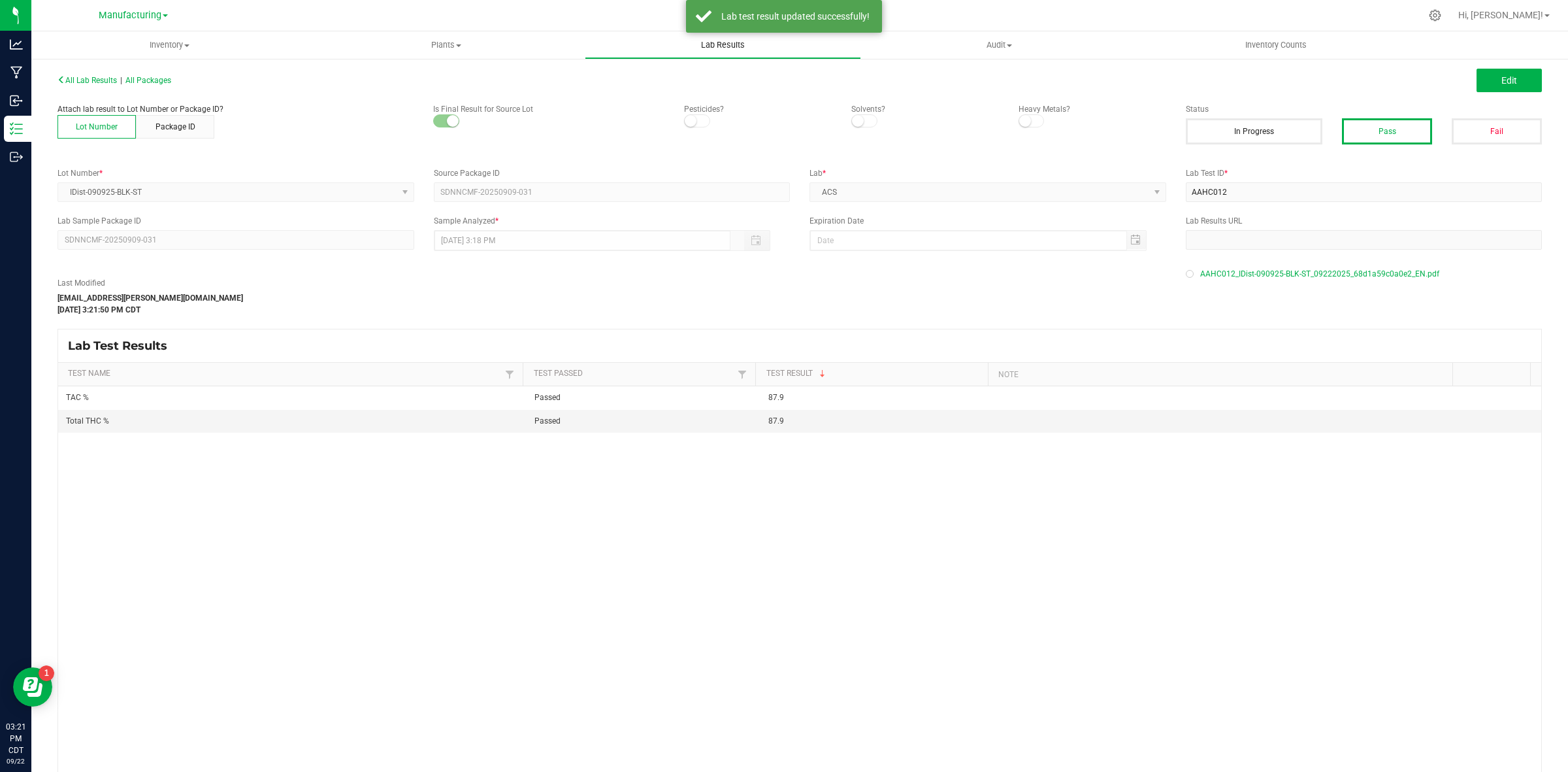
click at [714, 43] on span "Lab Results" at bounding box center [723, 45] width 79 height 12
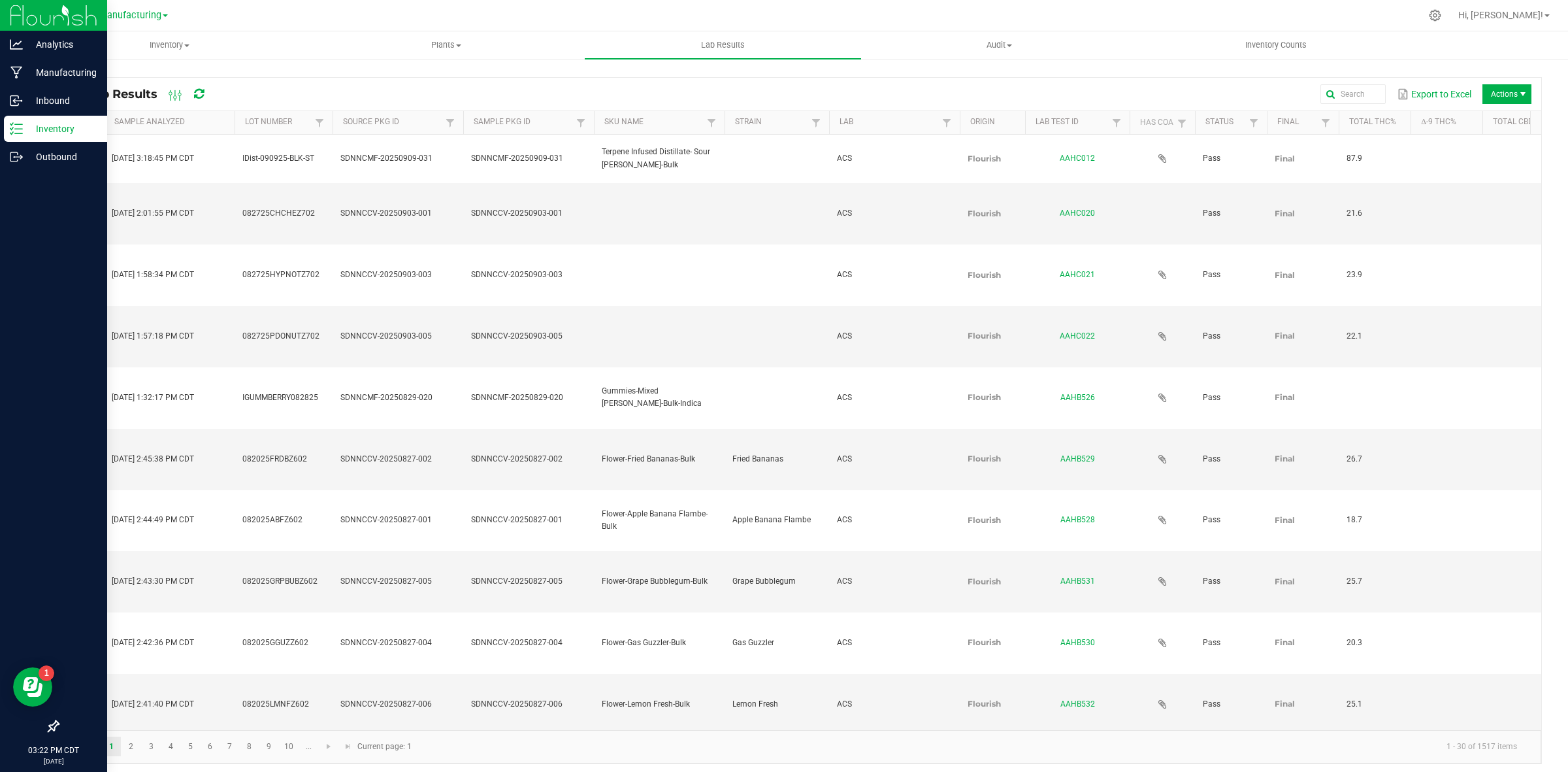
click at [28, 128] on p "Inventory" at bounding box center [62, 129] width 78 height 15
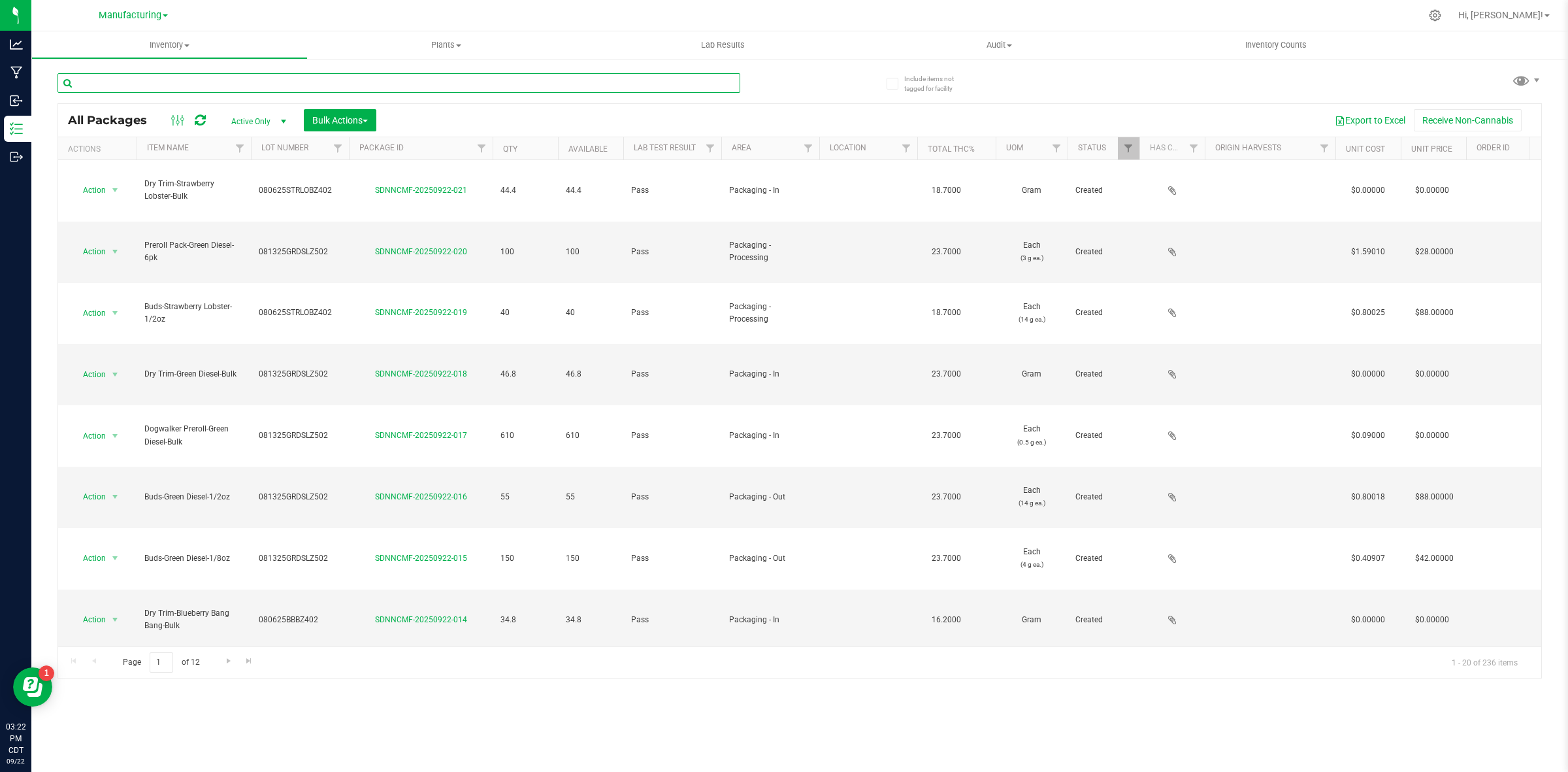
click at [376, 86] on input "text" at bounding box center [398, 83] width 683 height 20
paste input "Dist-090925-BLKGDP"
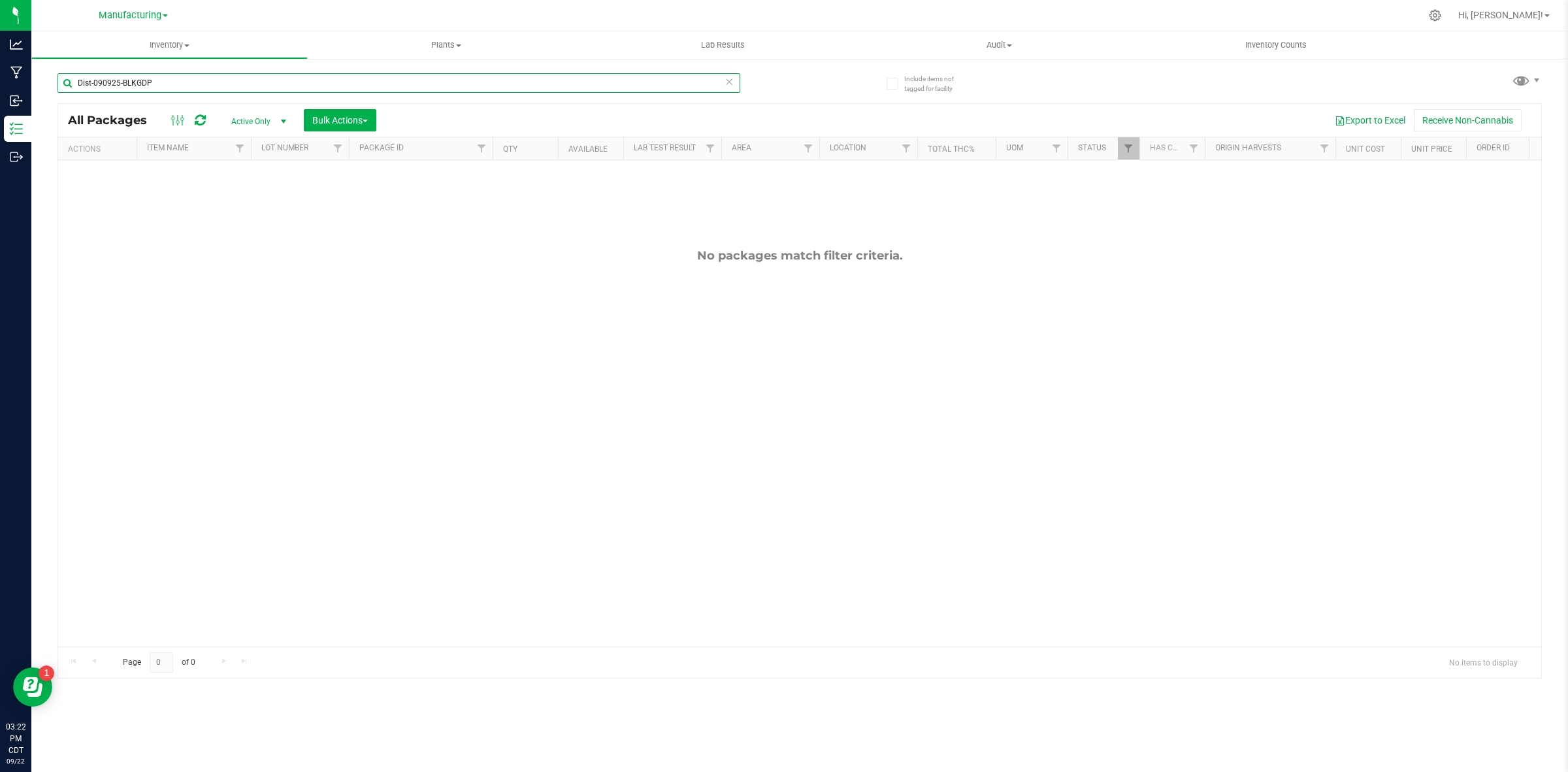
click at [139, 85] on input "Dist-090925-BLKGDP" at bounding box center [398, 83] width 683 height 20
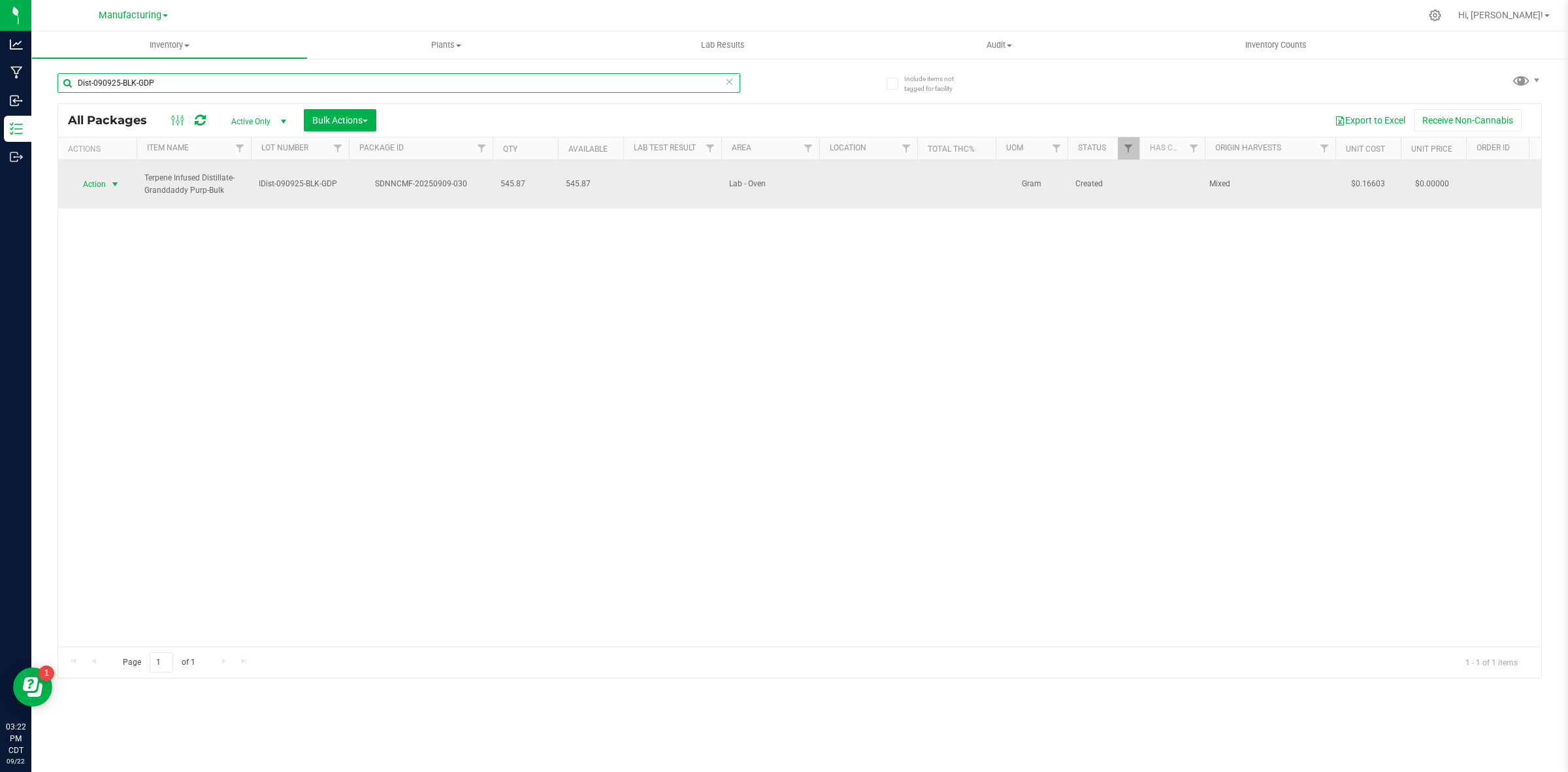
type input "Dist-090925-BLK-GDP"
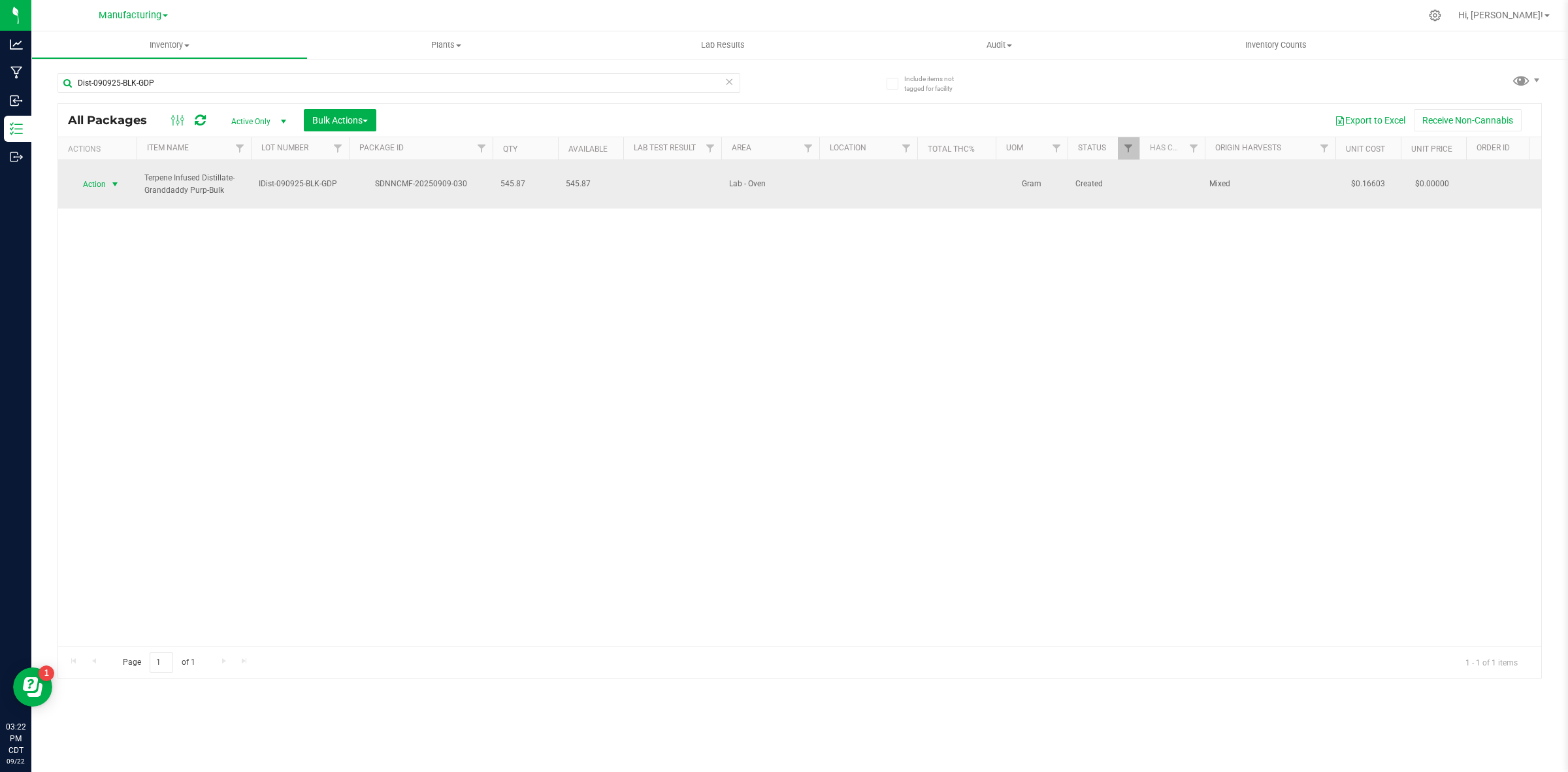
click at [111, 180] on span "select" at bounding box center [115, 184] width 11 height 11
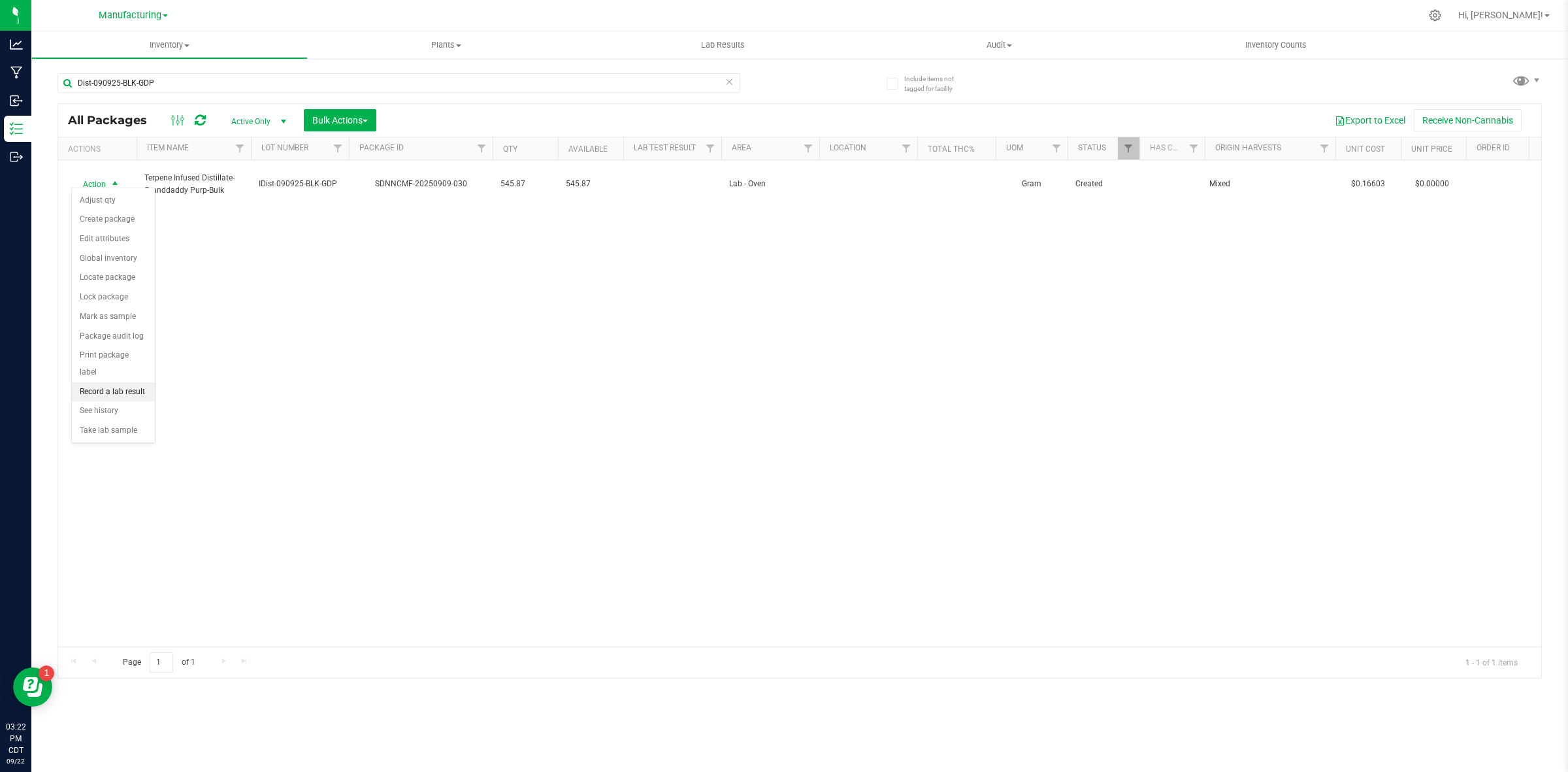
click at [139, 382] on li "Record a lab result" at bounding box center [113, 392] width 83 height 20
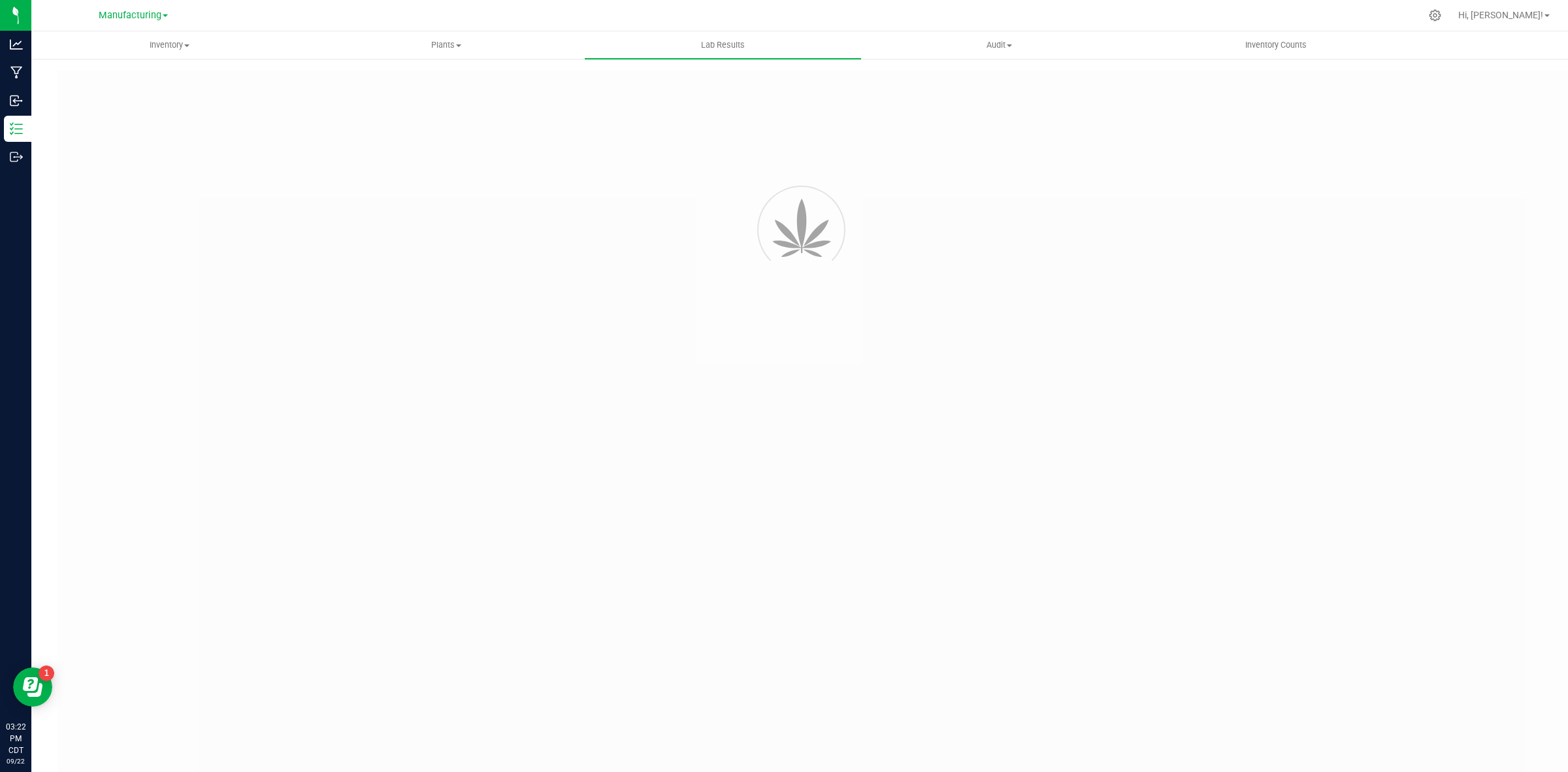
type input "SDNNCMF-20250909-030"
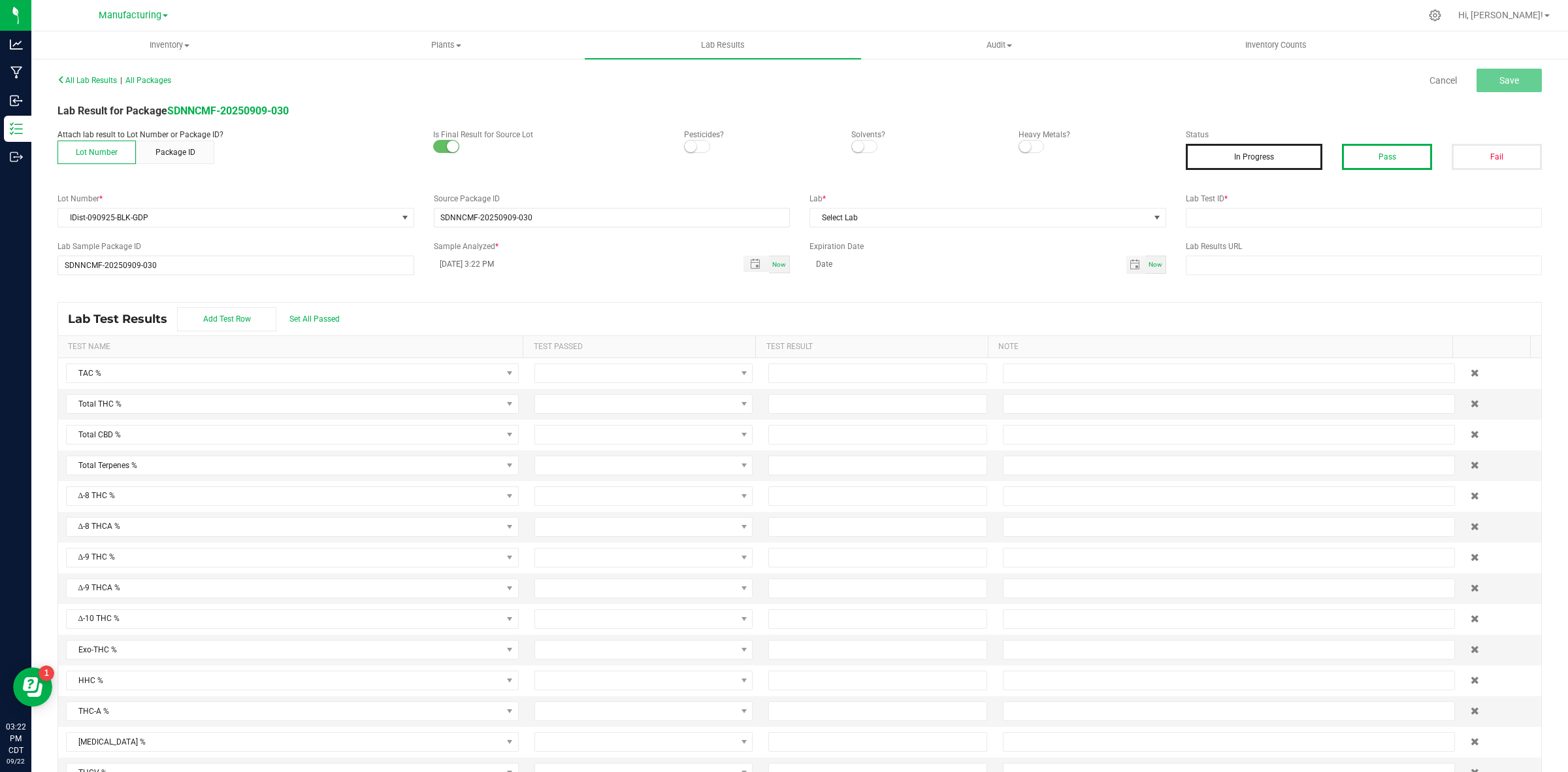
click at [1380, 160] on button "Pass" at bounding box center [1387, 156] width 90 height 26
click at [1018, 205] on div "Lab * Select Lab" at bounding box center [987, 209] width 376 height 34
drag, startPoint x: 849, startPoint y: 219, endPoint x: 842, endPoint y: 226, distance: 9.9
click at [847, 218] on span "Select Lab" at bounding box center [980, 218] width 339 height 18
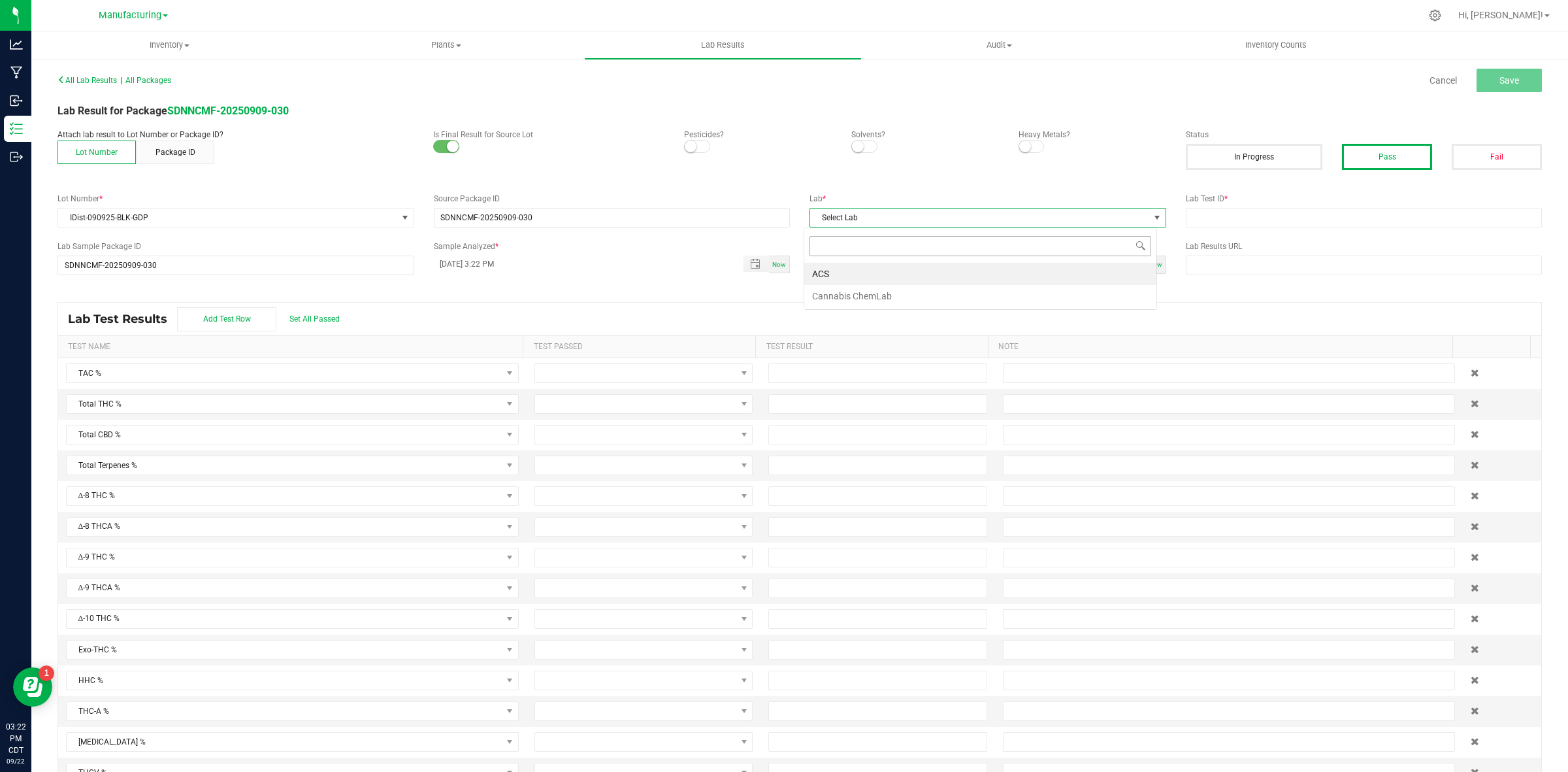
scroll to position [20, 353]
click at [846, 272] on li "ACS" at bounding box center [980, 274] width 352 height 22
click at [1261, 207] on div "Lab Test ID *" at bounding box center [1364, 209] width 376 height 34
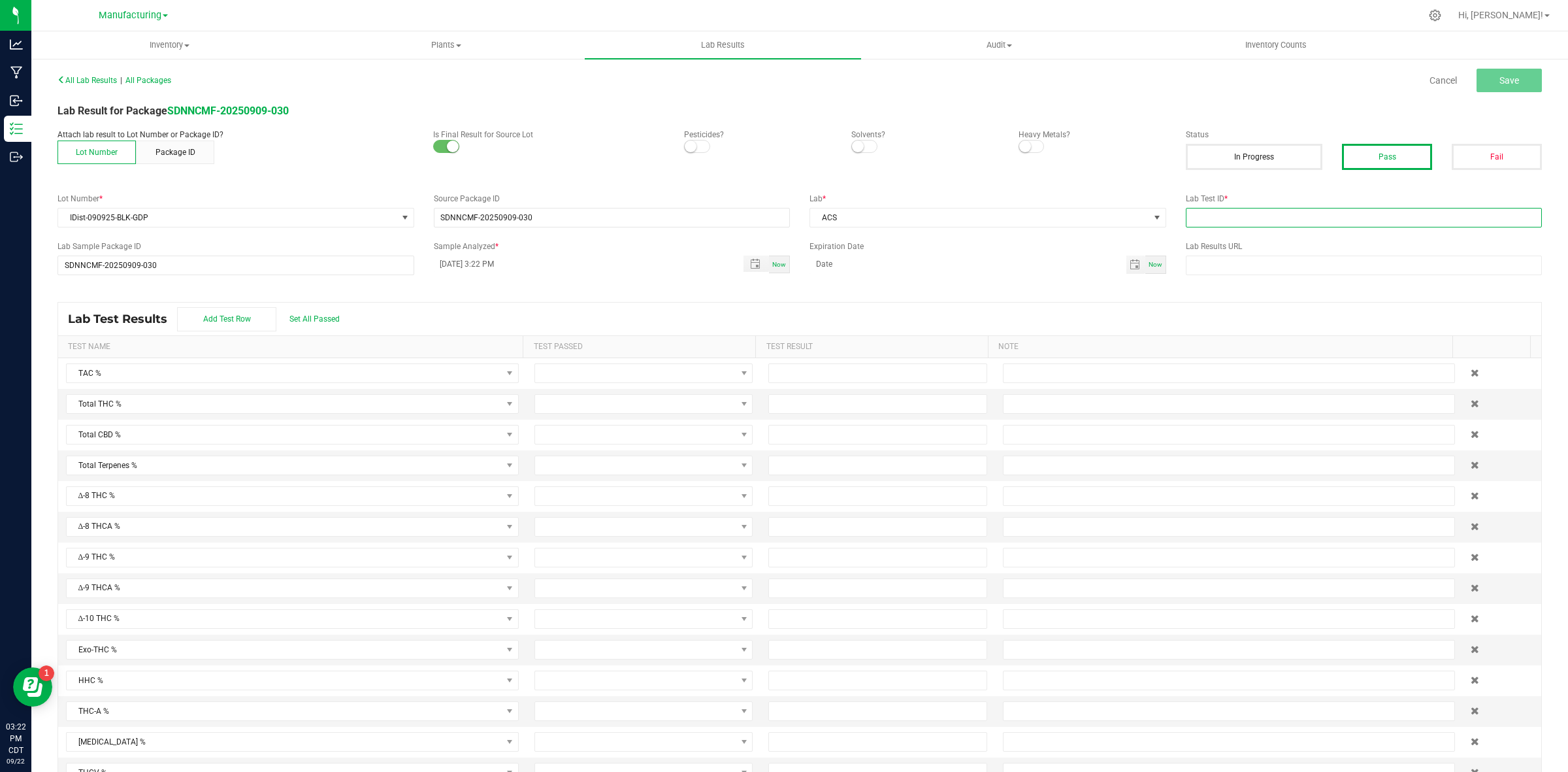
click at [1263, 217] on input "text" at bounding box center [1364, 218] width 356 height 20
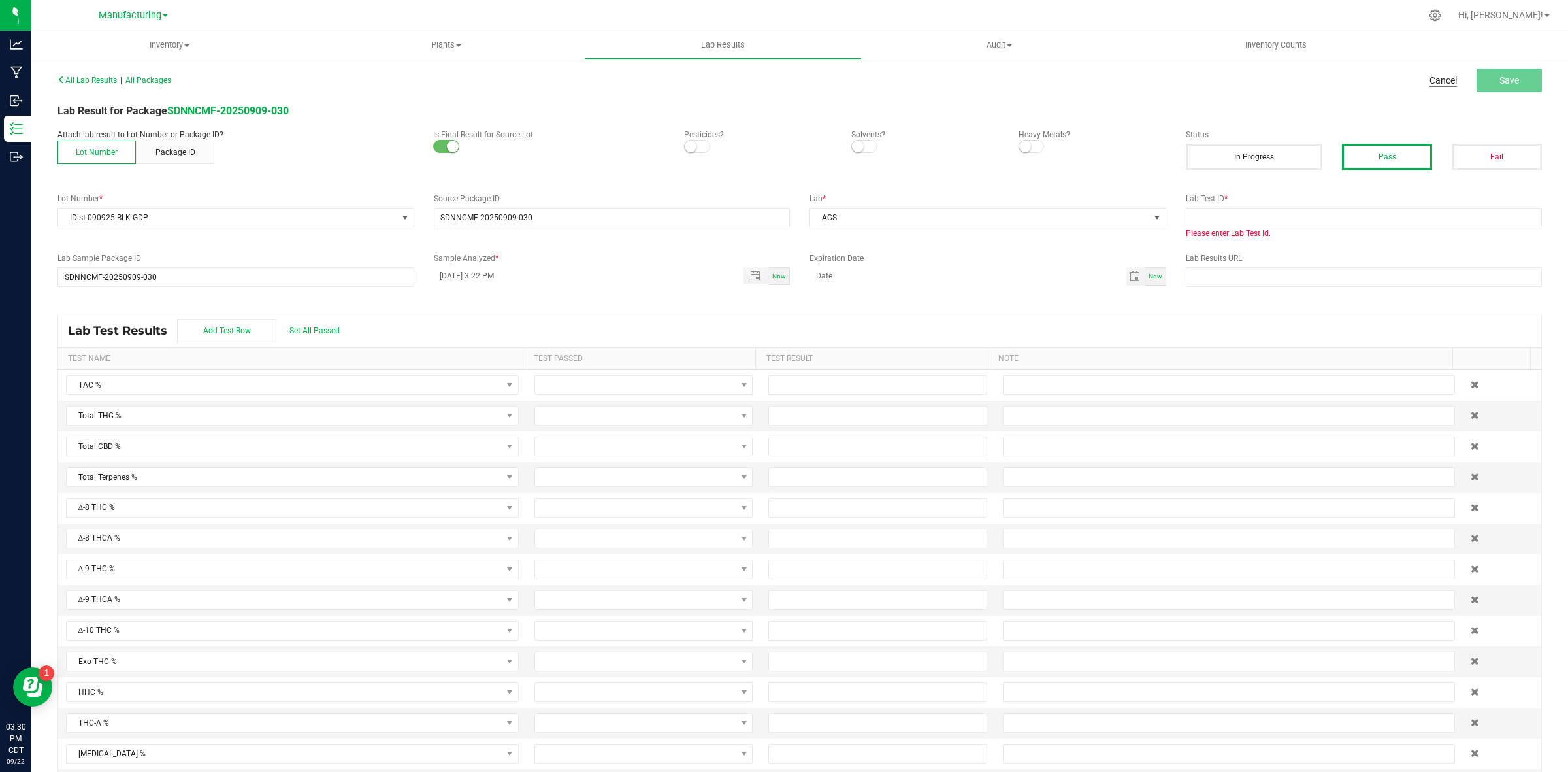
click at [1431, 77] on link "Cancel" at bounding box center [1443, 80] width 27 height 13
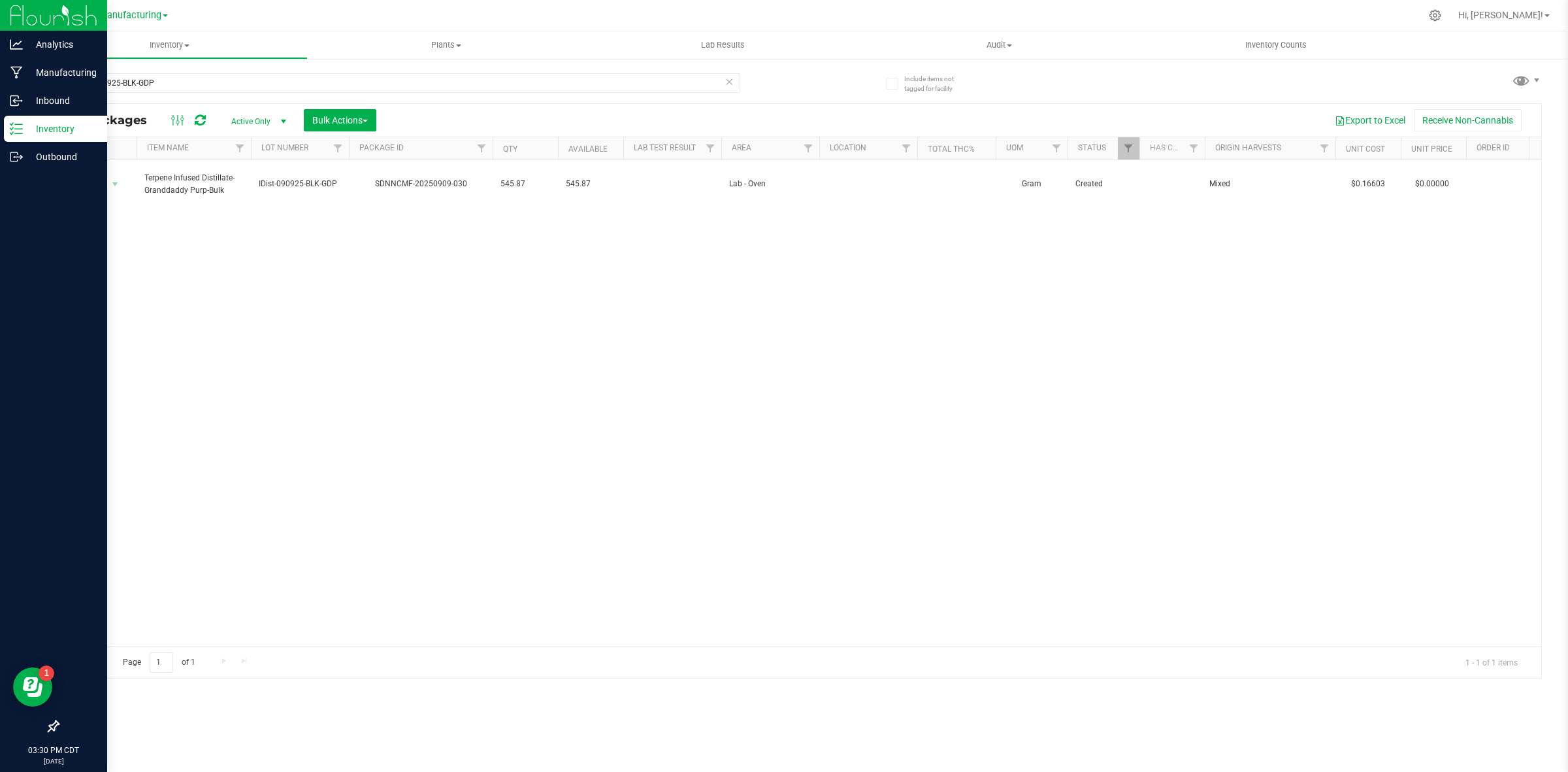
click at [28, 135] on p "Inventory" at bounding box center [62, 129] width 78 height 15
